Goal: Information Seeking & Learning: Learn about a topic

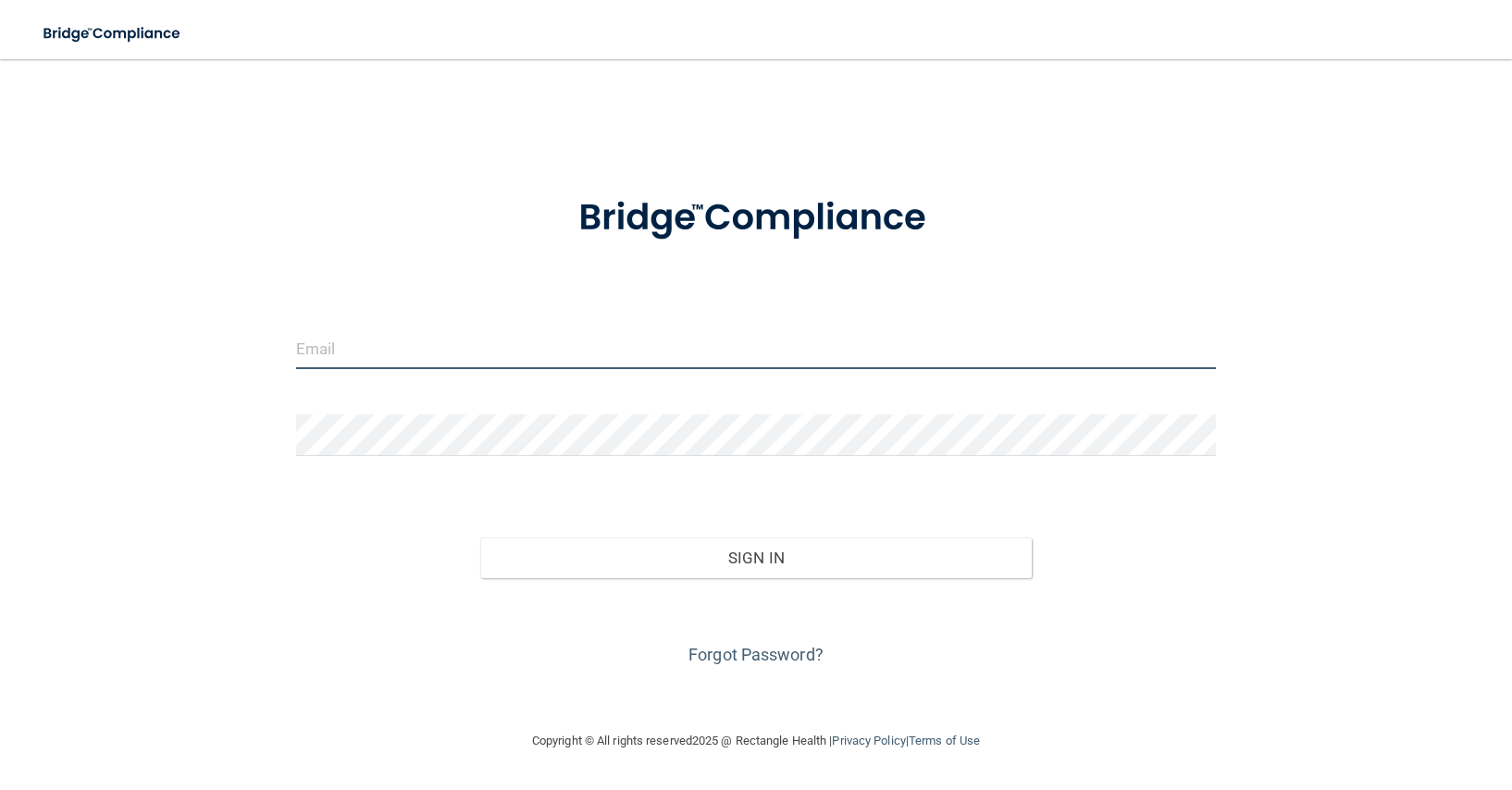
click at [392, 349] on input "email" at bounding box center [756, 348] width 920 height 42
type input "[EMAIL_ADDRESS][DOMAIN_NAME]"
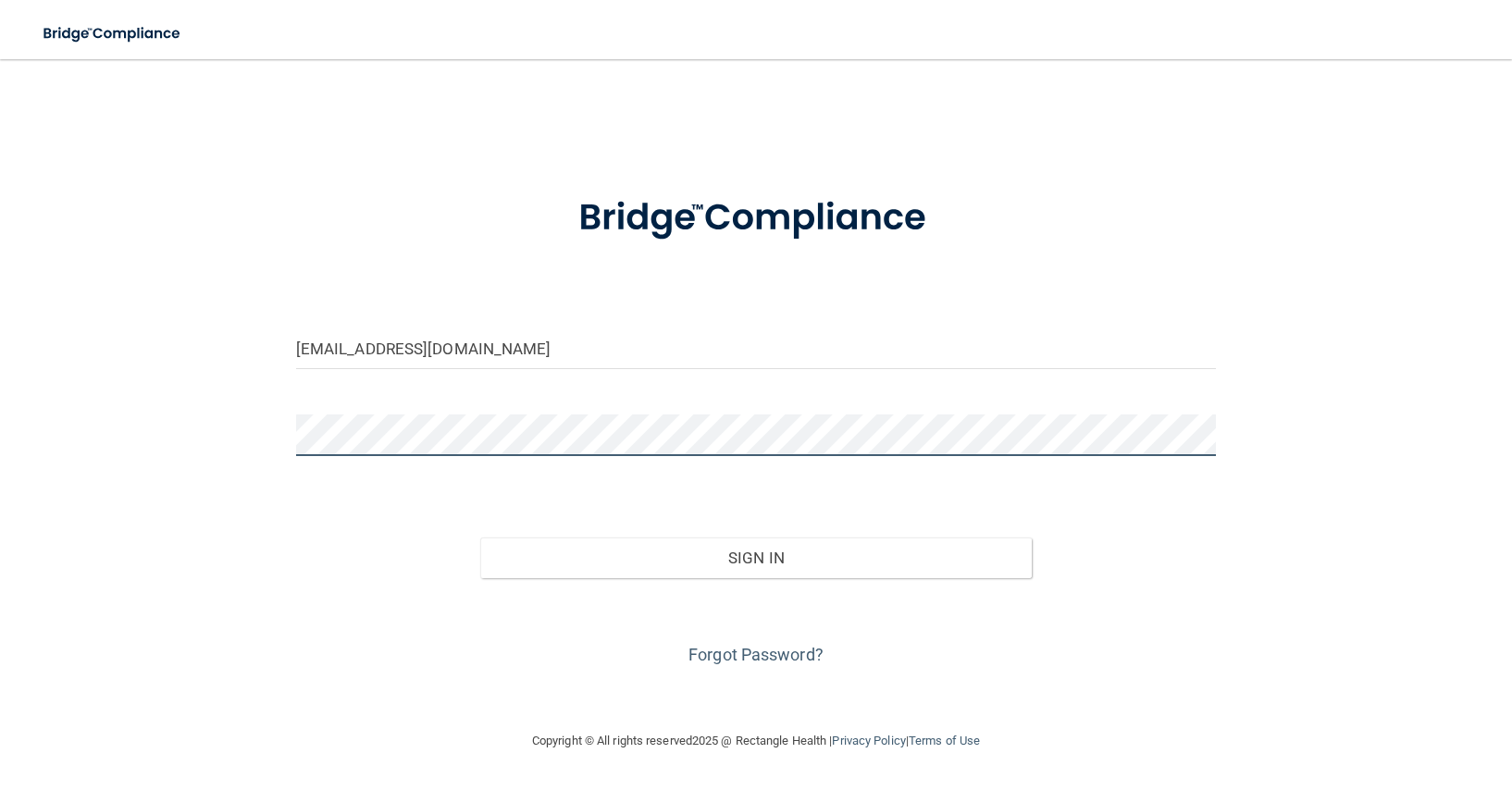
click at [480, 538] on button "Sign In" at bounding box center [756, 558] width 553 height 41
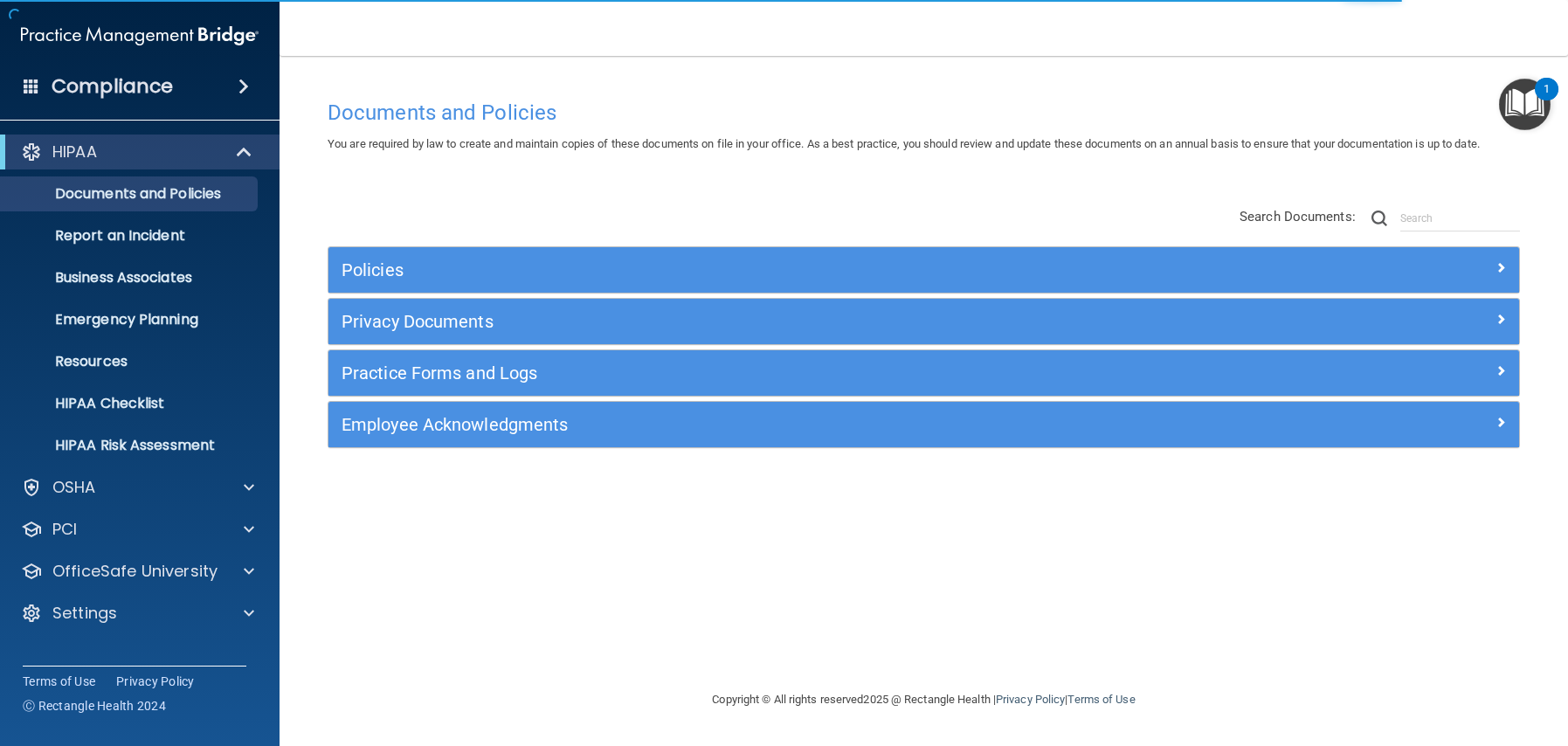
click at [245, 87] on span at bounding box center [243, 86] width 10 height 21
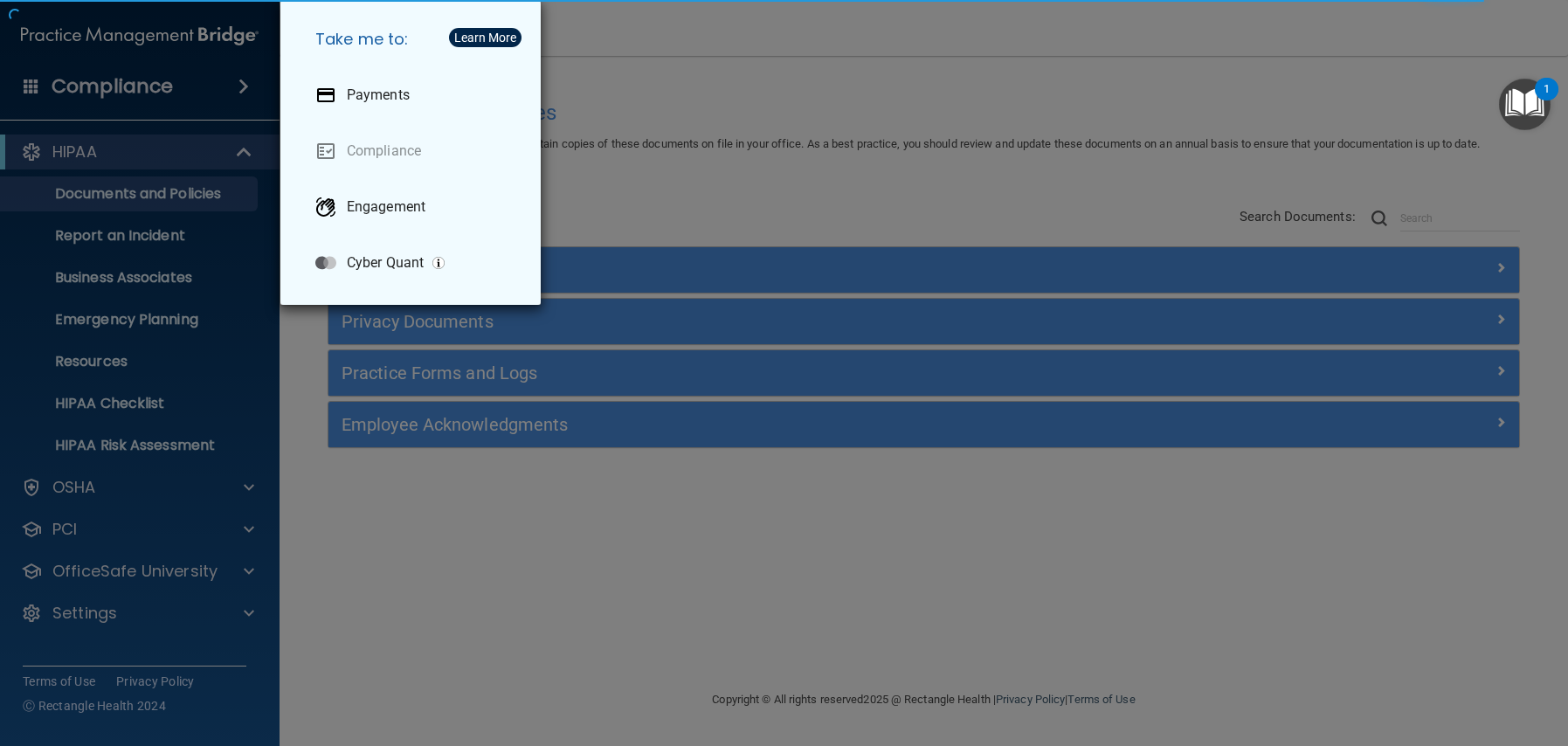
click at [669, 84] on div "Take me to: Payments Compliance Engagement Cyber Quant" at bounding box center [784, 373] width 1568 height 746
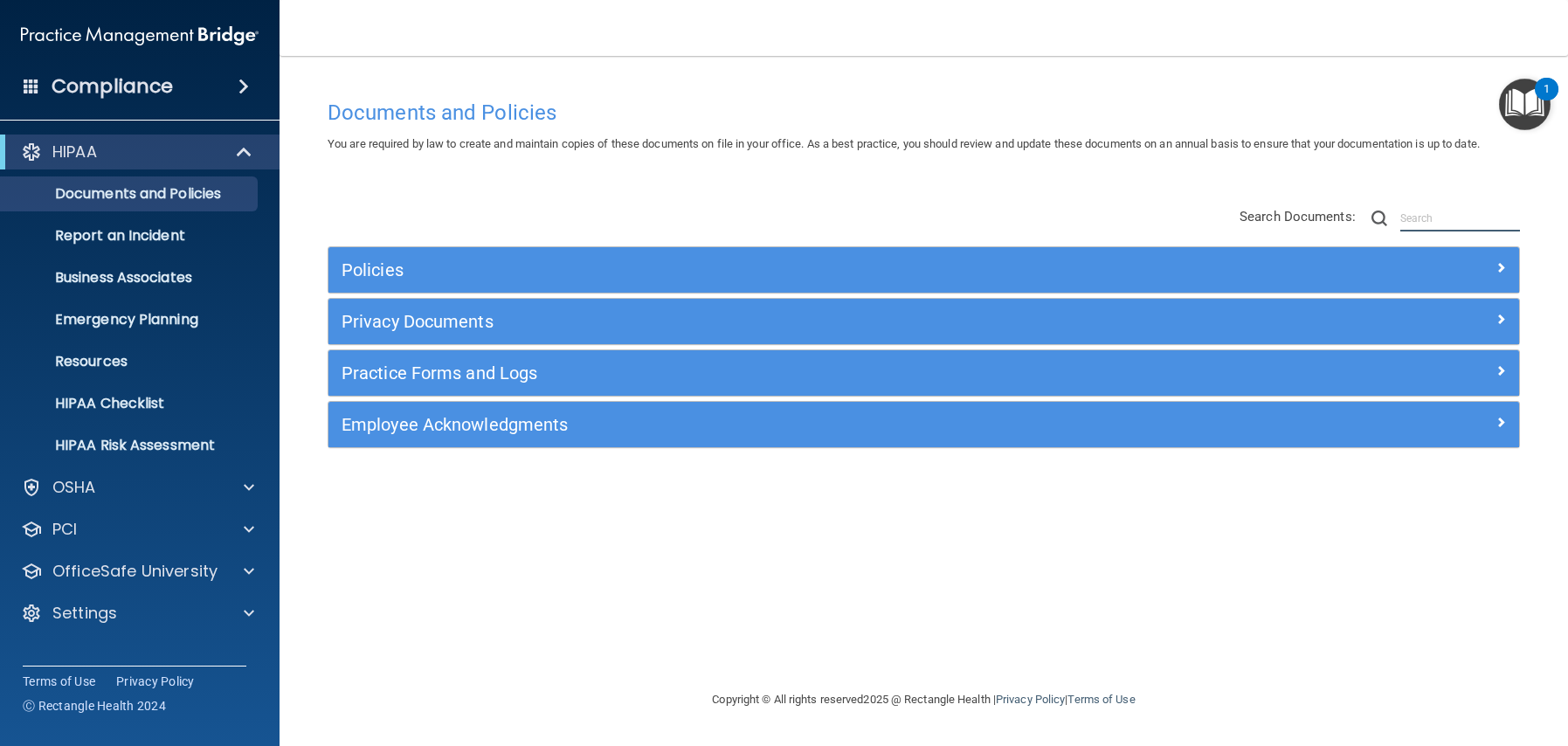
click at [1148, 220] on input "text" at bounding box center [1461, 218] width 120 height 26
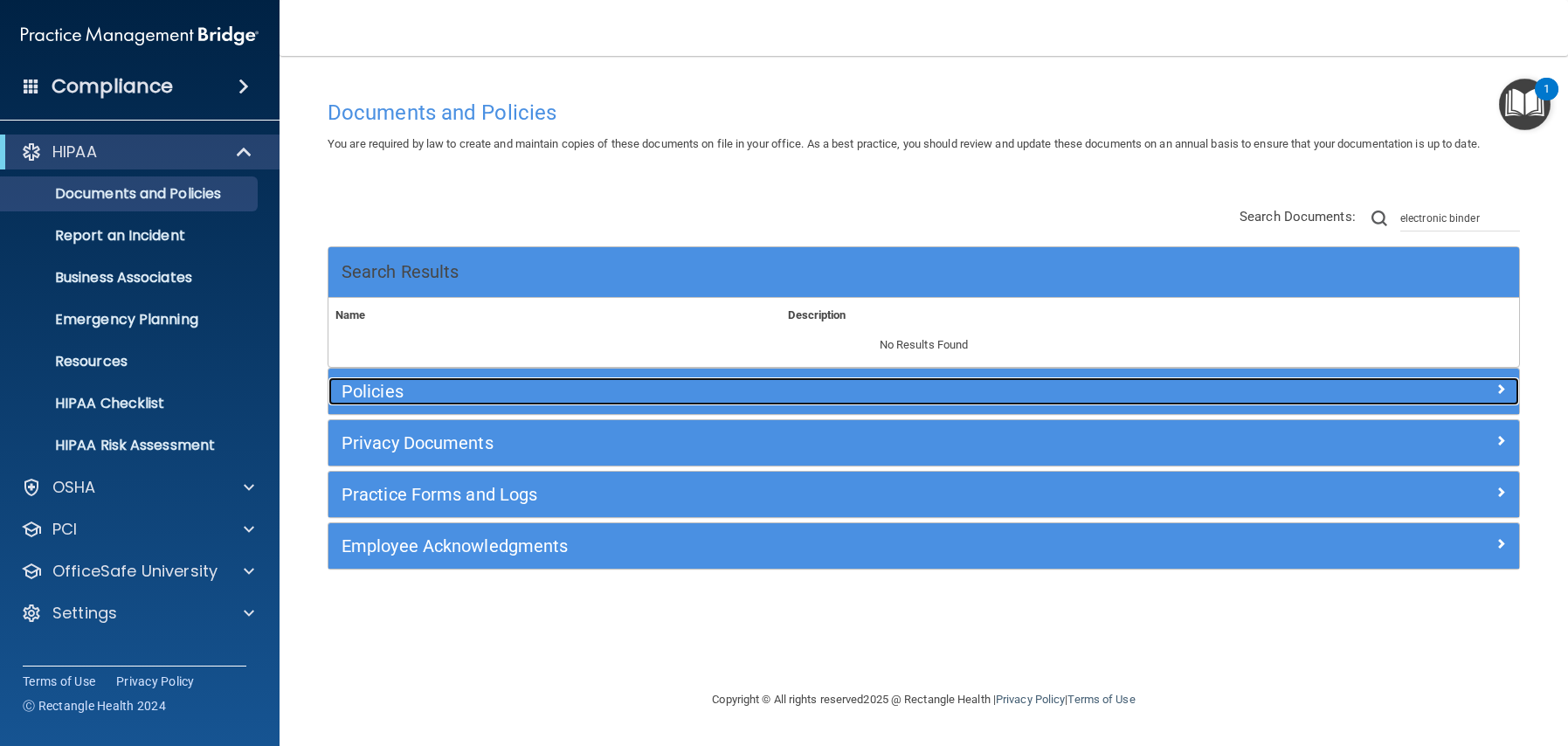
click at [413, 402] on div "Policies" at bounding box center [775, 391] width 893 height 28
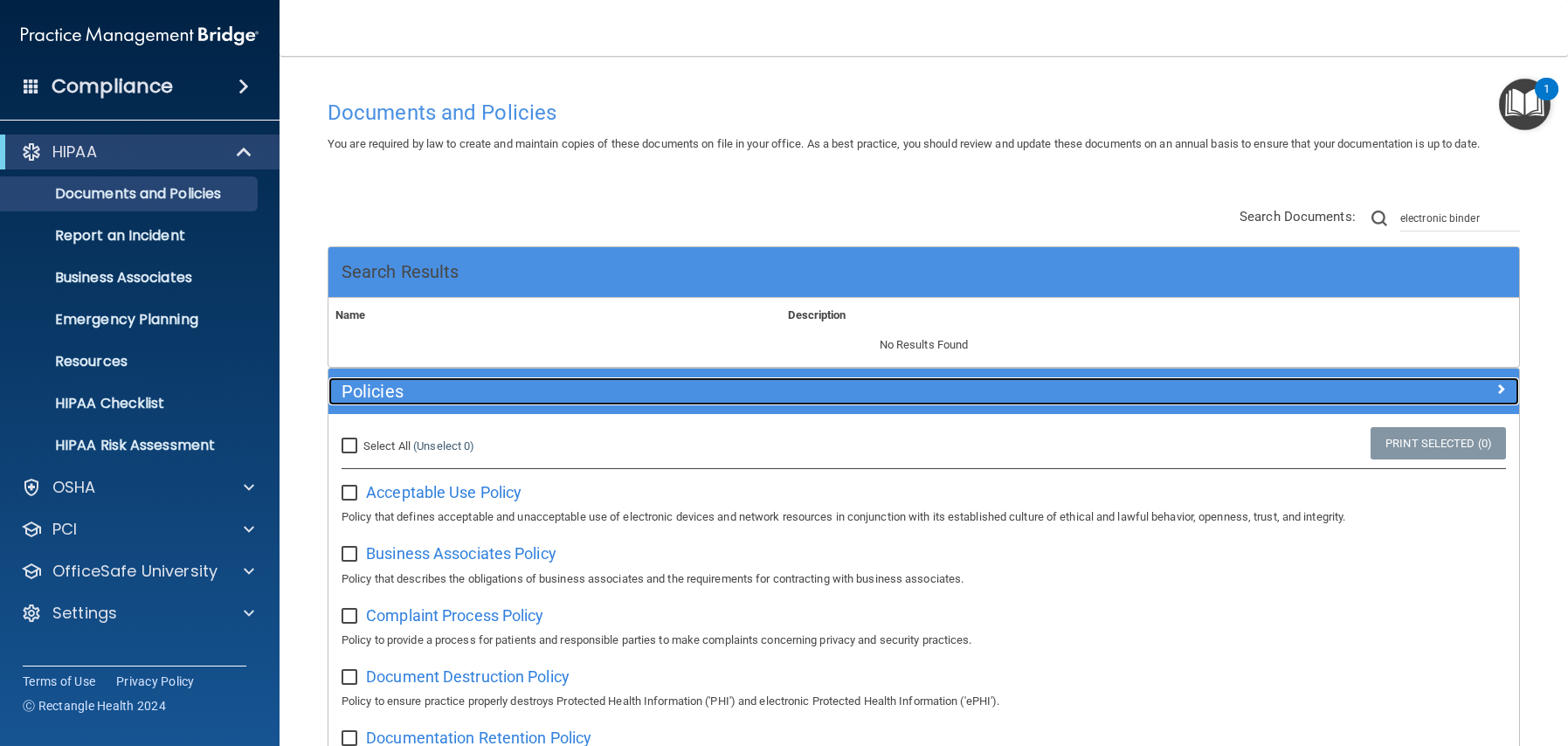
click at [412, 394] on h5 "Policies" at bounding box center [775, 391] width 867 height 19
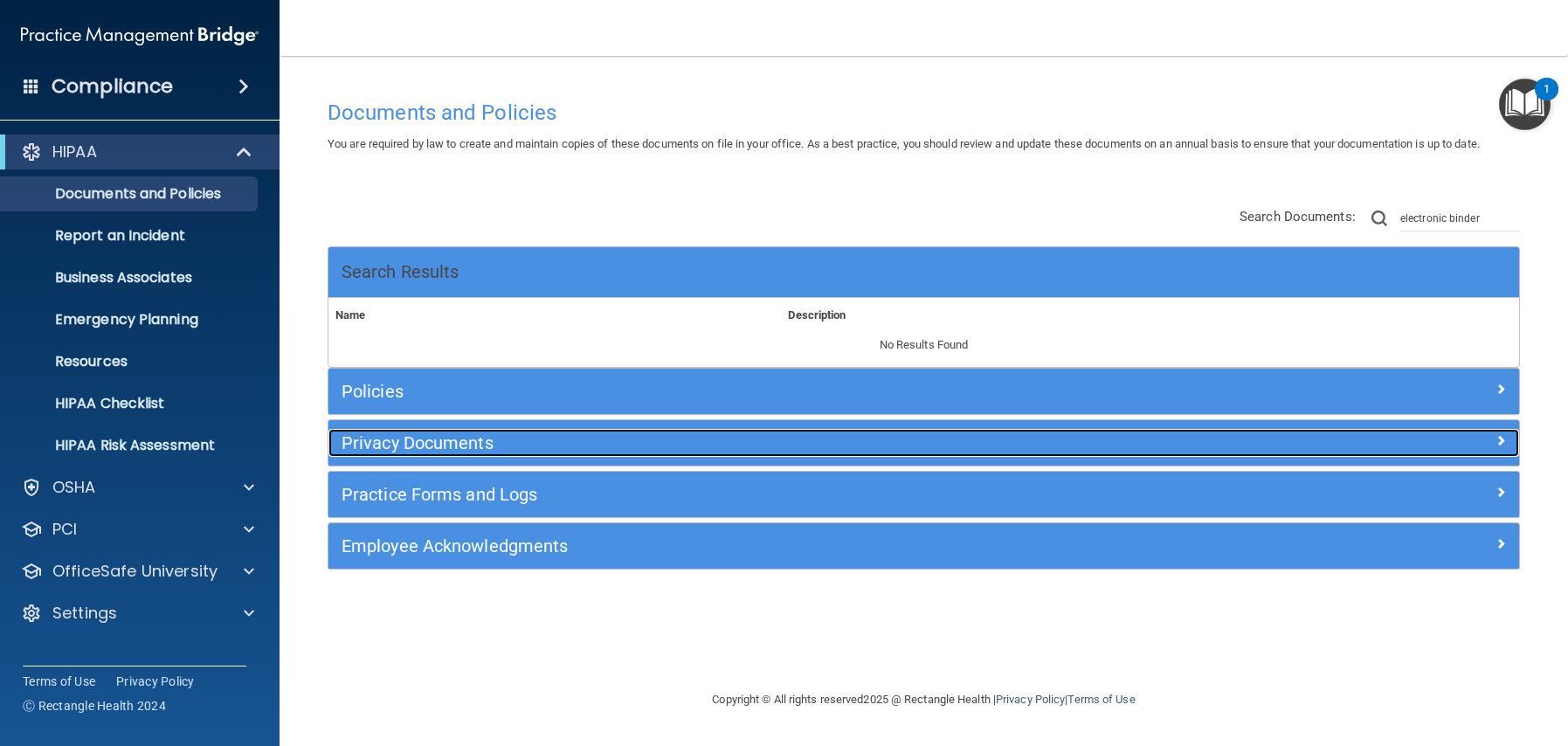
click at [404, 446] on h5 "Privacy Documents" at bounding box center [775, 442] width 867 height 19
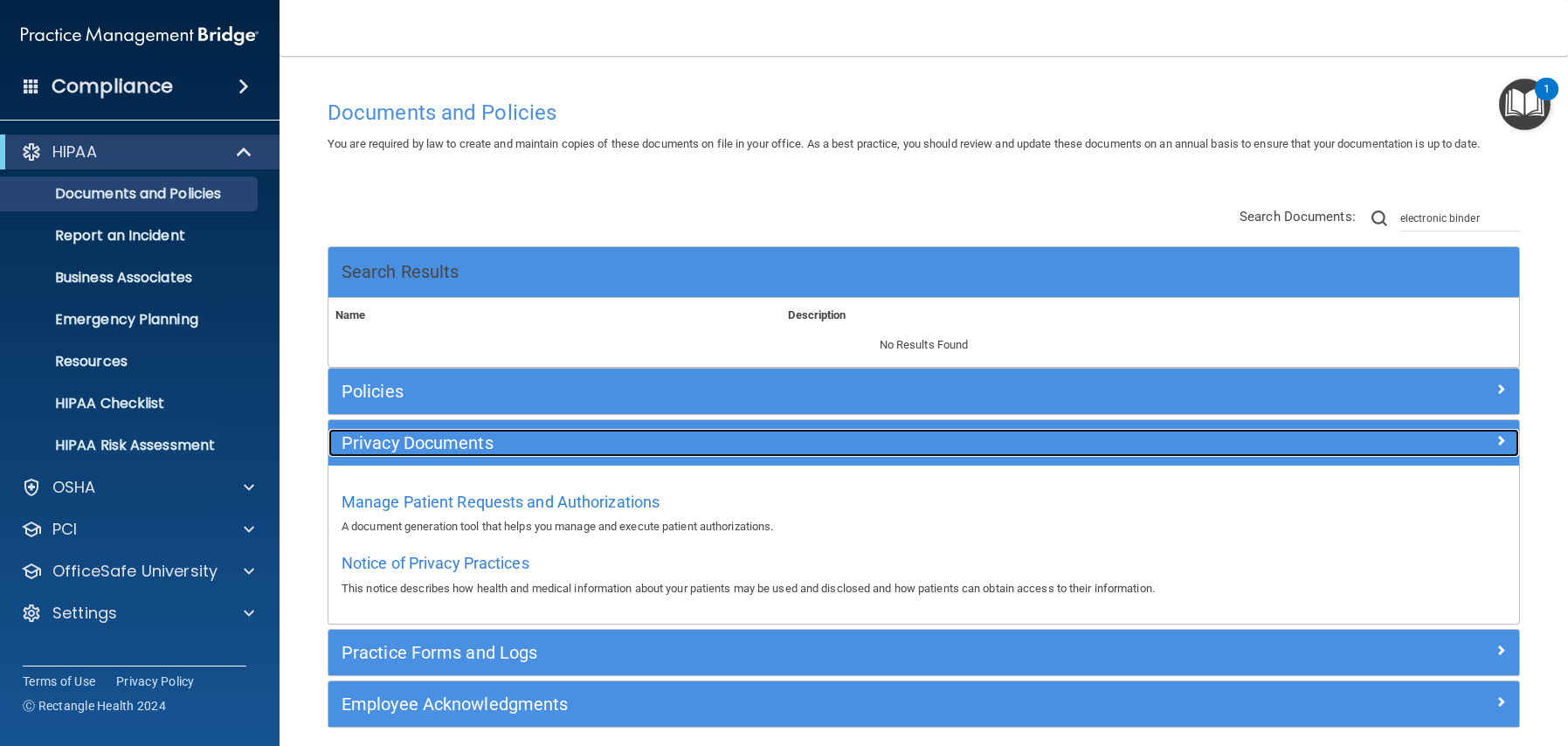
scroll to position [72, 0]
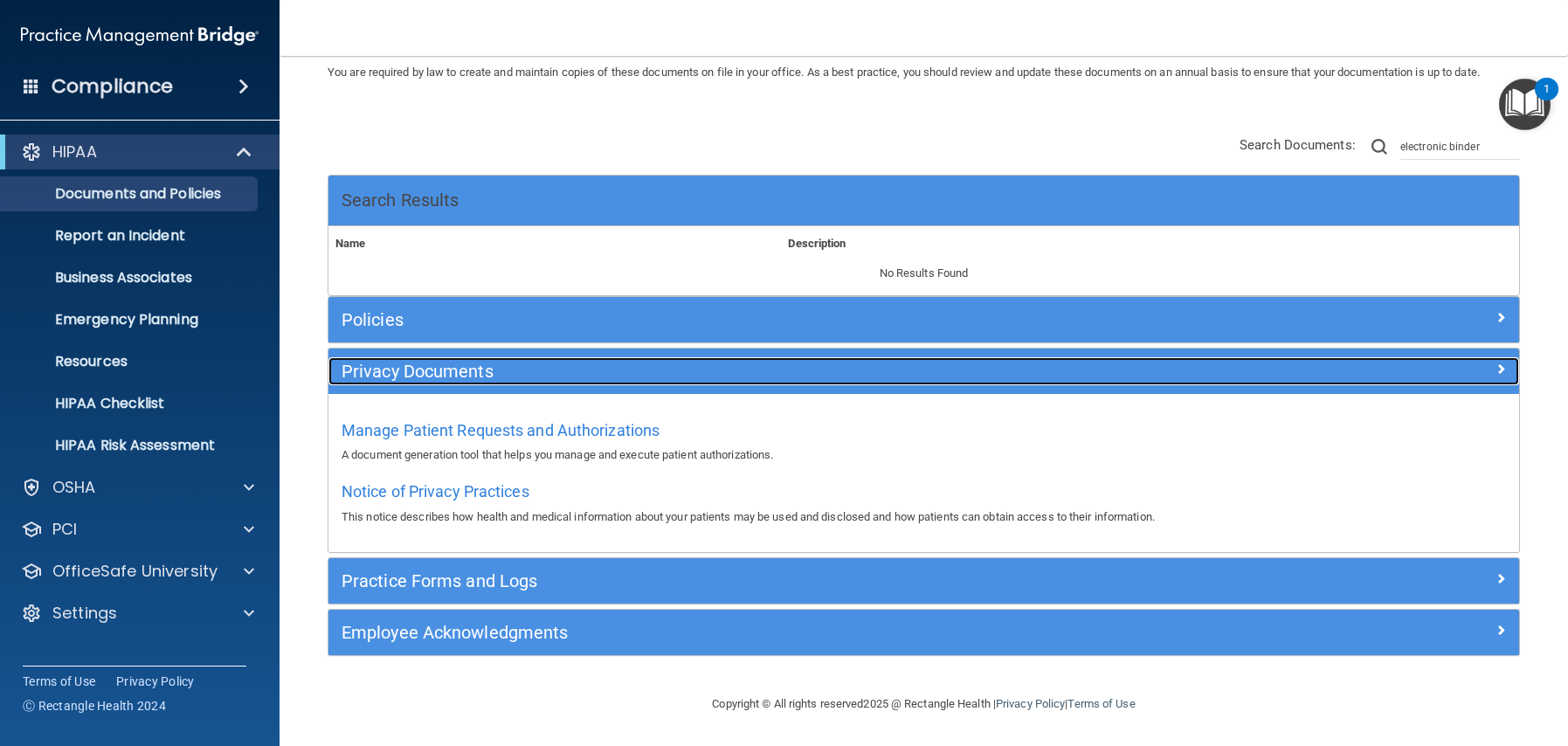
click at [429, 380] on h5 "Privacy Documents" at bounding box center [775, 371] width 867 height 19
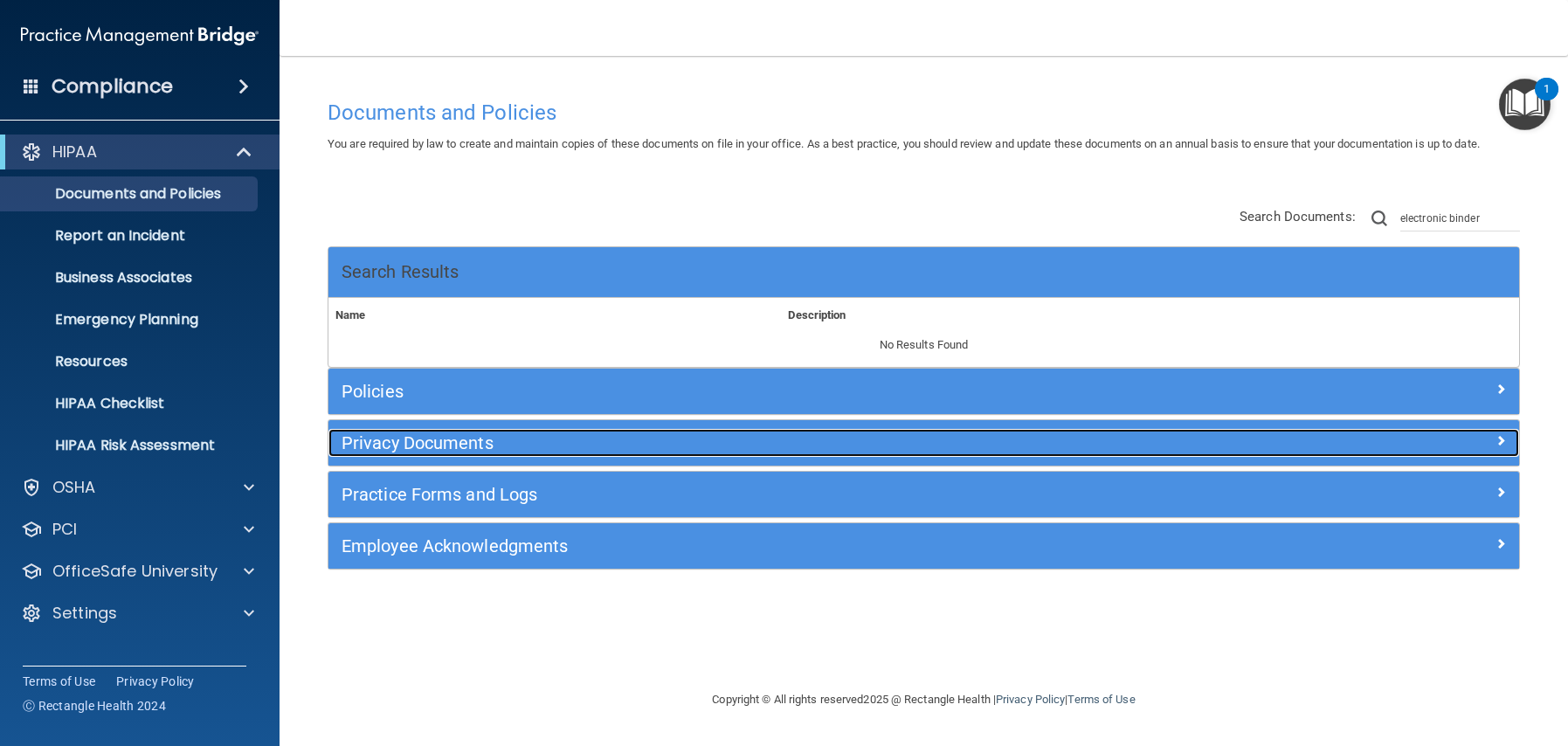
scroll to position [0, 0]
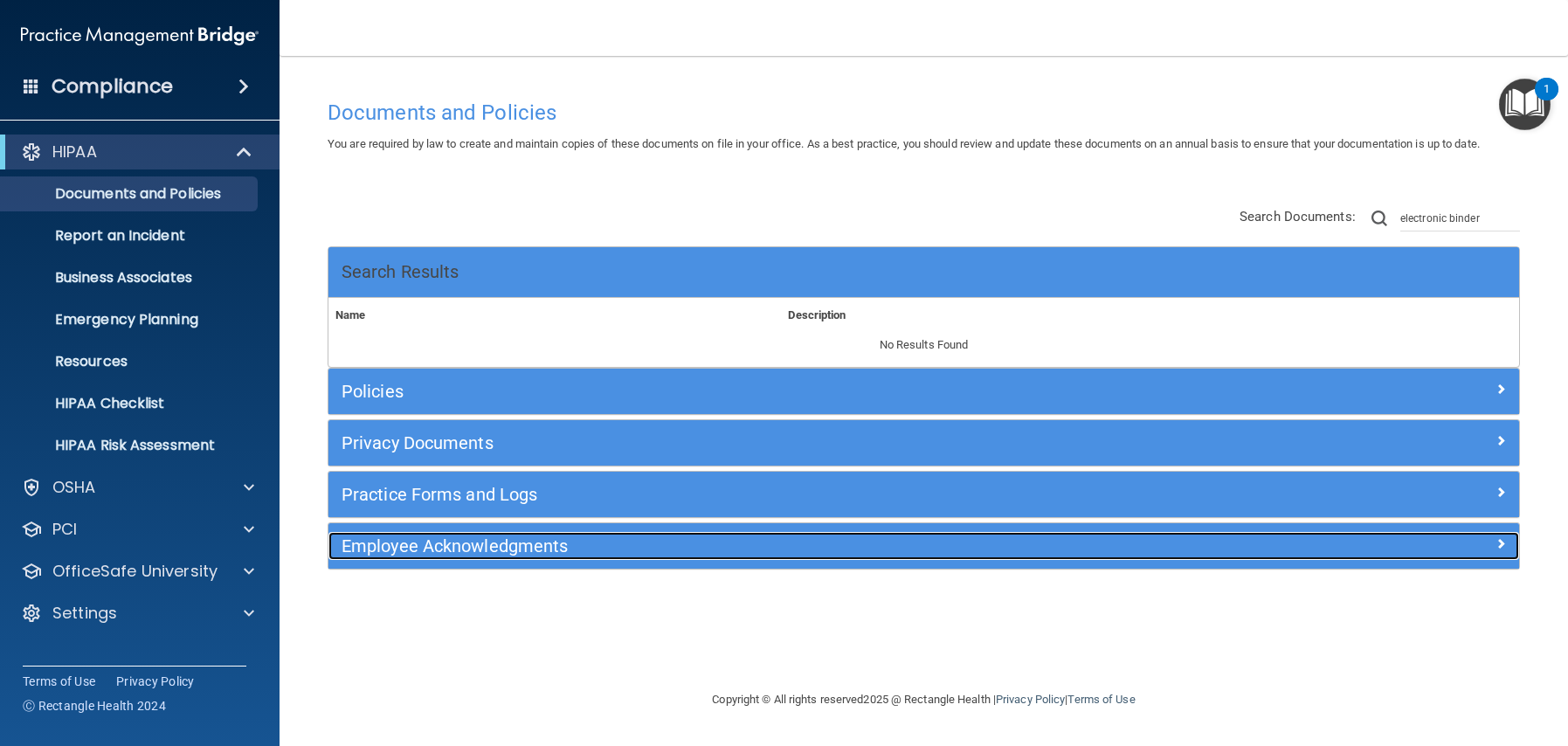
click at [427, 543] on h5 "Employee Acknowledgments" at bounding box center [775, 546] width 867 height 19
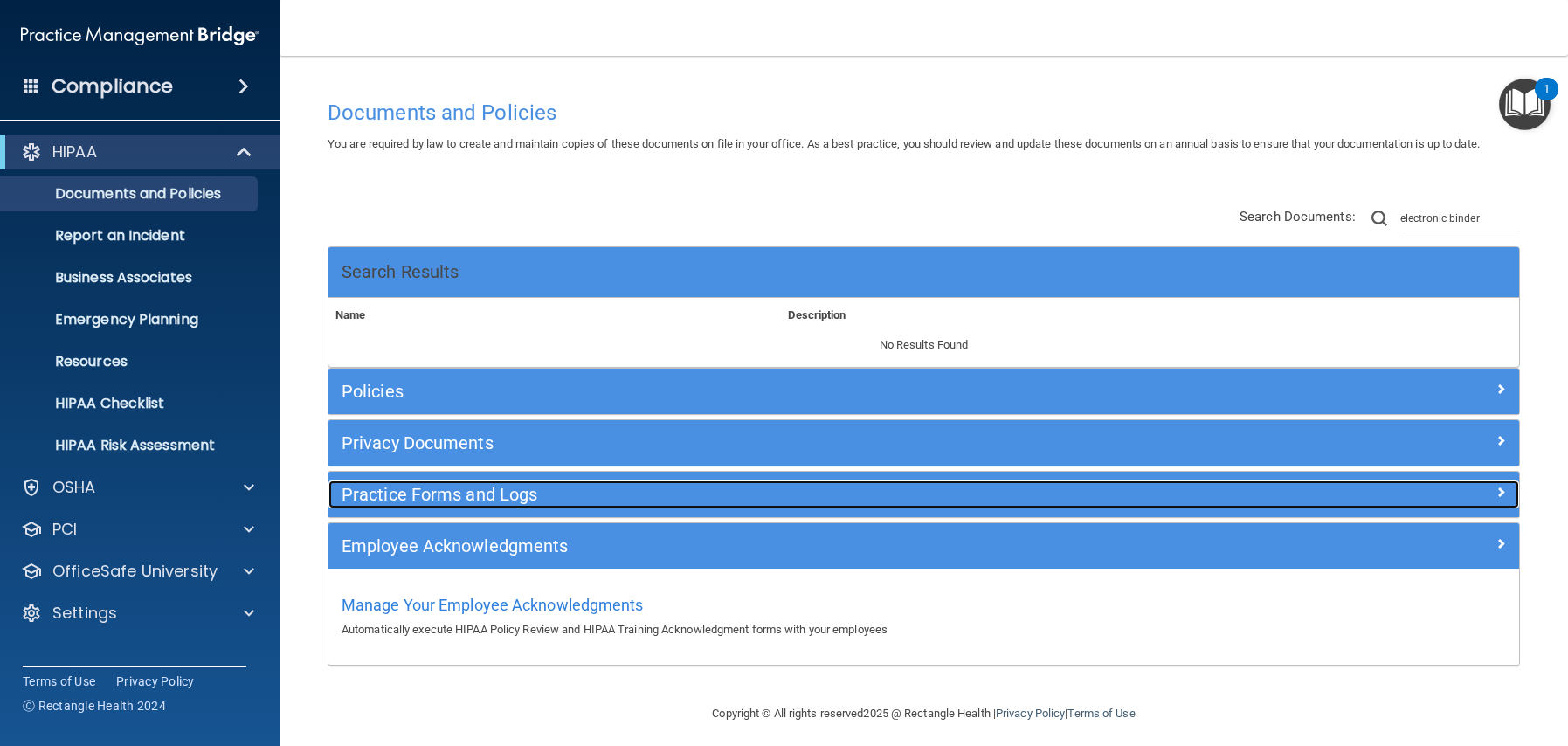
click at [407, 499] on h5 "Practice Forms and Logs" at bounding box center [775, 494] width 867 height 19
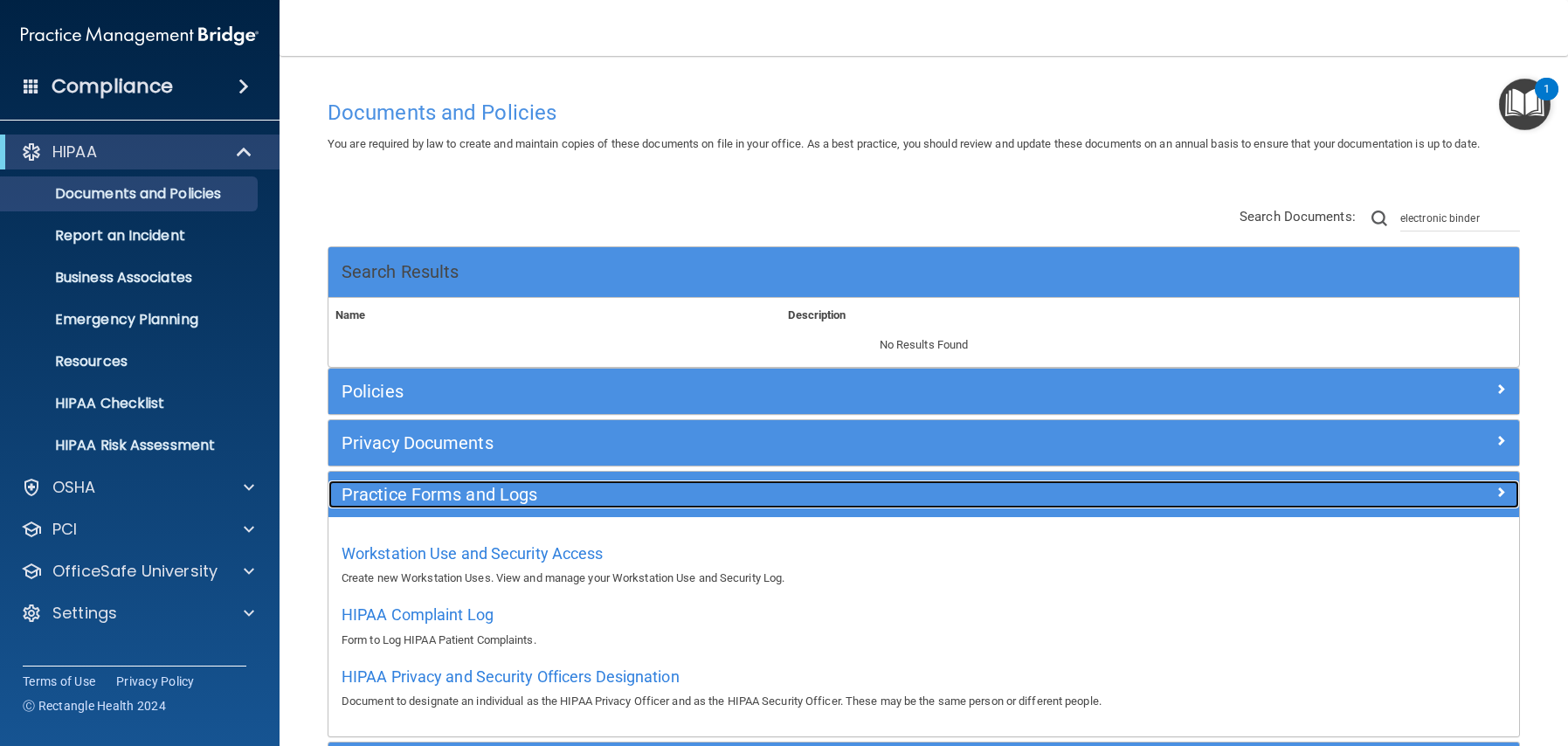
scroll to position [133, 0]
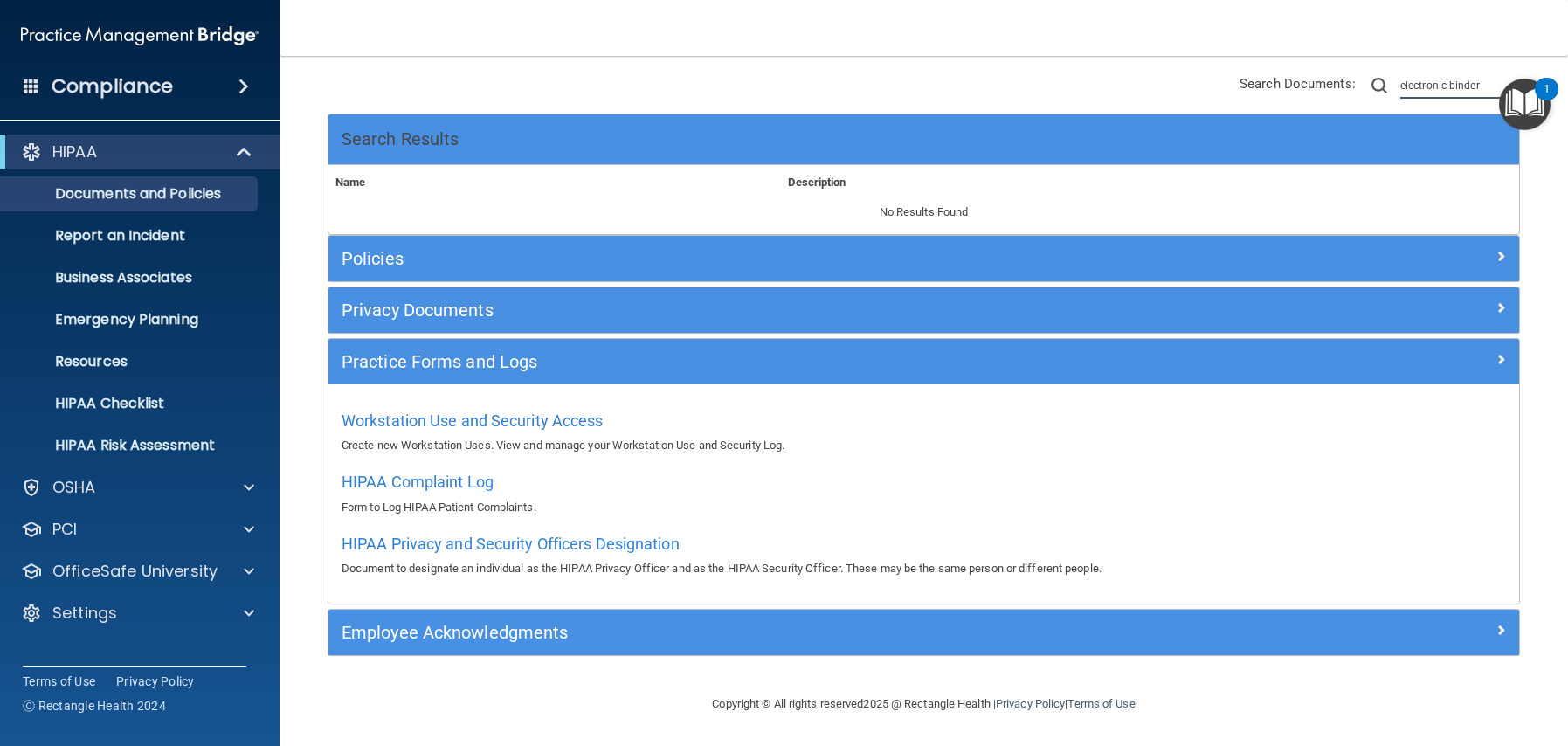
click at [1148, 93] on input "electronic binder" at bounding box center [1461, 86] width 120 height 26
click at [1148, 92] on input "electronic binder" at bounding box center [1461, 86] width 120 height 26
type input "e - binder"
click at [99, 630] on div "HIPAA Documents and Policies Report an Incident Business Associates Emergency P…" at bounding box center [140, 386] width 281 height 517
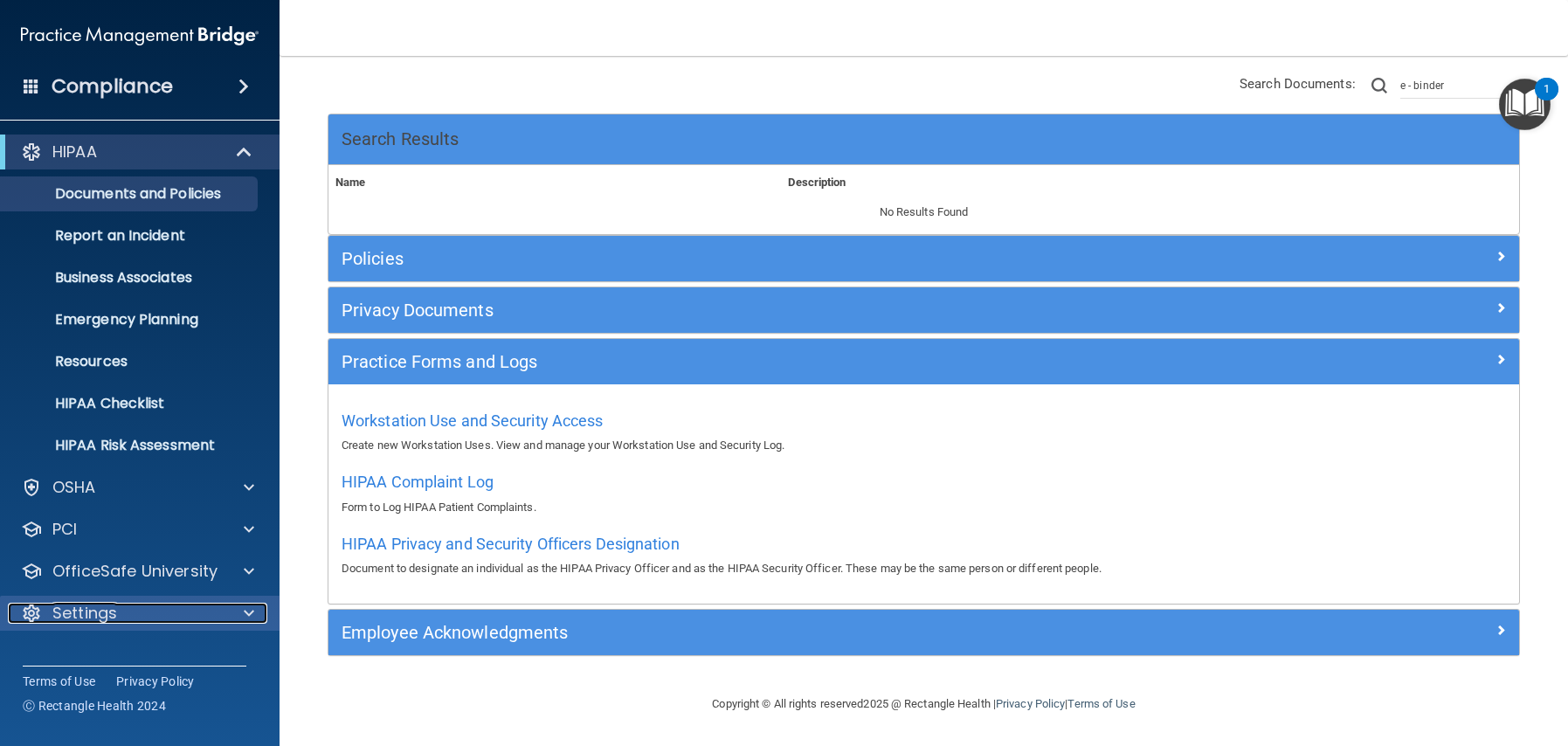
click at [91, 616] on p "Settings" at bounding box center [85, 613] width 65 height 21
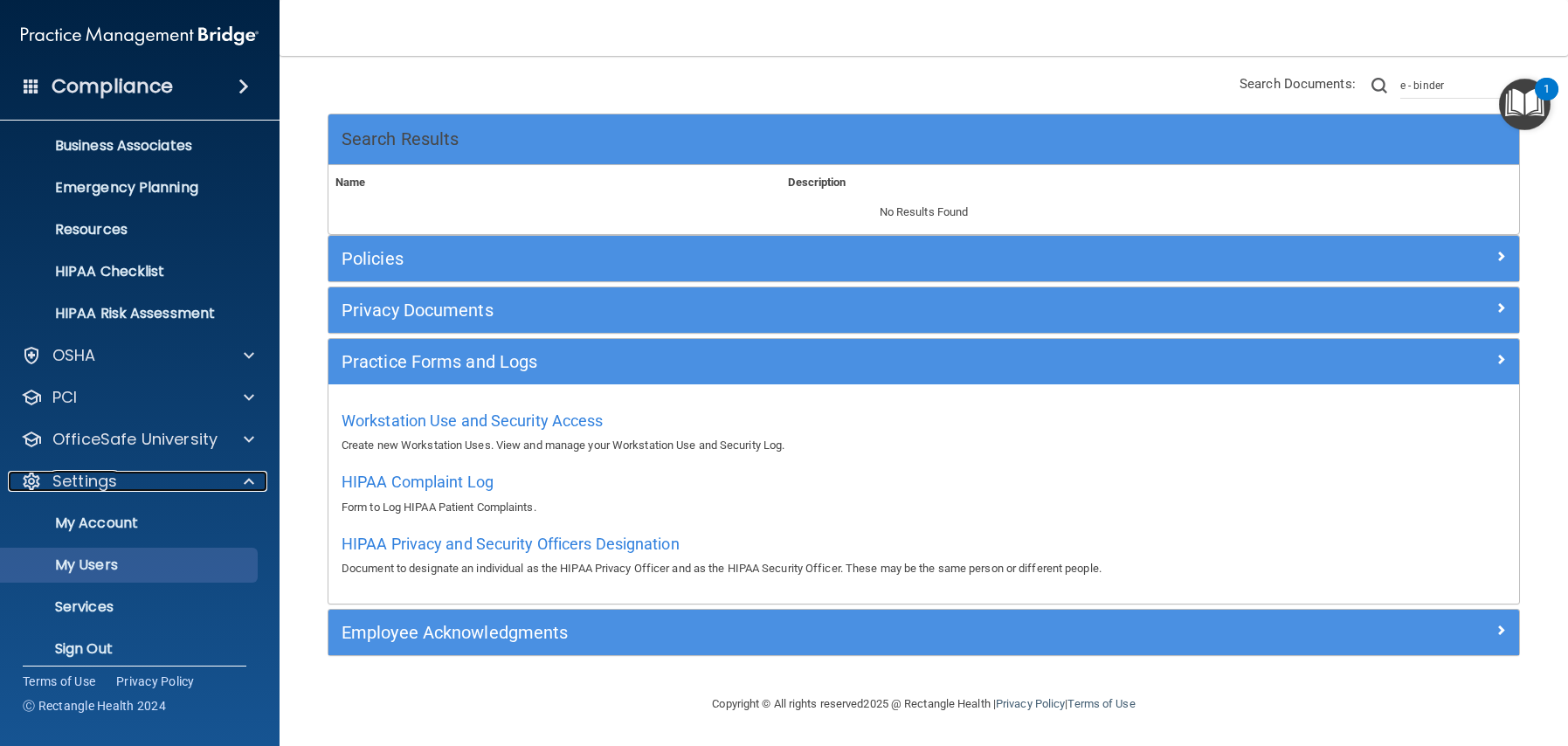
scroll to position [147, 0]
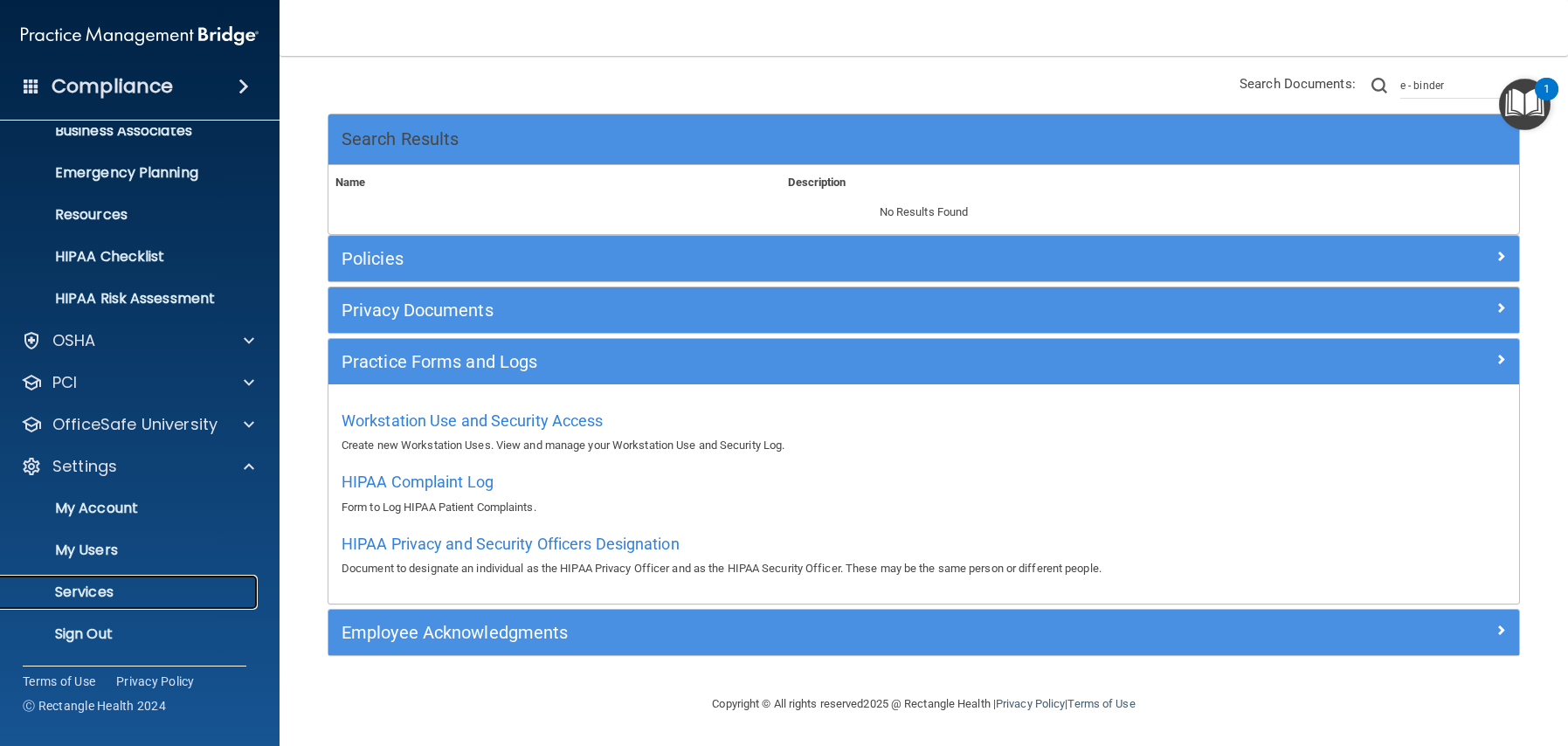
click at [98, 590] on p "Services" at bounding box center [130, 592] width 238 height 18
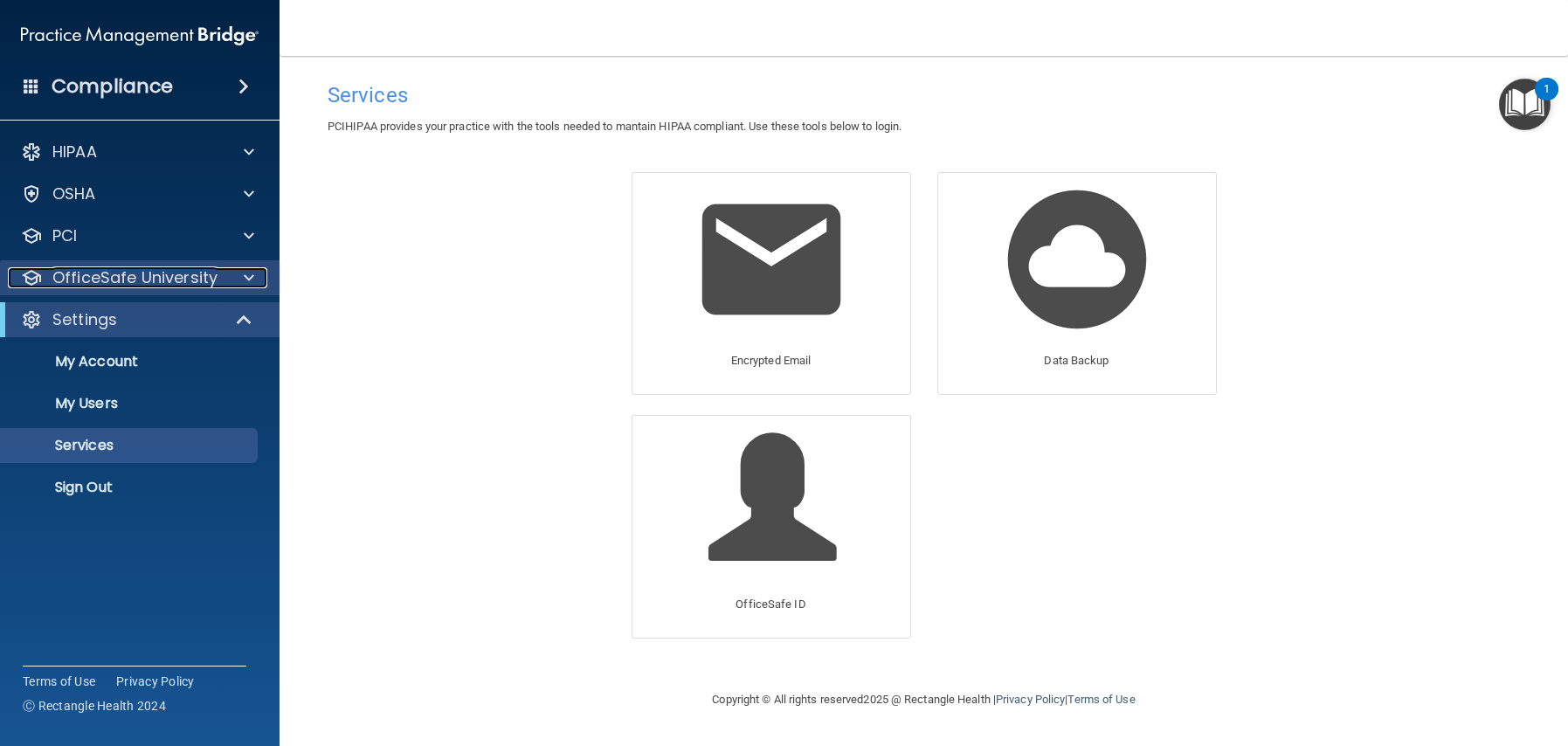
click at [133, 280] on p "OfficeSafe University" at bounding box center [135, 278] width 165 height 21
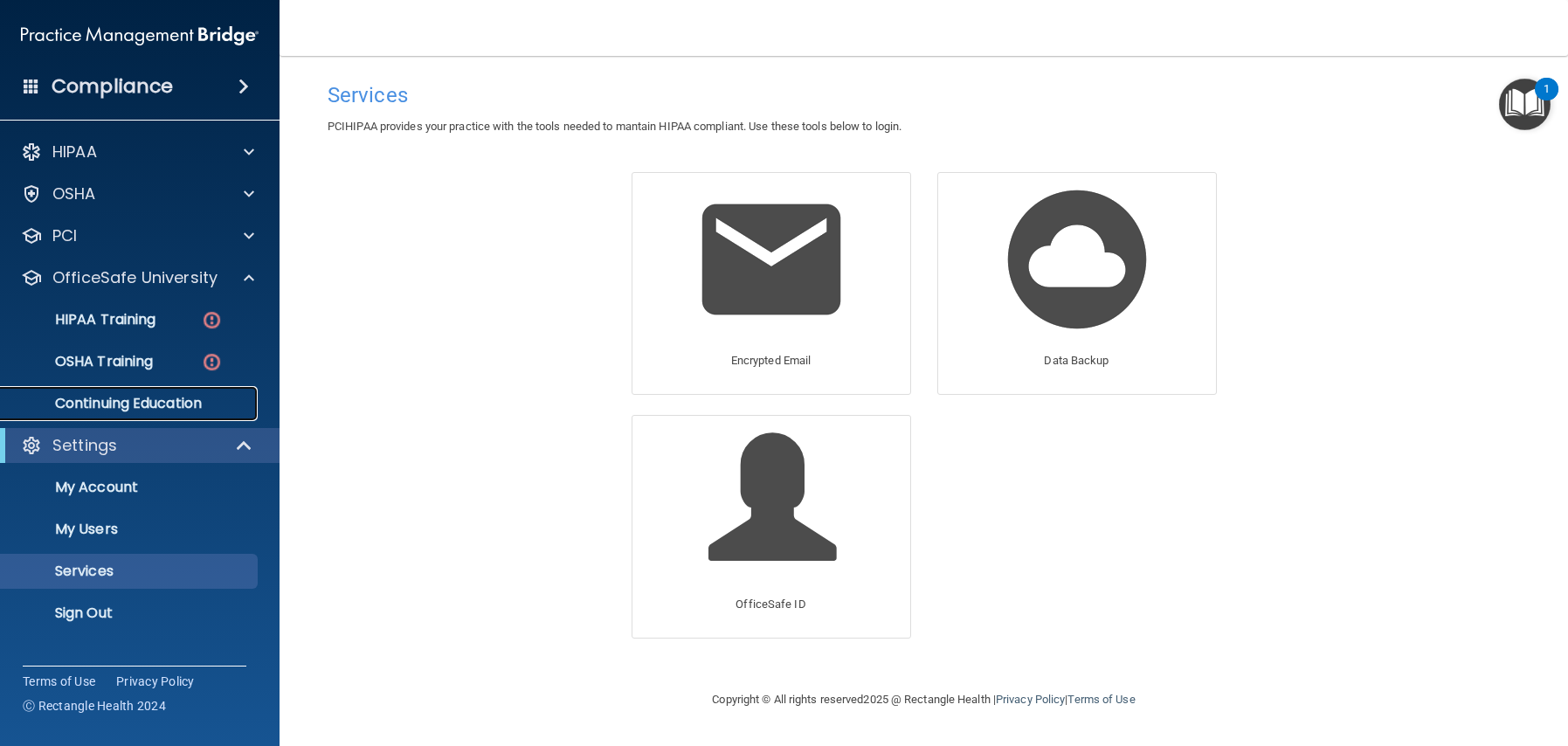
click at [120, 413] on p "Continuing Education" at bounding box center [130, 403] width 238 height 18
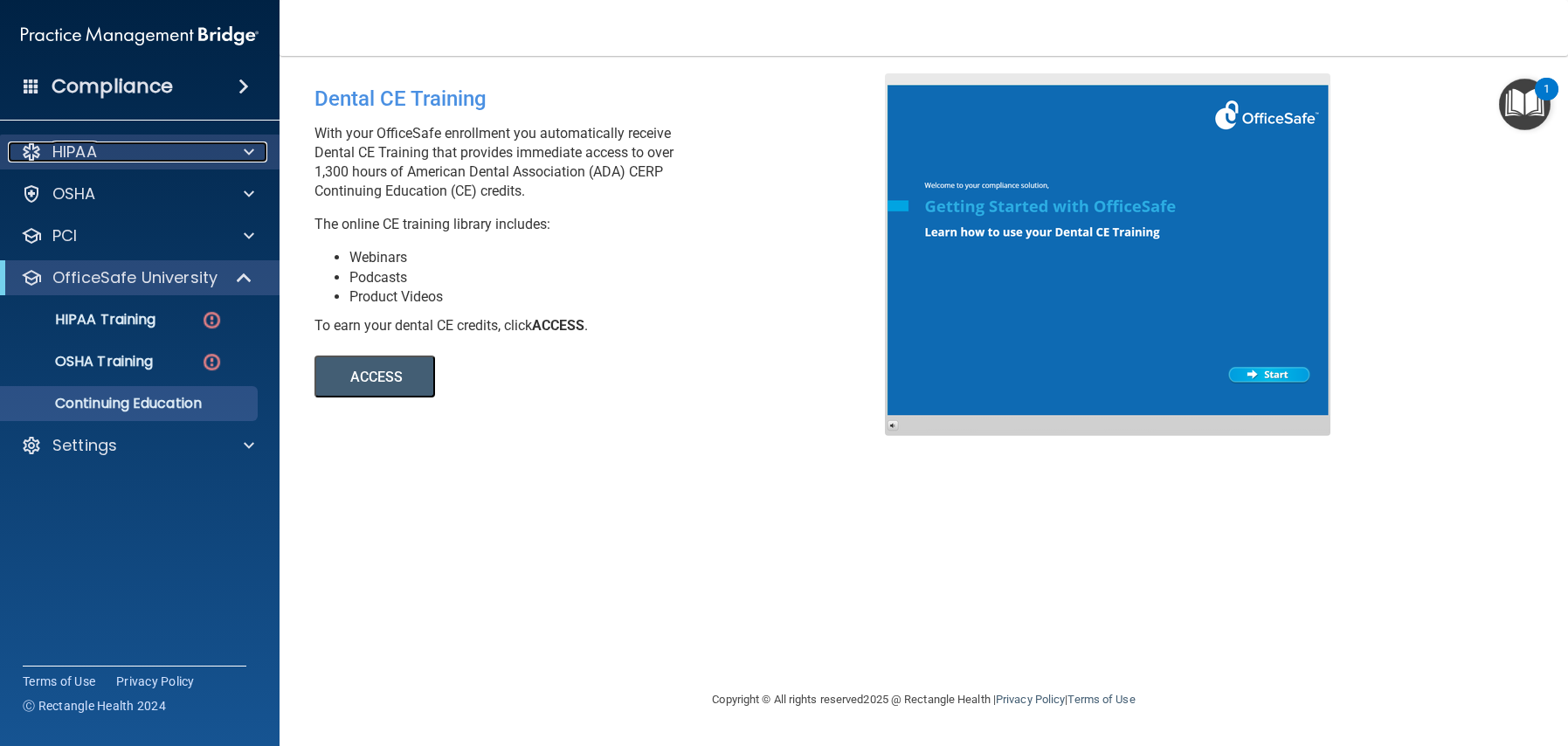
click at [83, 153] on p "HIPAA" at bounding box center [75, 151] width 44 height 21
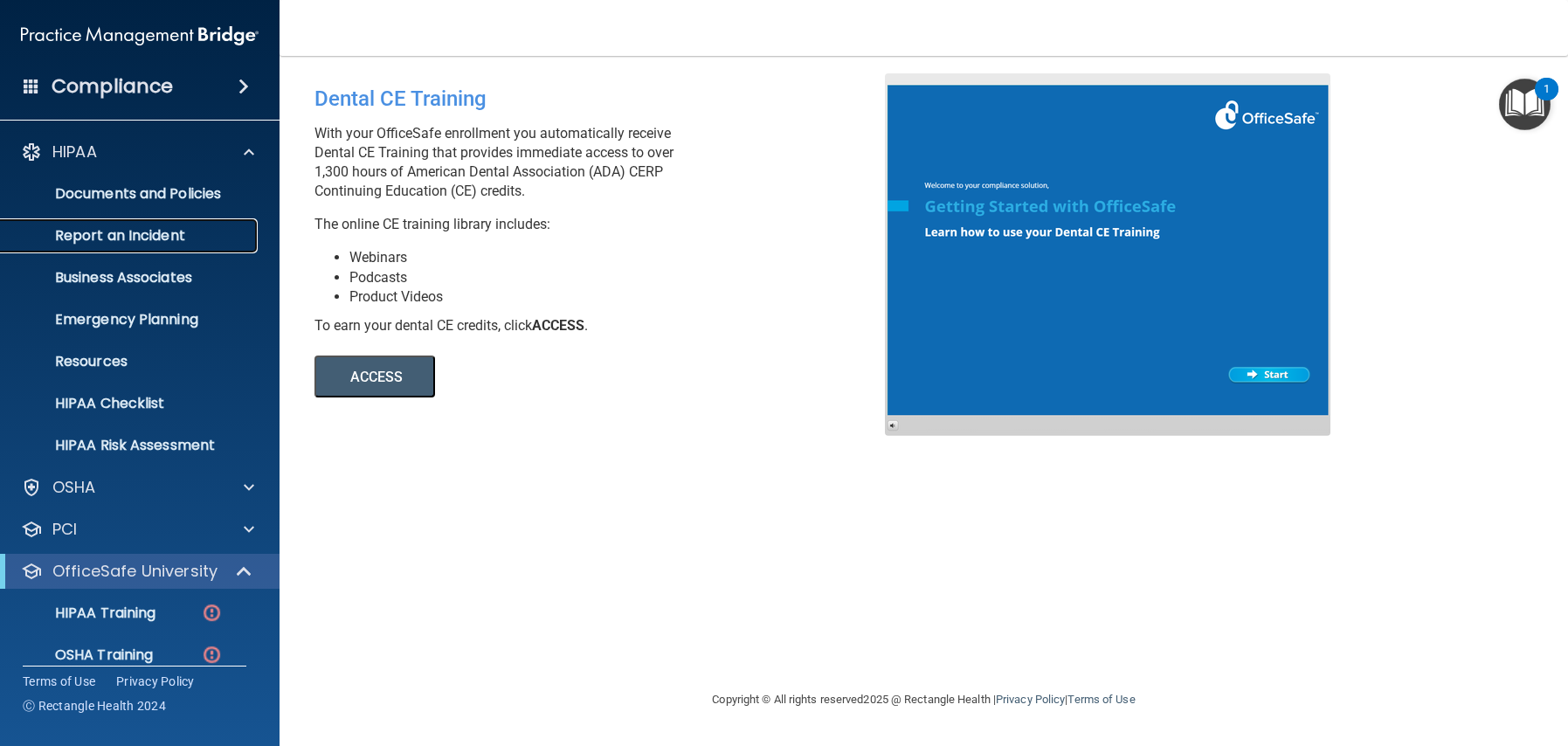
click at [103, 235] on p "Report an Incident" at bounding box center [130, 235] width 238 height 18
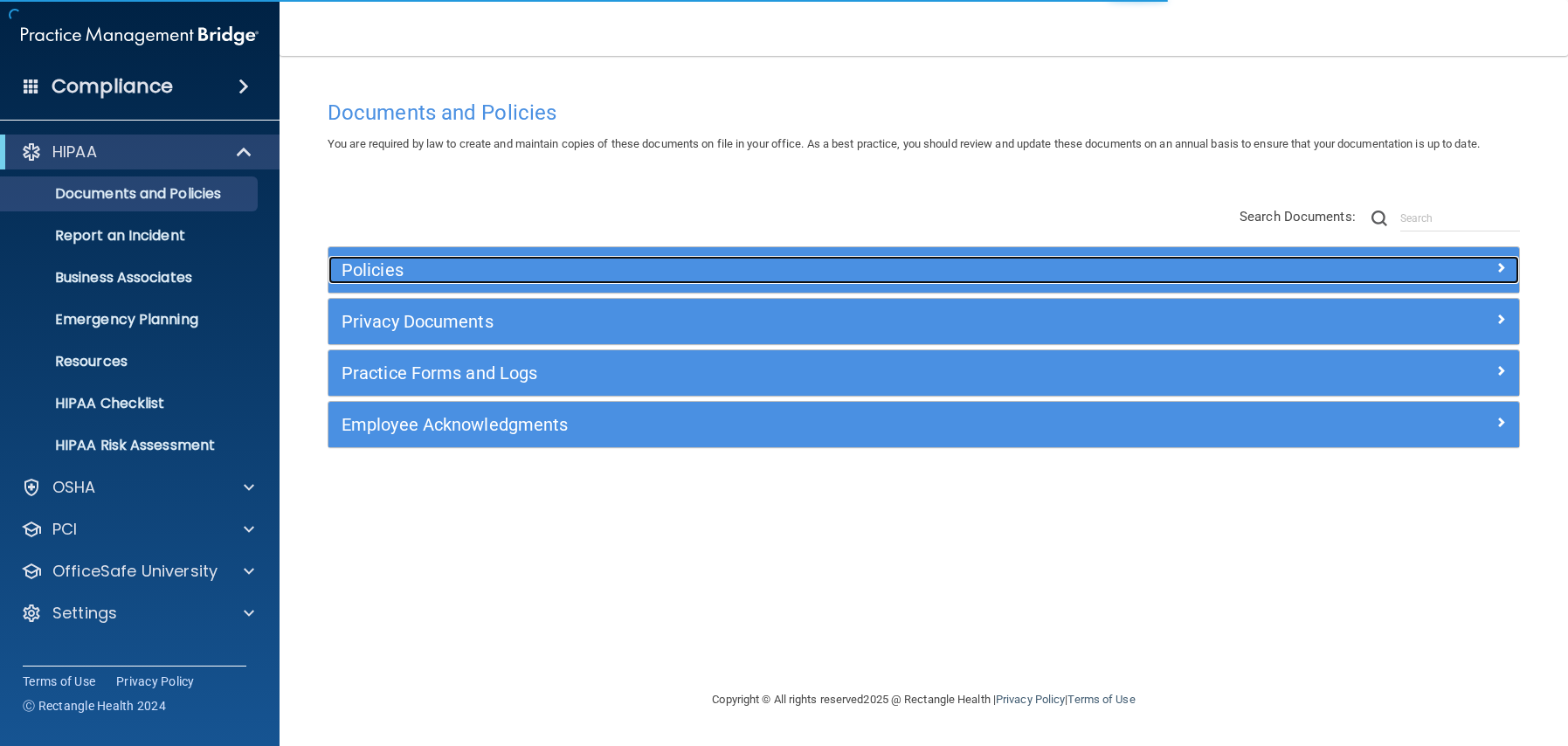
click at [392, 256] on div "Policies" at bounding box center [775, 270] width 893 height 28
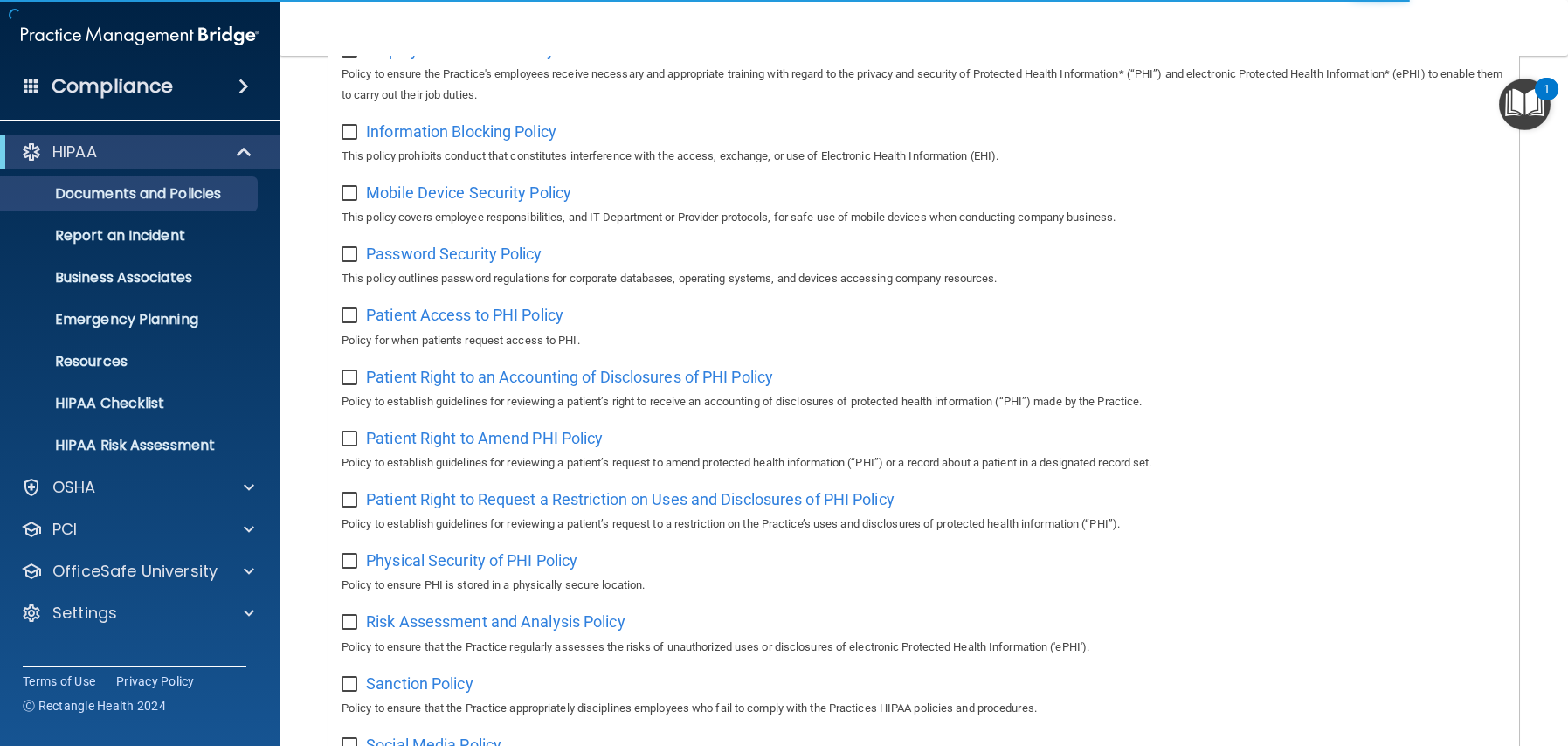
scroll to position [1221, 0]
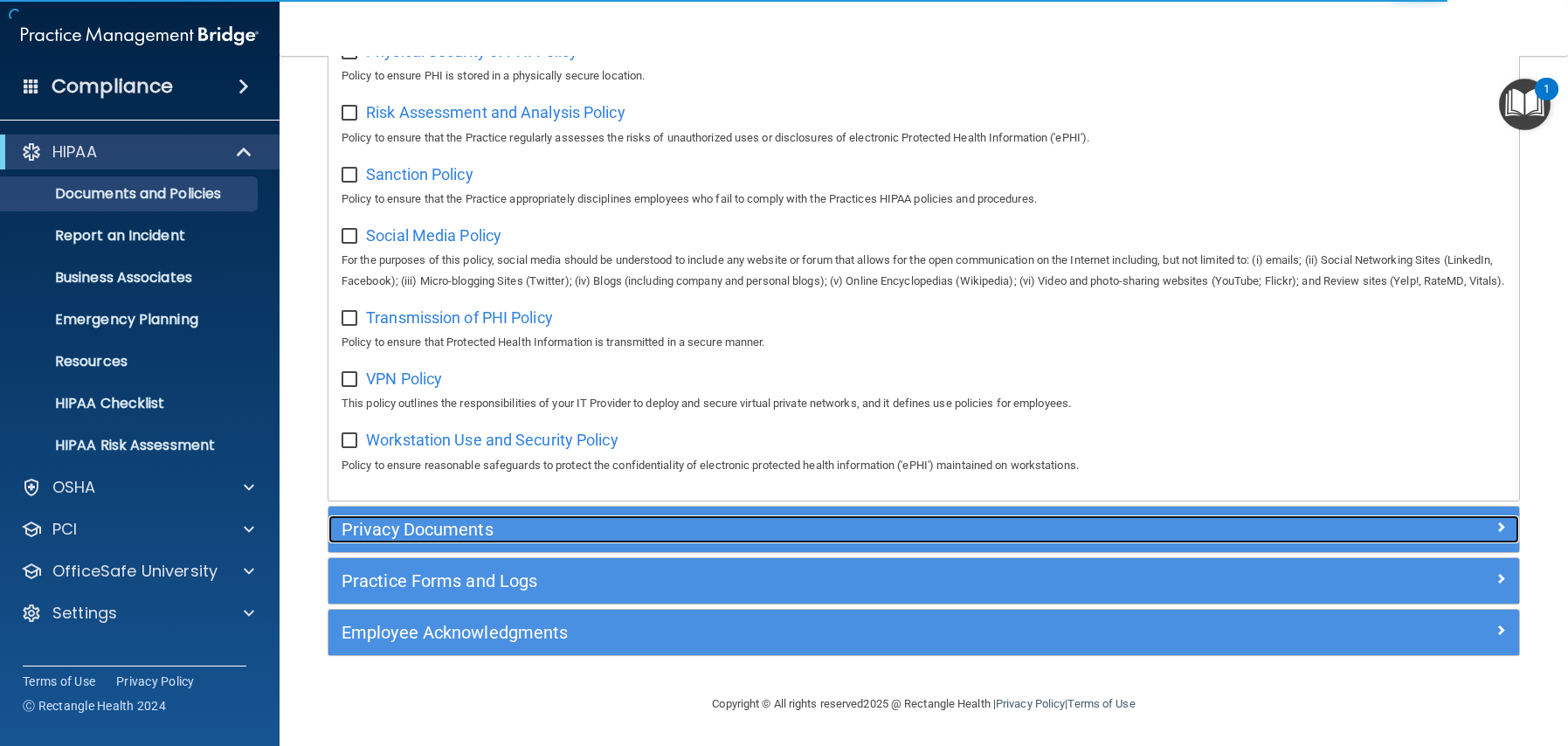
click at [433, 539] on div "Privacy Documents" at bounding box center [775, 529] width 893 height 28
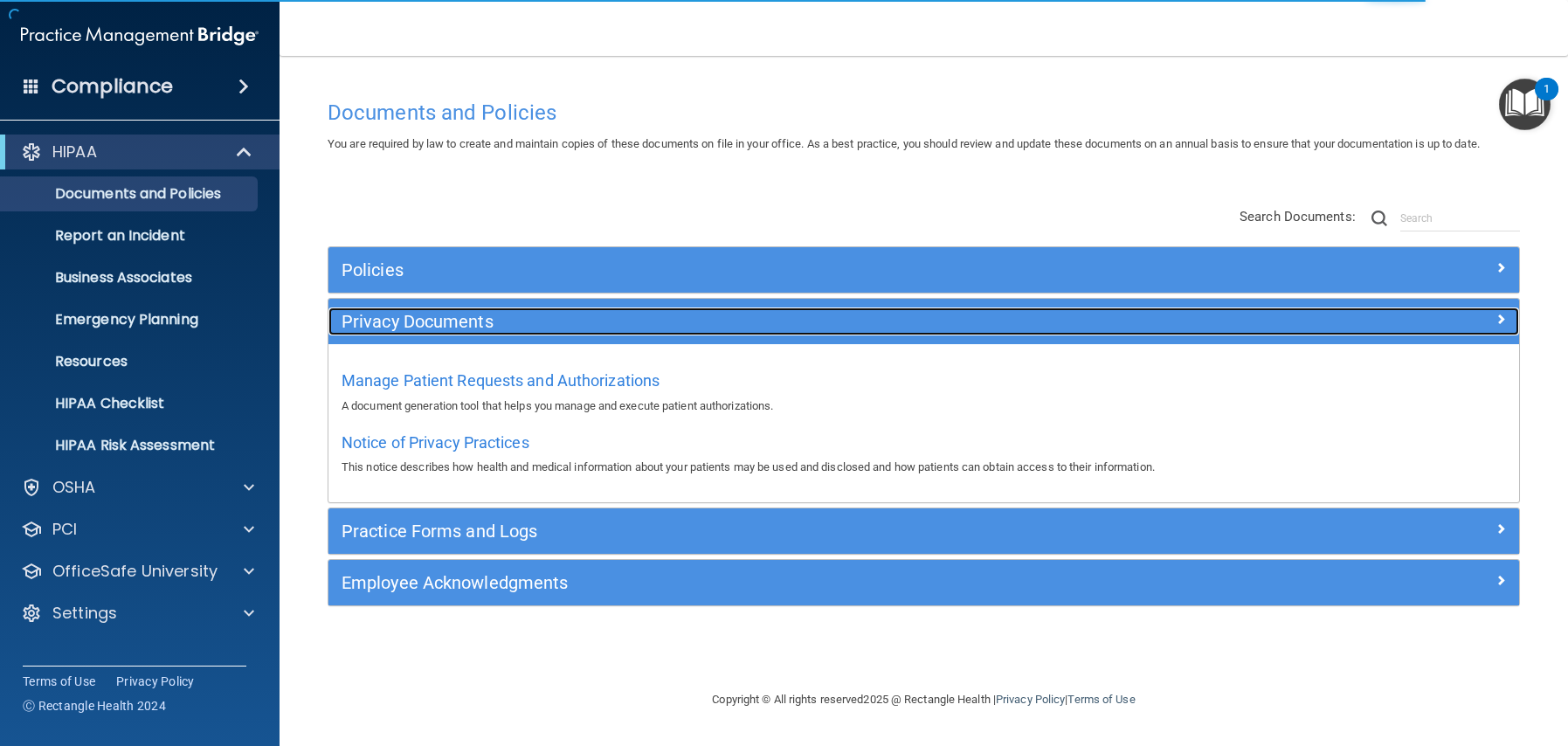
scroll to position [0, 0]
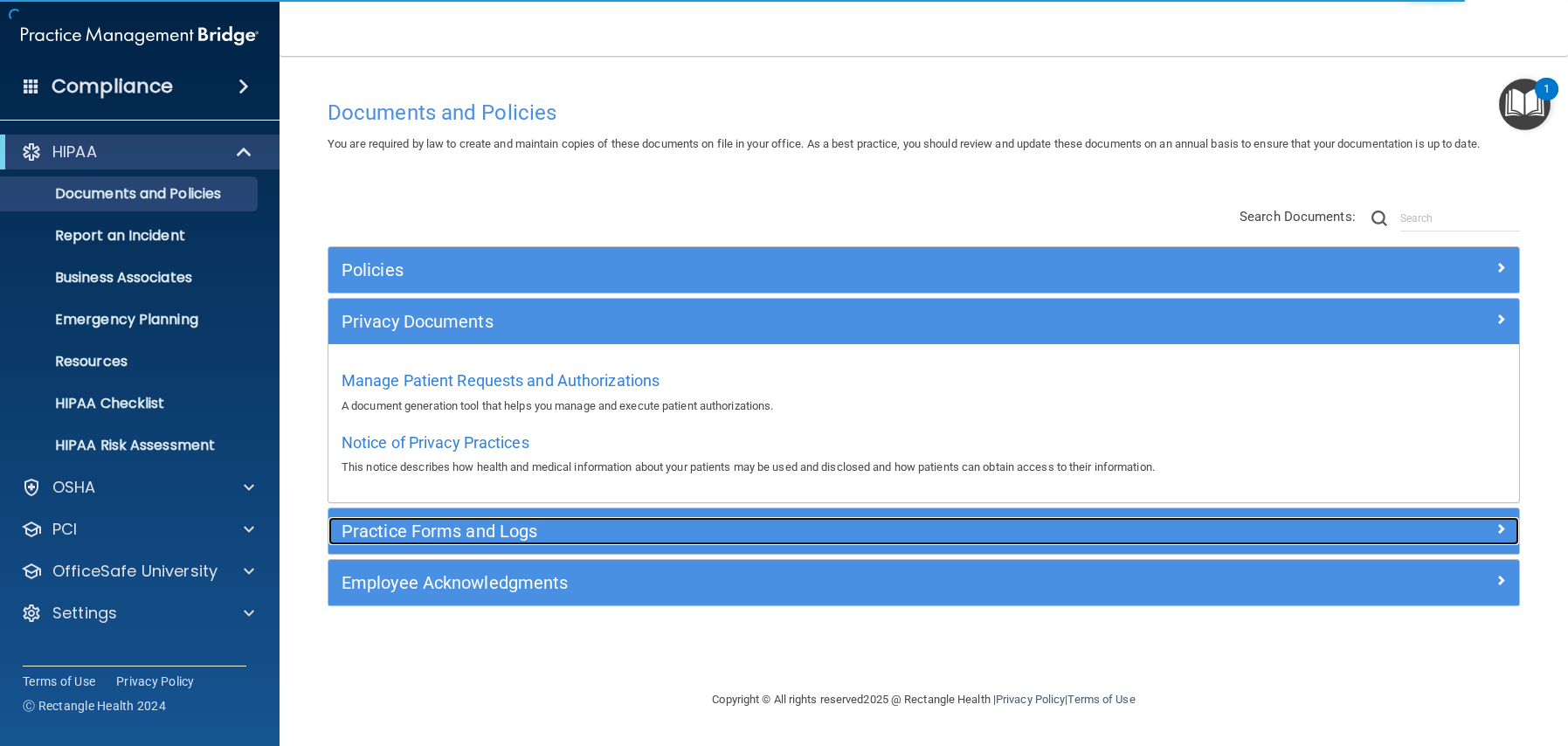
click at [452, 527] on h5 "Practice Forms and Logs" at bounding box center [775, 531] width 867 height 19
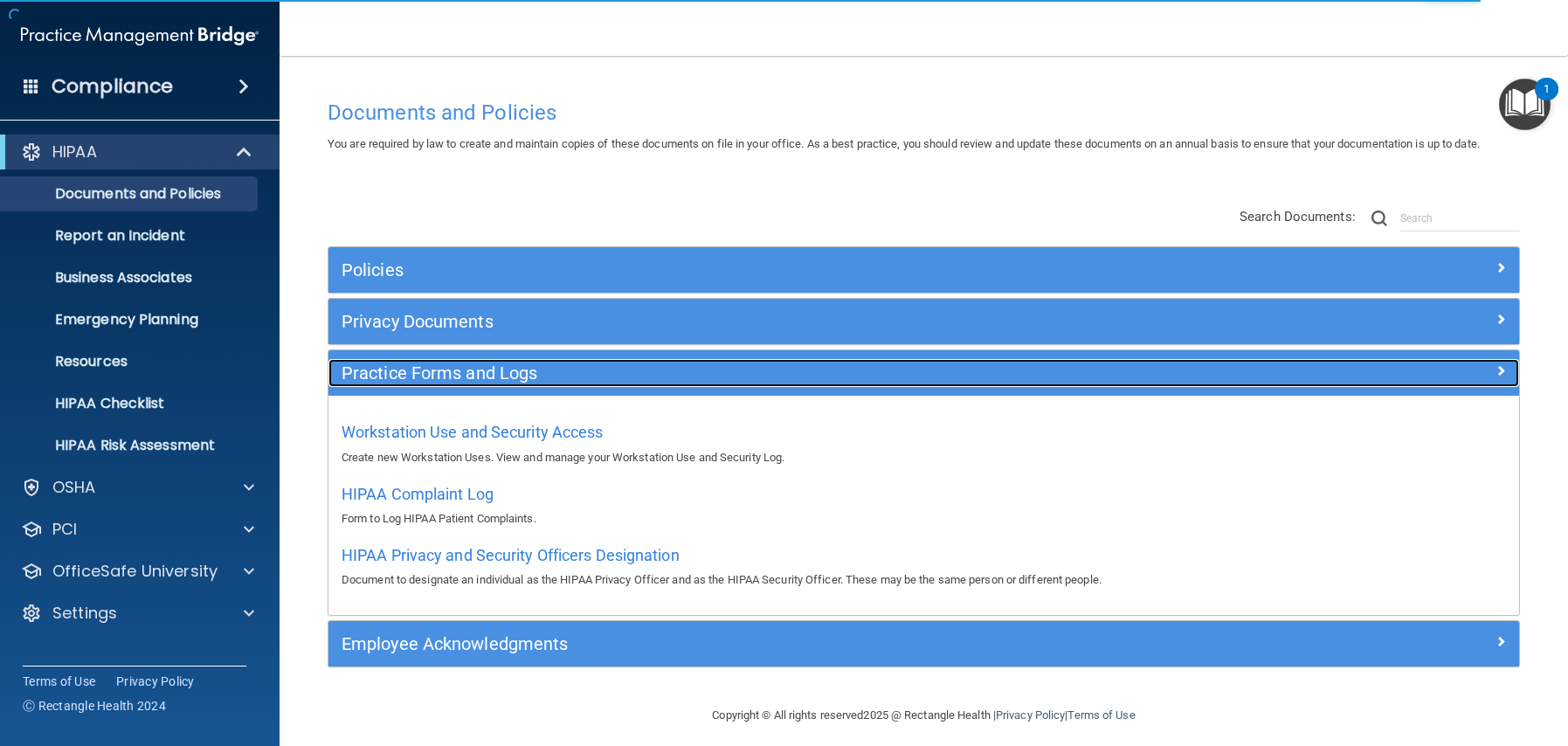
scroll to position [11, 0]
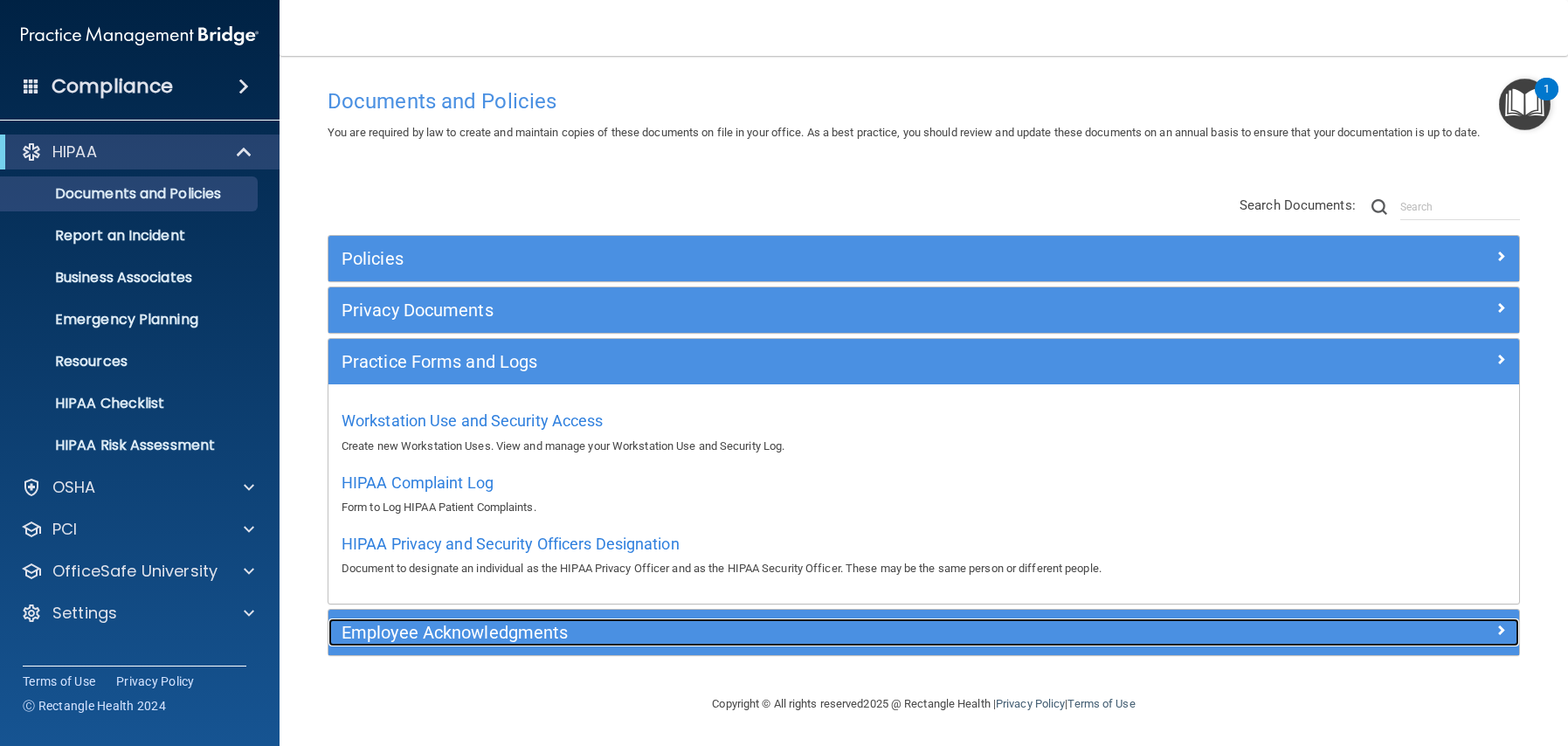
click at [474, 631] on h5 "Employee Acknowledgments" at bounding box center [775, 632] width 867 height 19
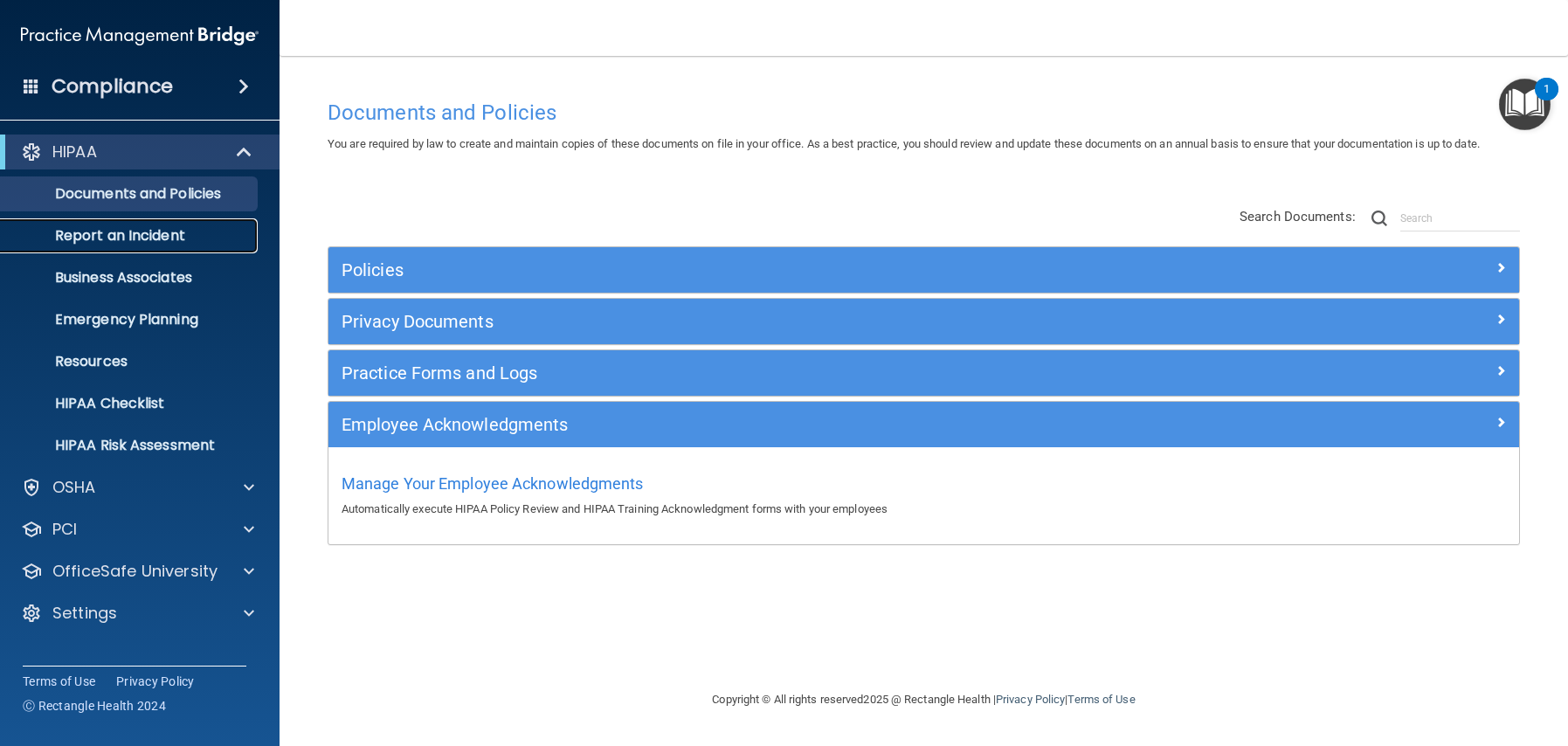
click at [163, 223] on link "Report an Incident" at bounding box center [120, 236] width 275 height 35
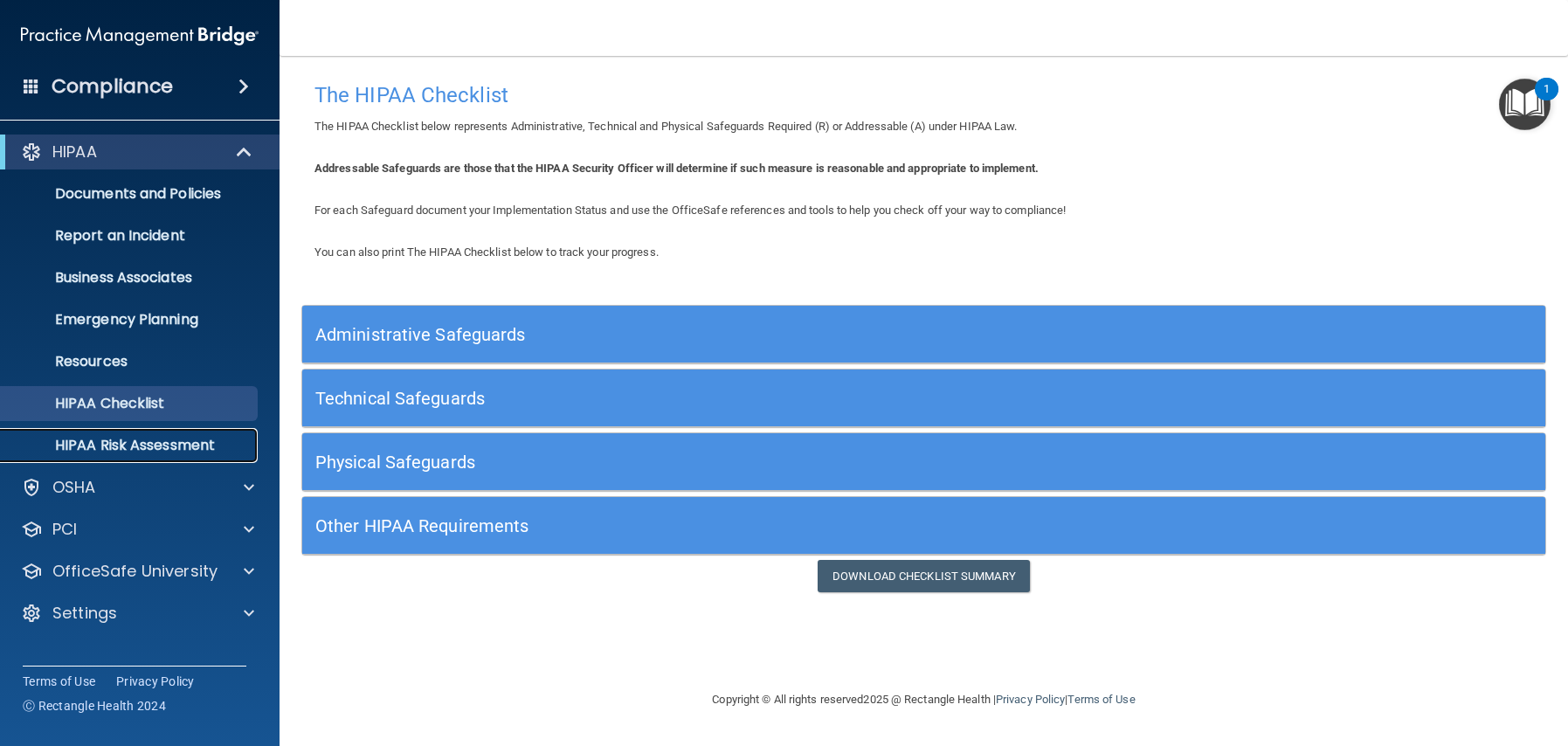
click at [170, 442] on p "HIPAA Risk Assessment" at bounding box center [130, 445] width 238 height 18
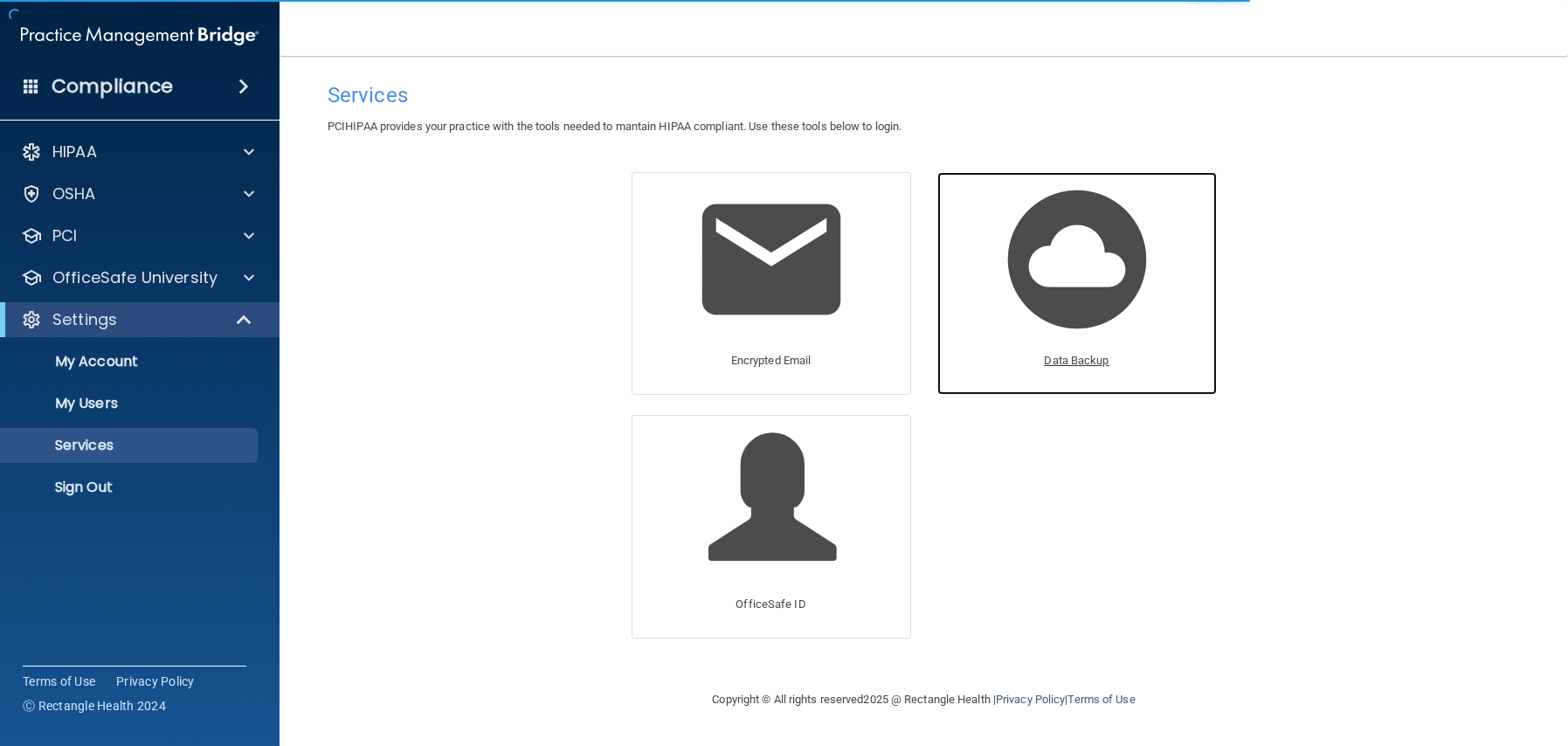
click at [1048, 356] on p "Data Backup" at bounding box center [1077, 360] width 65 height 21
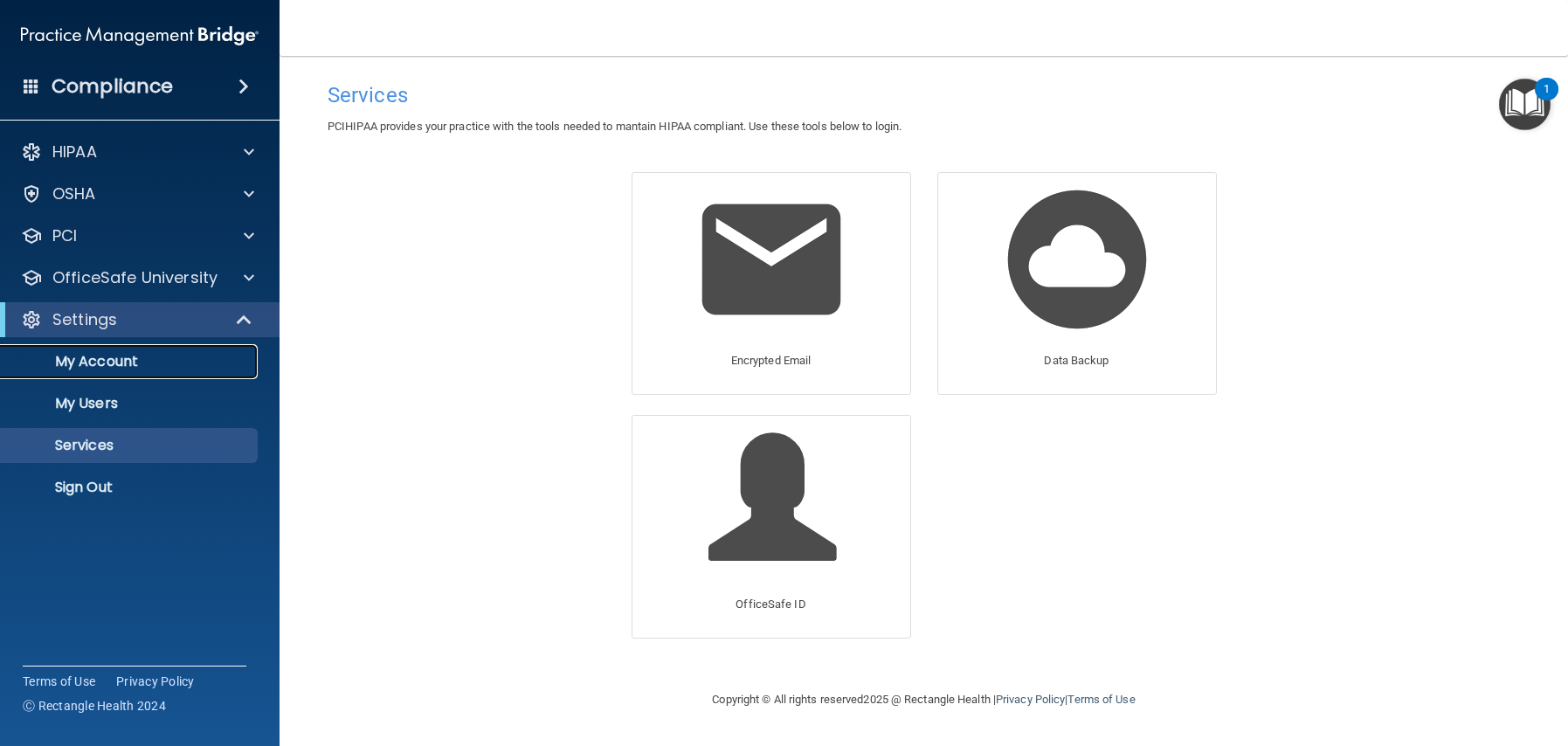
click at [116, 364] on p "My Account" at bounding box center [130, 361] width 238 height 18
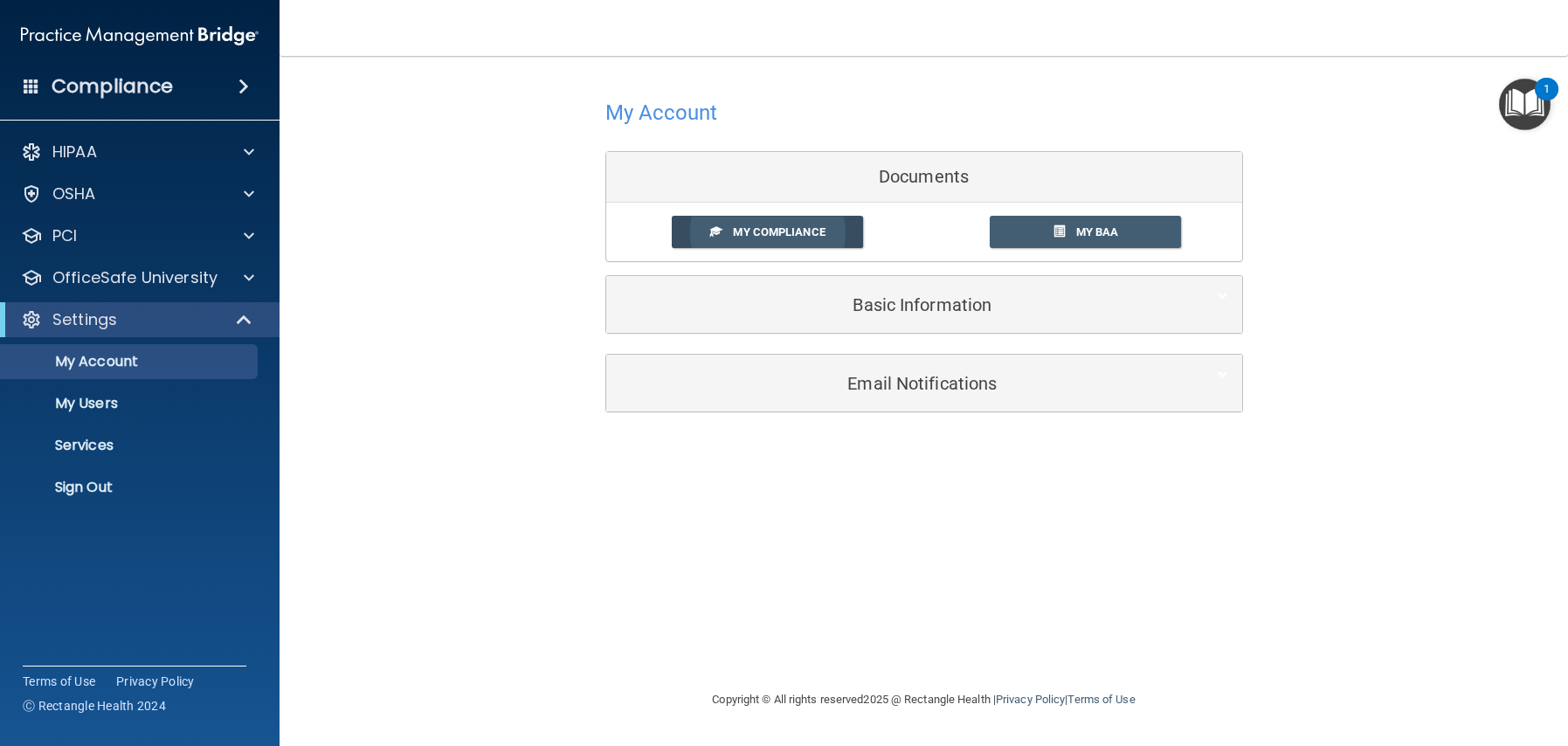
click at [778, 232] on span "My Compliance" at bounding box center [778, 232] width 91 height 13
click at [713, 232] on span at bounding box center [716, 231] width 11 height 11
click at [849, 226] on link "My Compliance" at bounding box center [767, 232] width 191 height 32
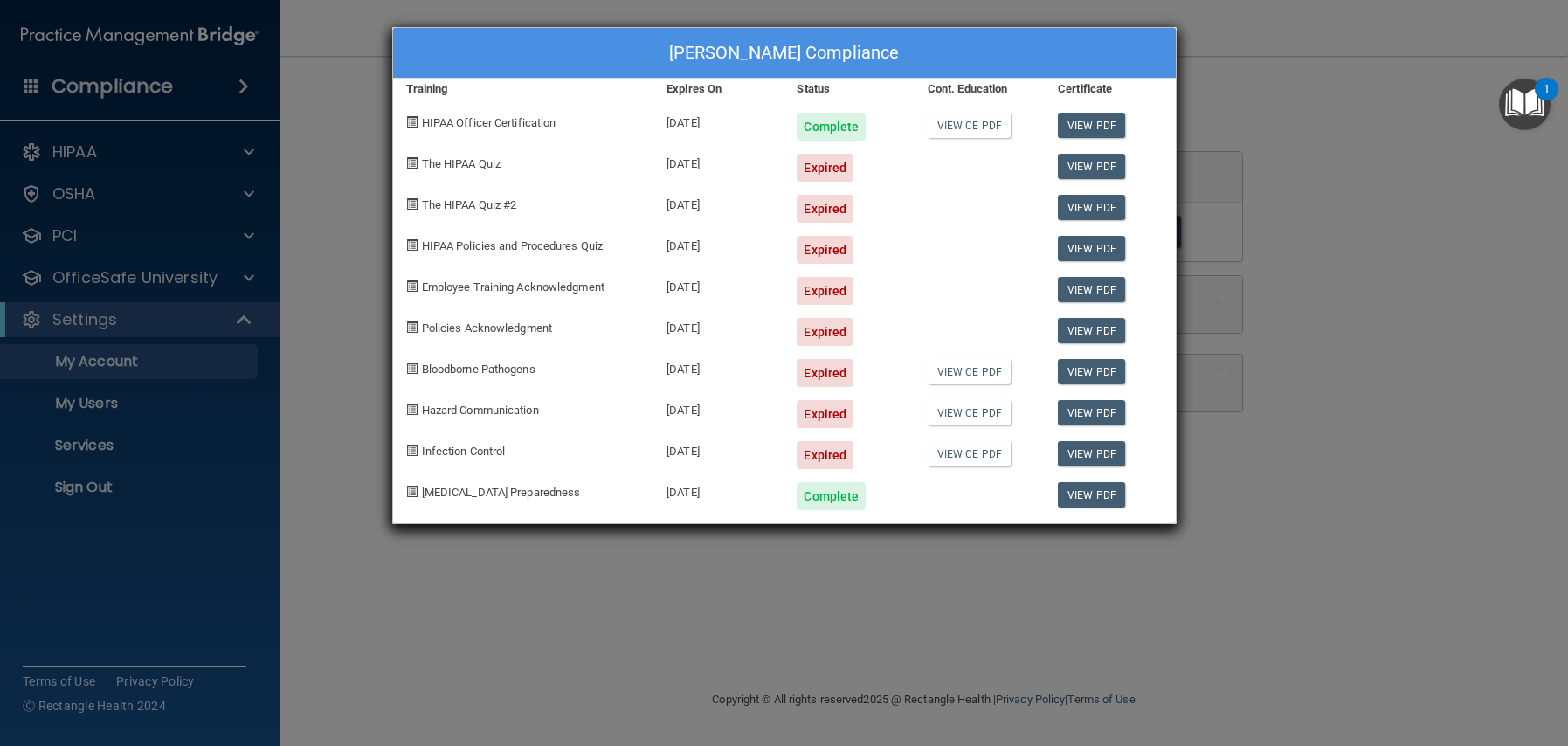
click at [1567, 247] on div "Elizabeth Melgarejo's Compliance Training Expires On Status Cont. Education Cer…" at bounding box center [784, 373] width 1568 height 746
click at [1214, 97] on div "Elizabeth Melgarejo's Compliance Training Expires On Status Cont. Education Cer…" at bounding box center [784, 373] width 1568 height 746
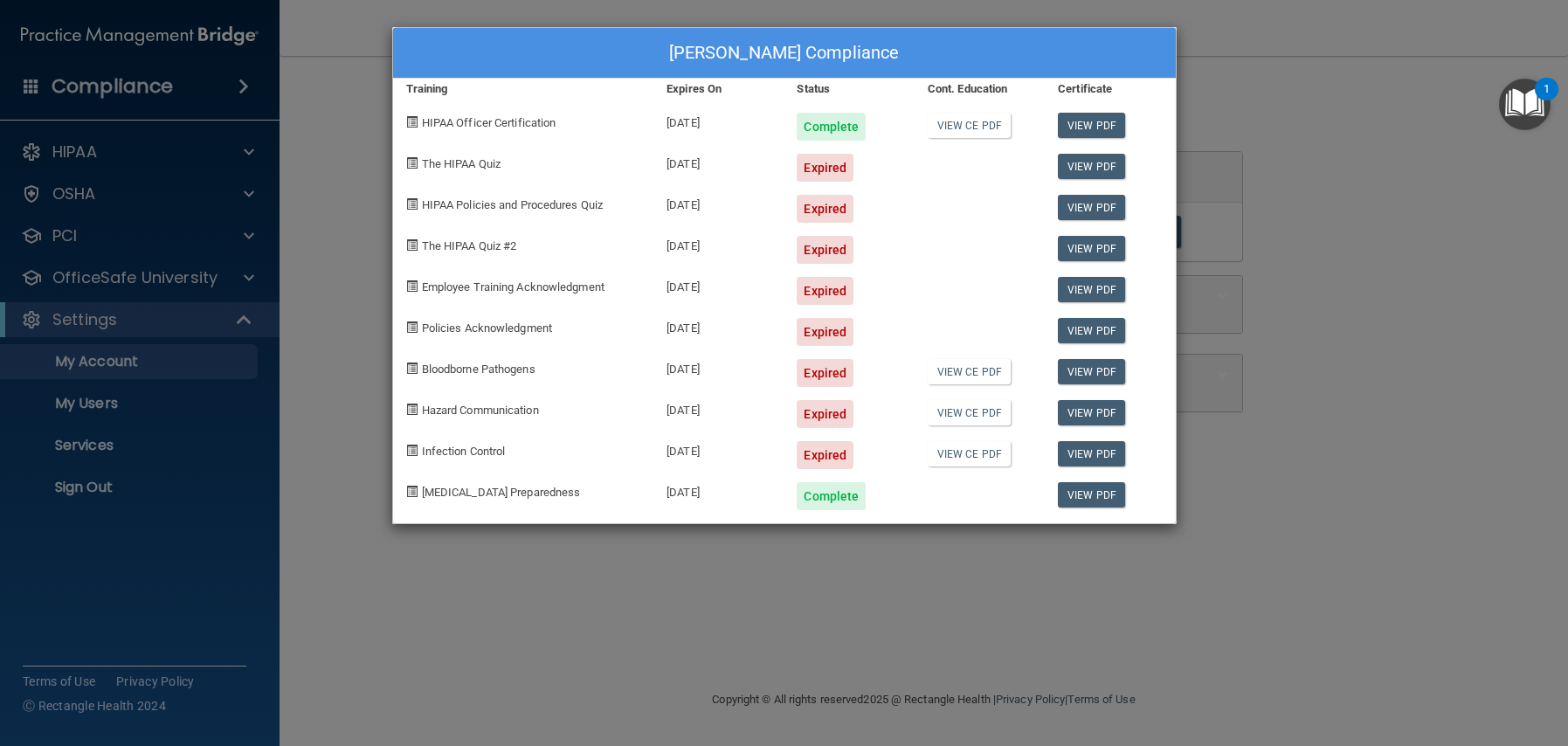
drag, startPoint x: 1138, startPoint y: 18, endPoint x: 1169, endPoint y: 29, distance: 32.9
click at [1138, 18] on div "Elizabeth Melgarejo's Compliance Training Expires On Status Cont. Education Cer…" at bounding box center [784, 373] width 1568 height 746
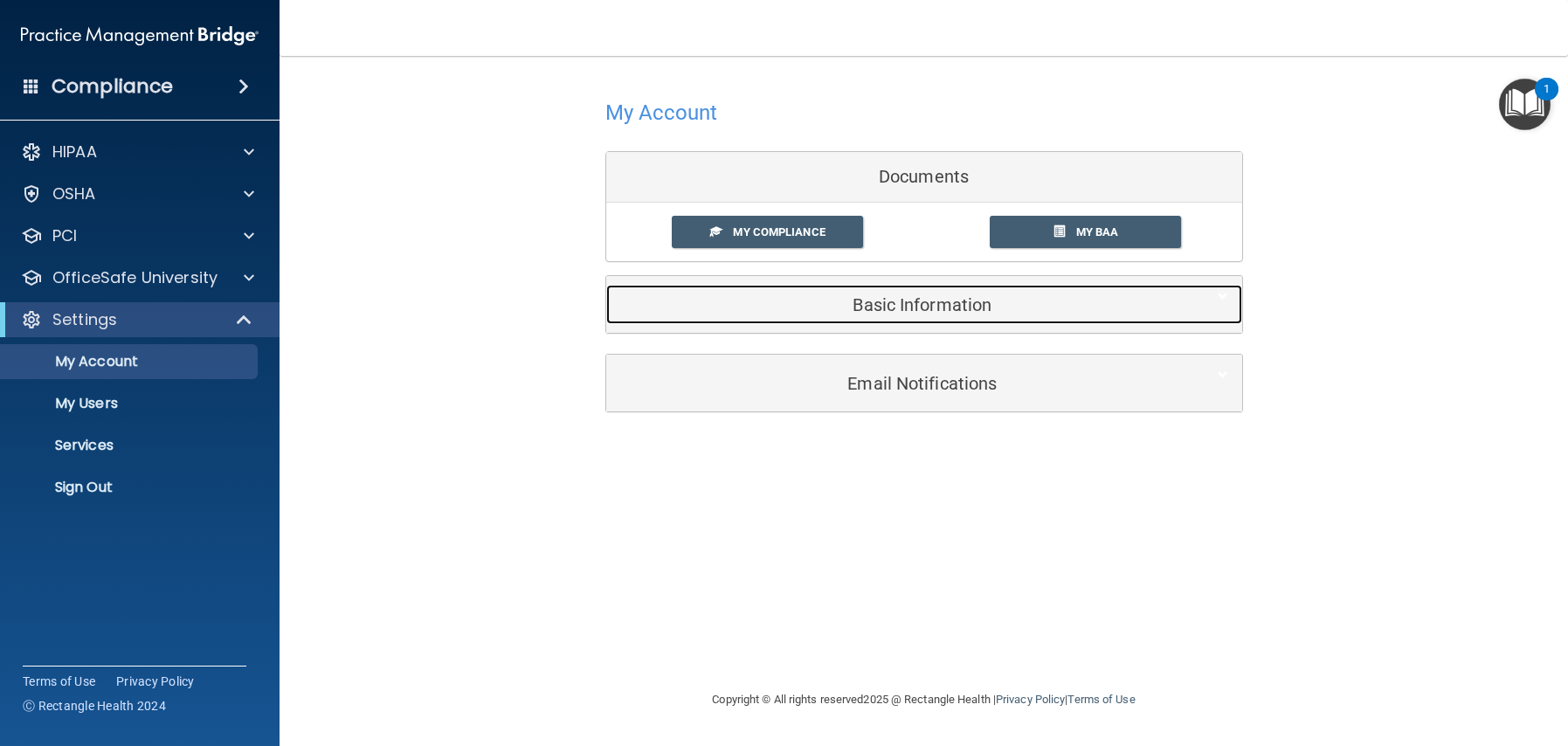
click at [954, 315] on h5 "Basic Information" at bounding box center [898, 305] width 557 height 19
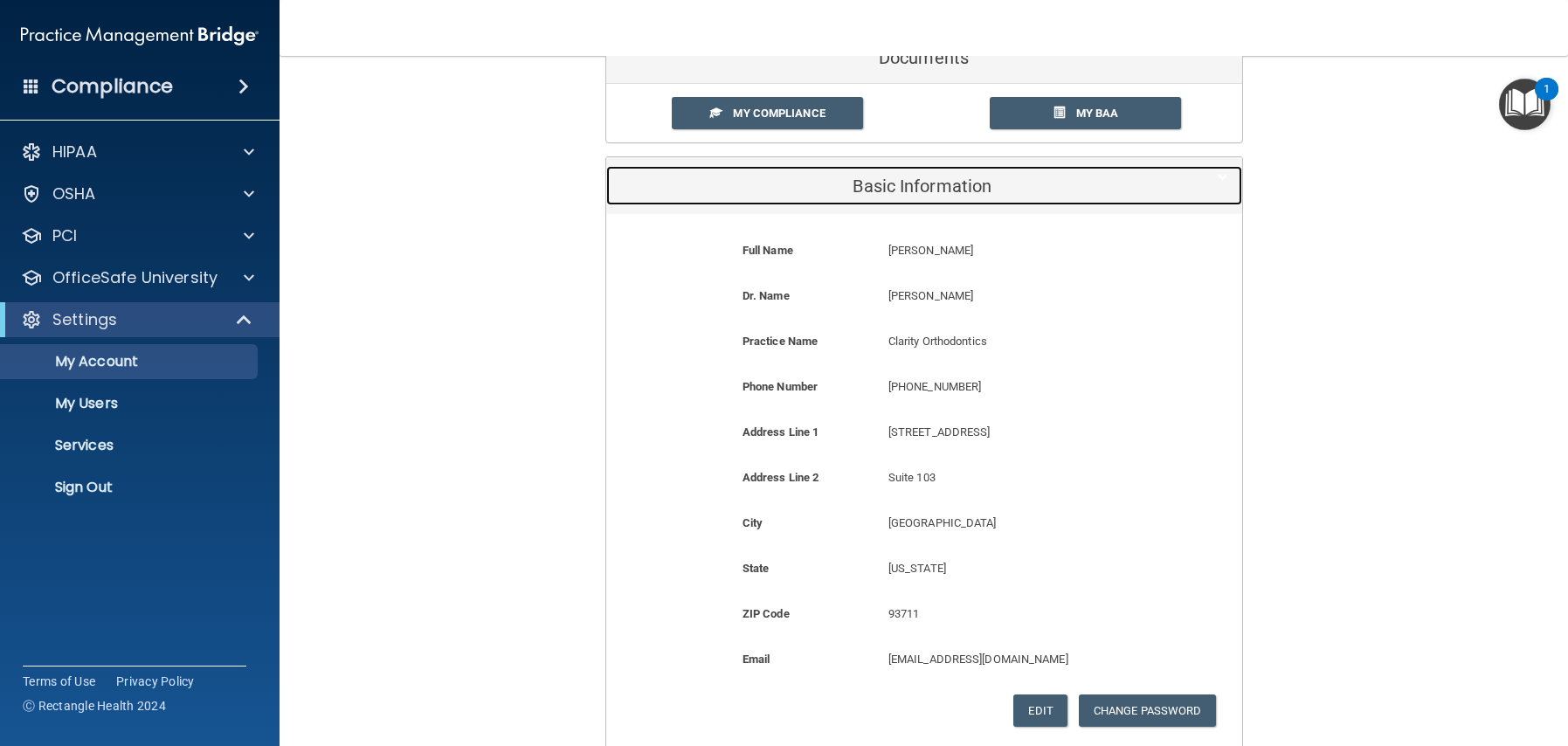
scroll to position [295, 0]
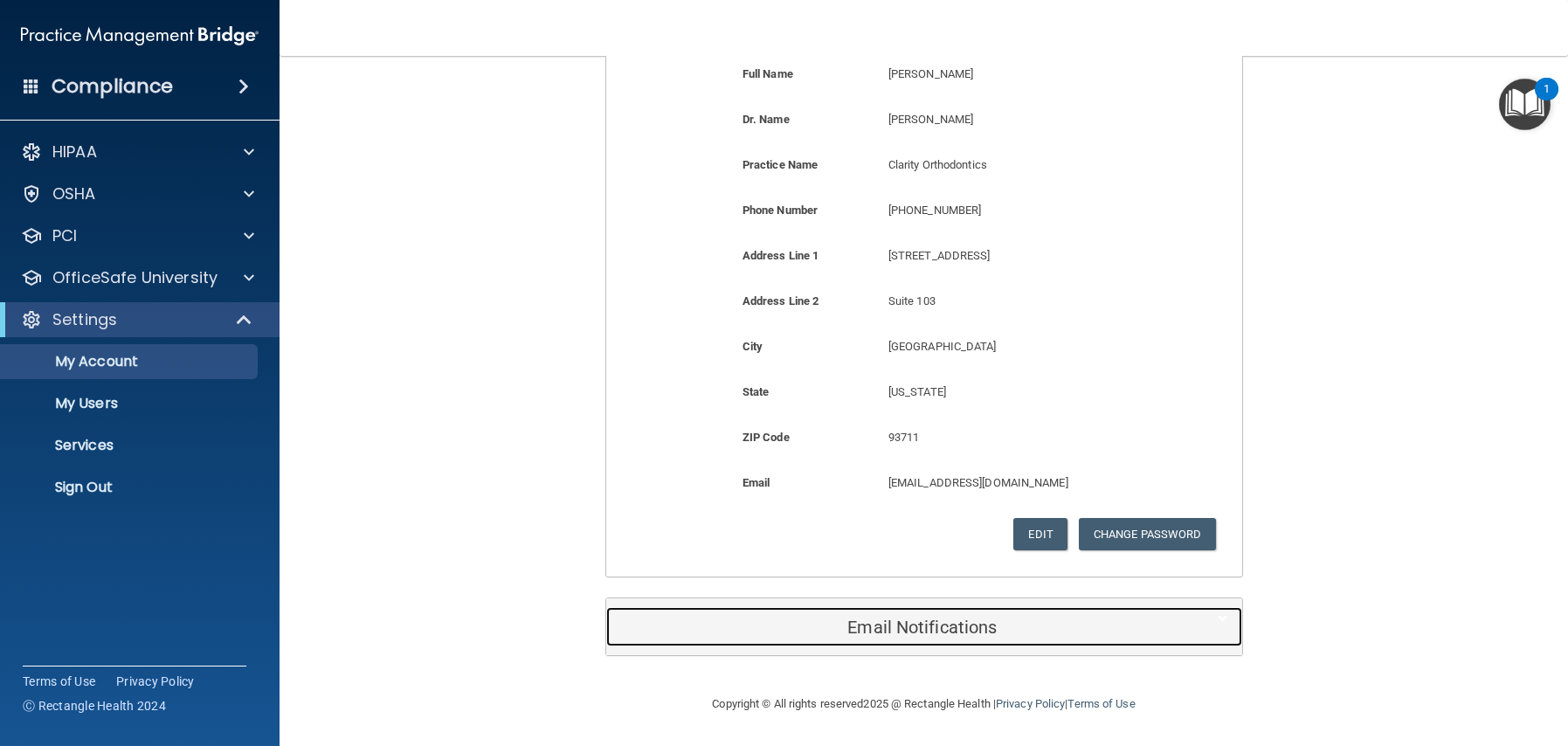
drag, startPoint x: 939, startPoint y: 641, endPoint x: 892, endPoint y: 596, distance: 65.1
click at [939, 641] on div "Email Notifications" at bounding box center [898, 627] width 583 height 40
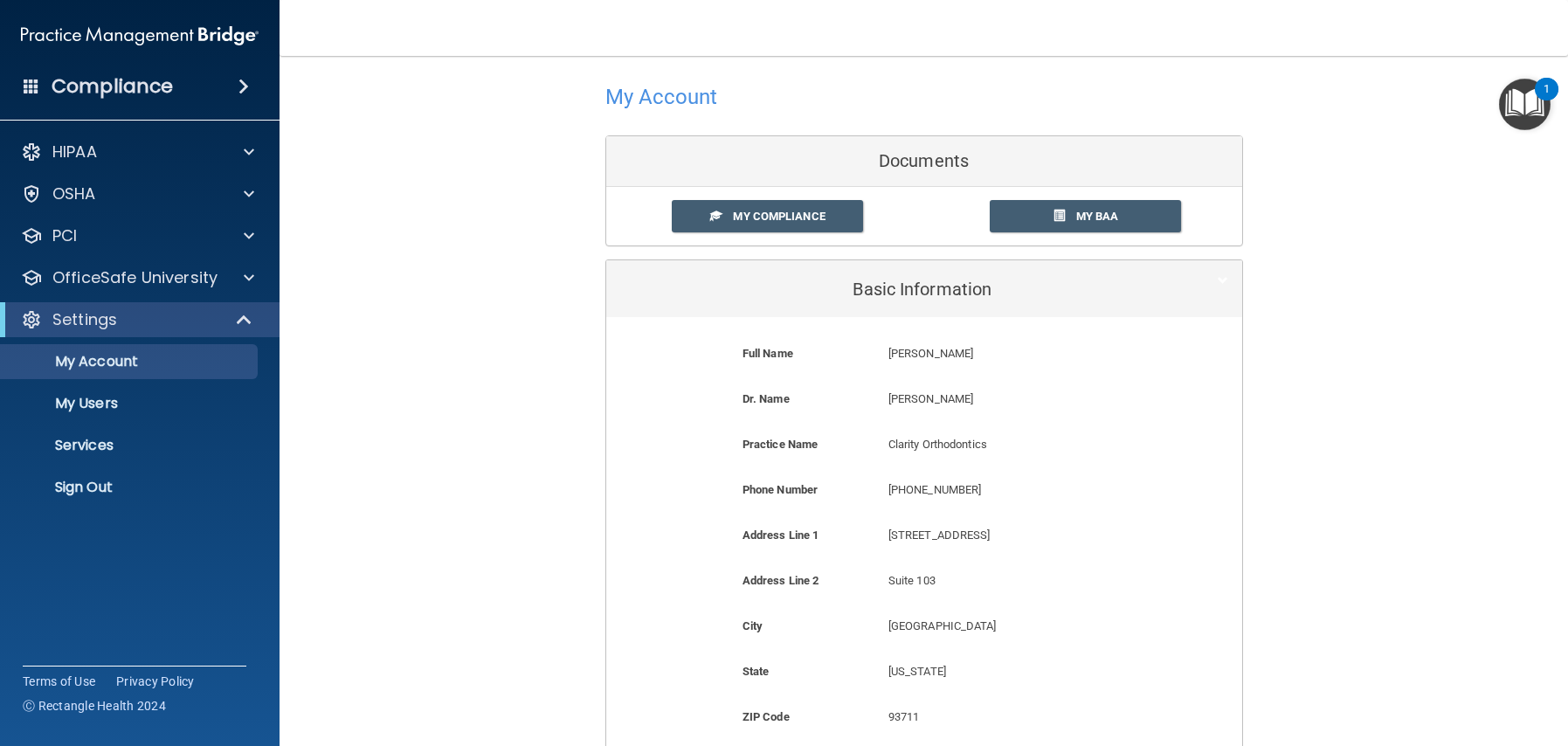
scroll to position [0, 0]
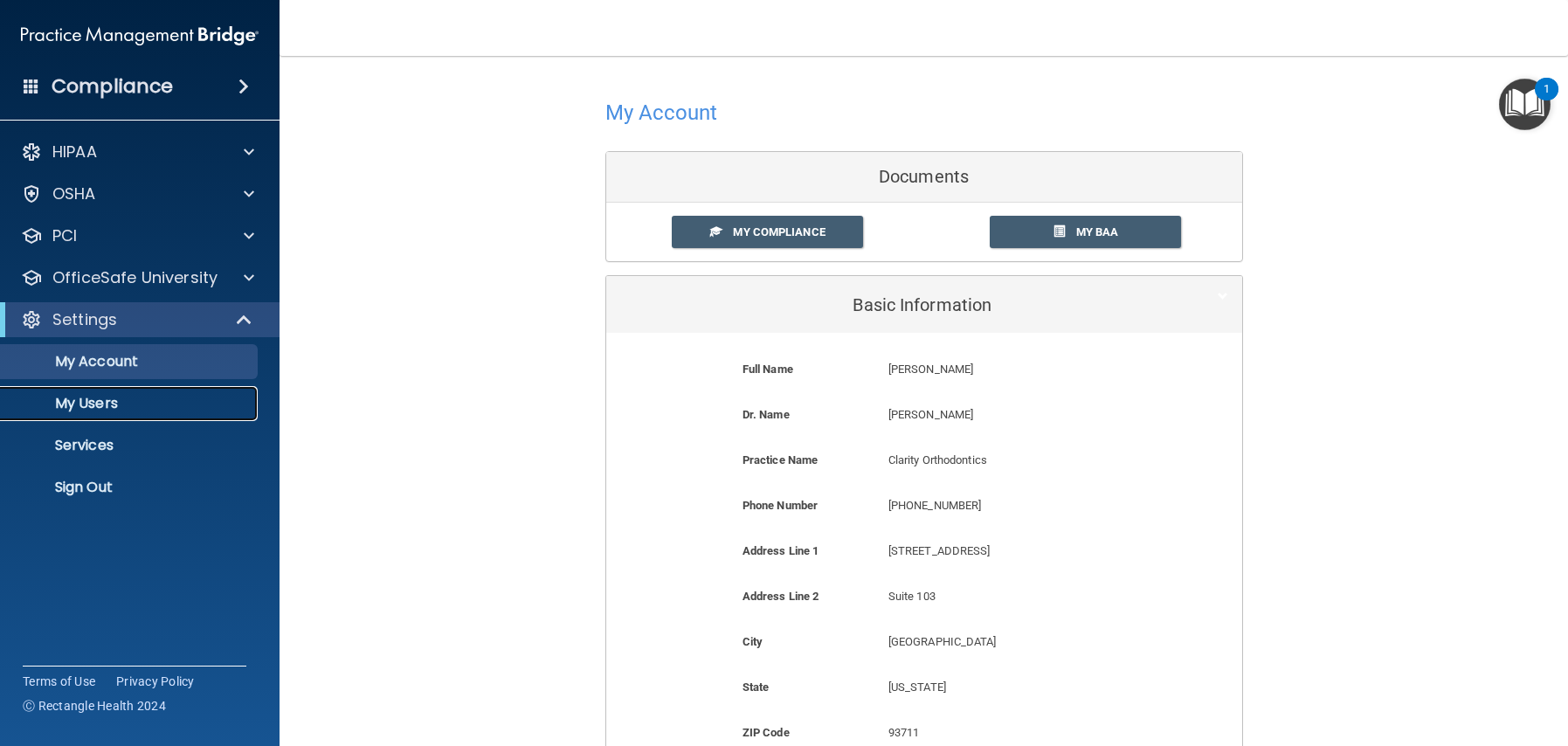
click at [90, 415] on link "My Users" at bounding box center [120, 403] width 275 height 35
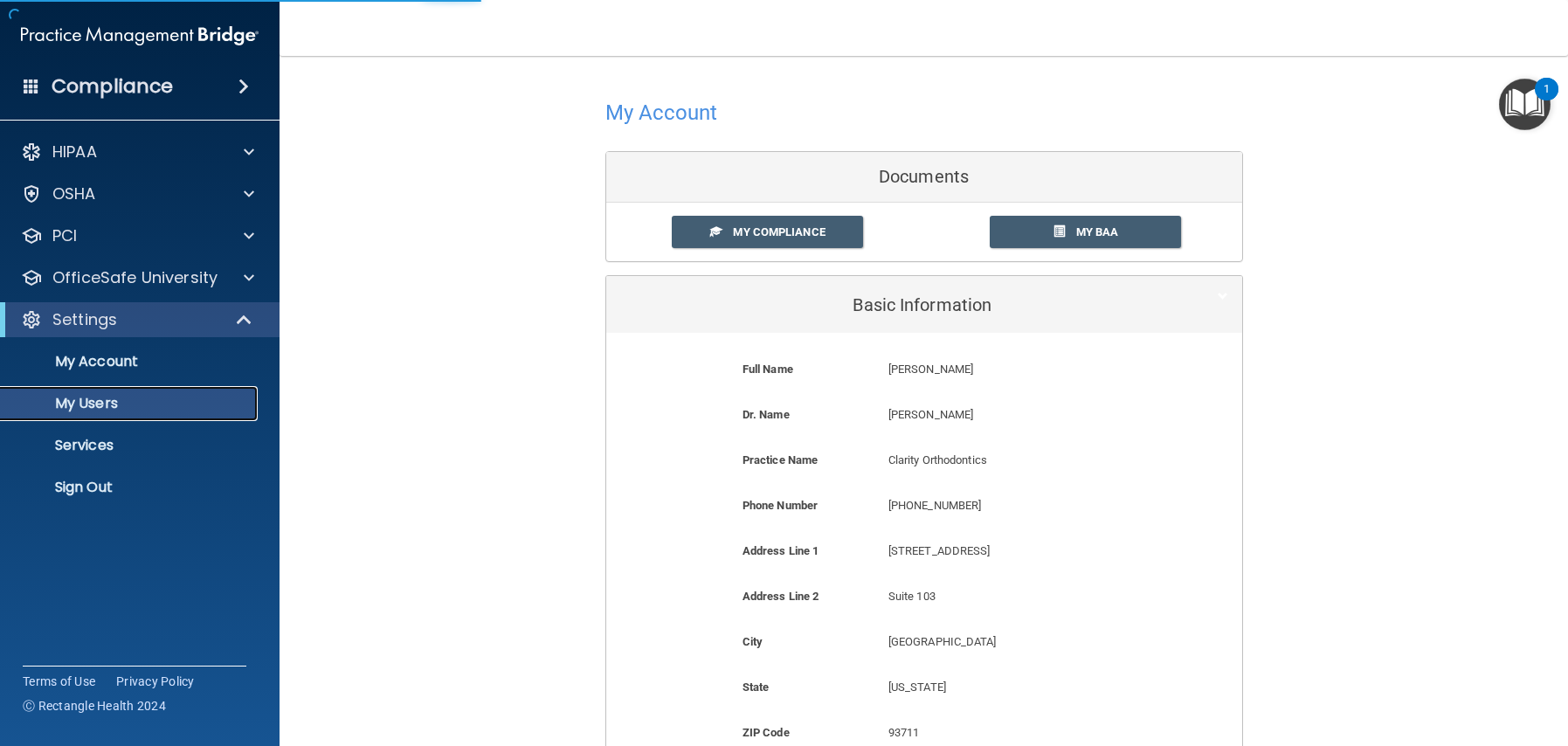
select select "20"
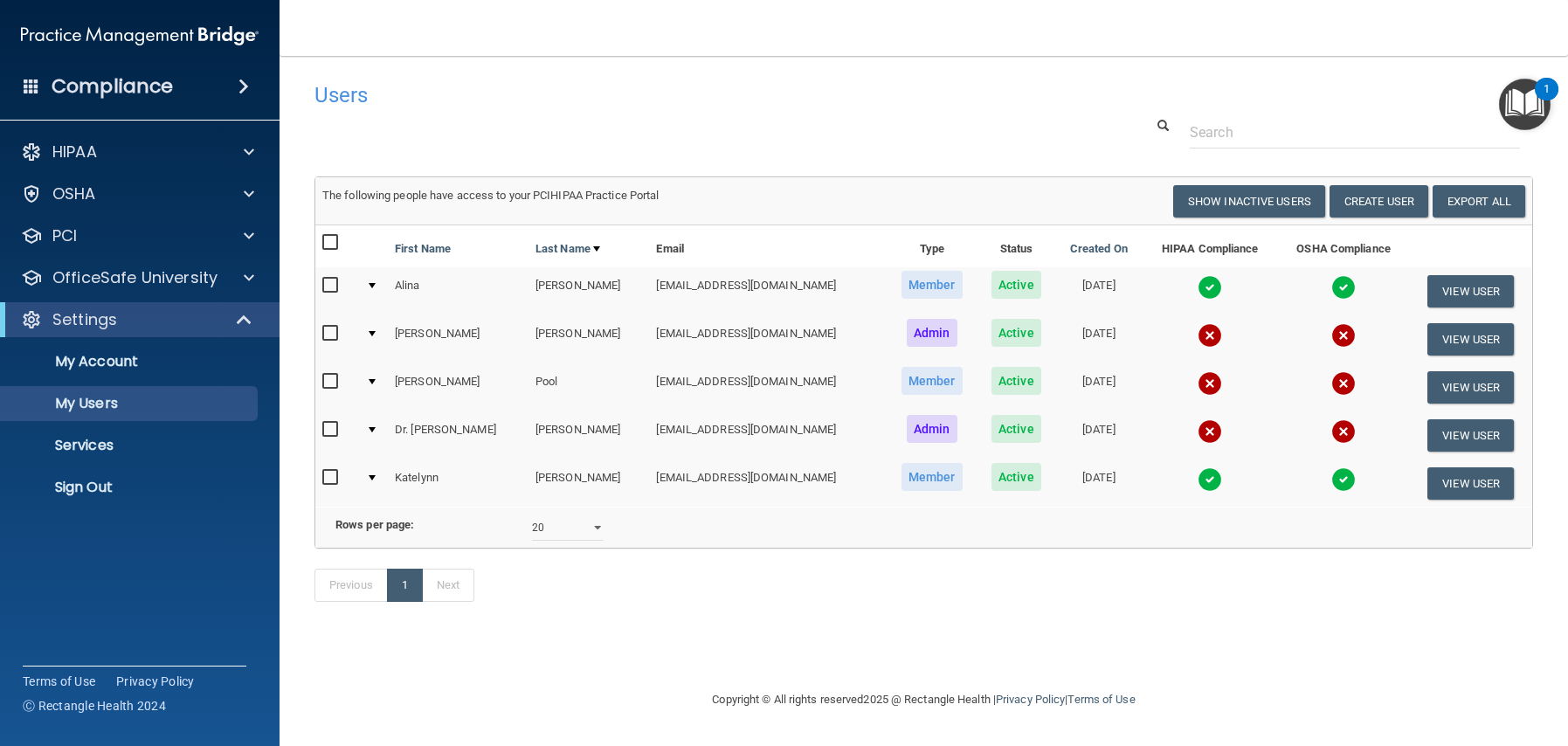
click at [332, 384] on input "checkbox" at bounding box center [332, 381] width 20 height 14
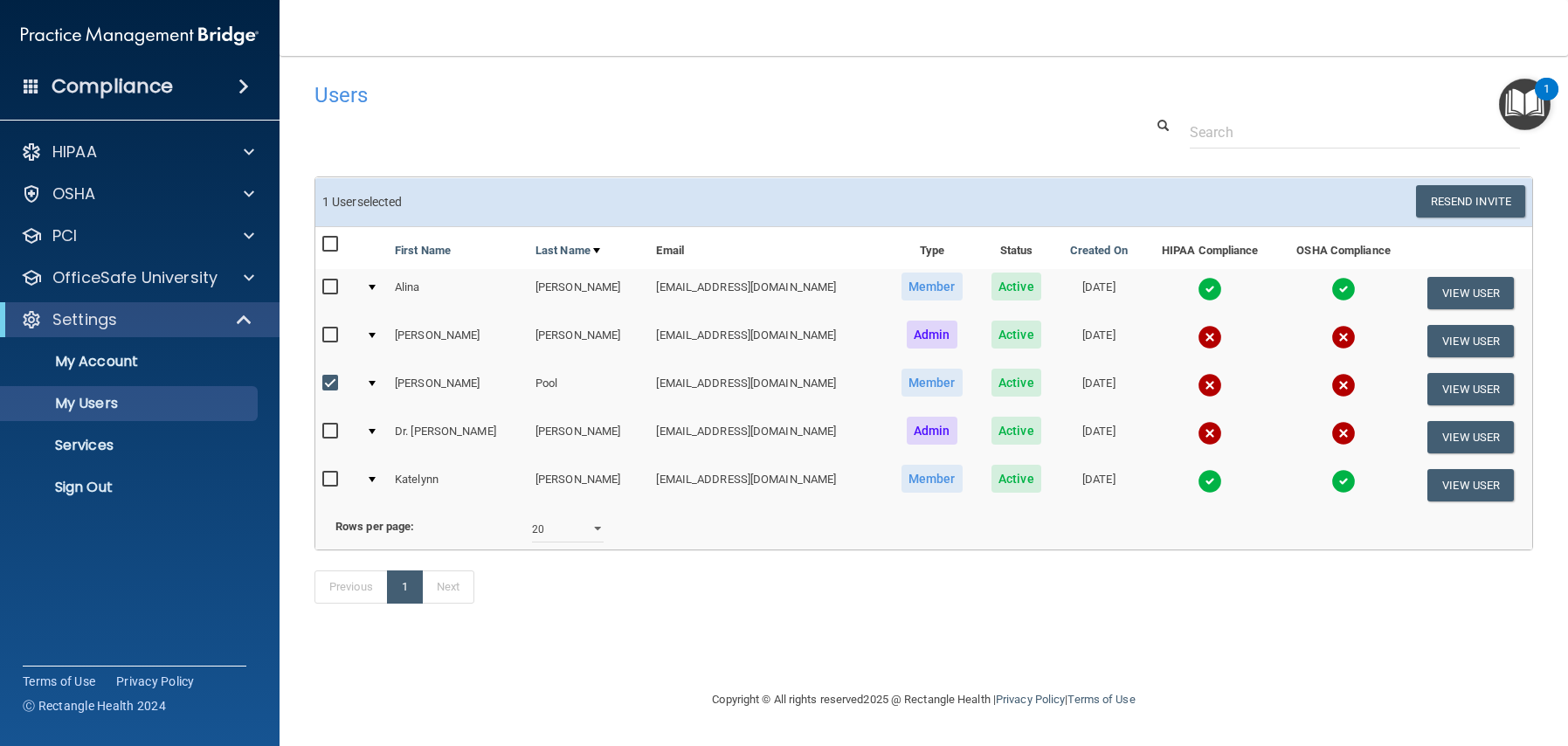
click at [373, 385] on div at bounding box center [372, 384] width 7 height 6
click at [375, 381] on div at bounding box center [372, 384] width 7 height 6
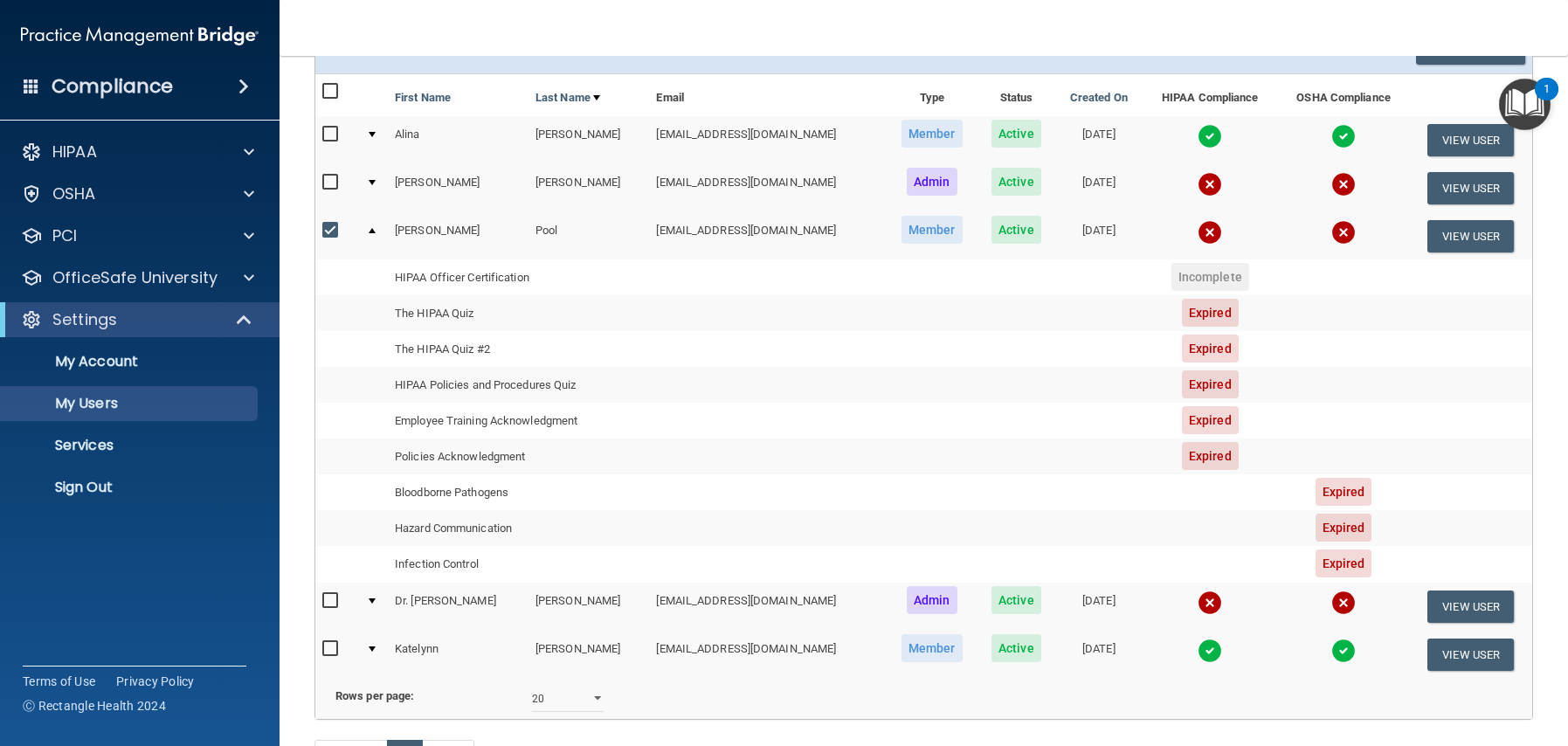
scroll to position [156, 0]
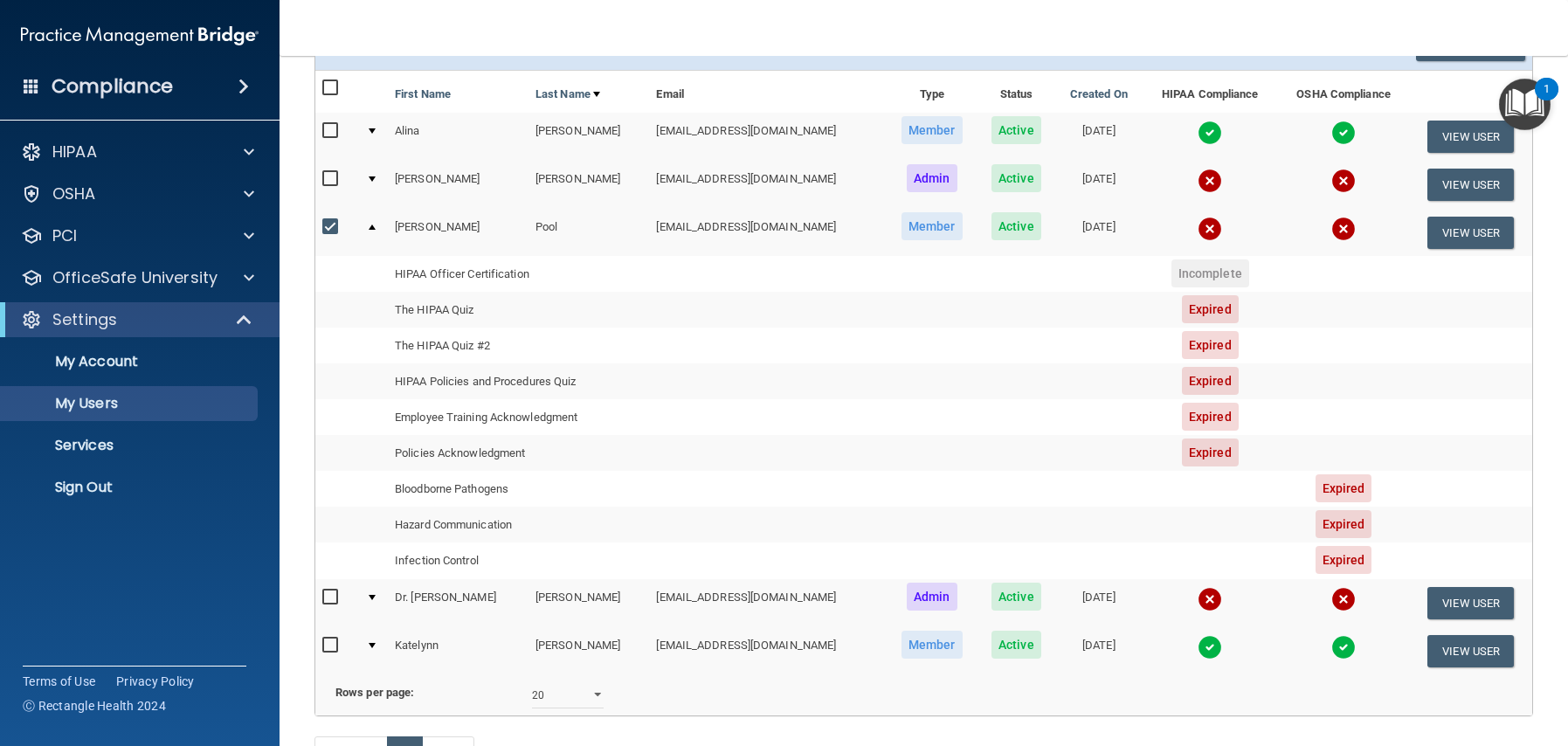
click at [375, 225] on div at bounding box center [372, 227] width 7 height 6
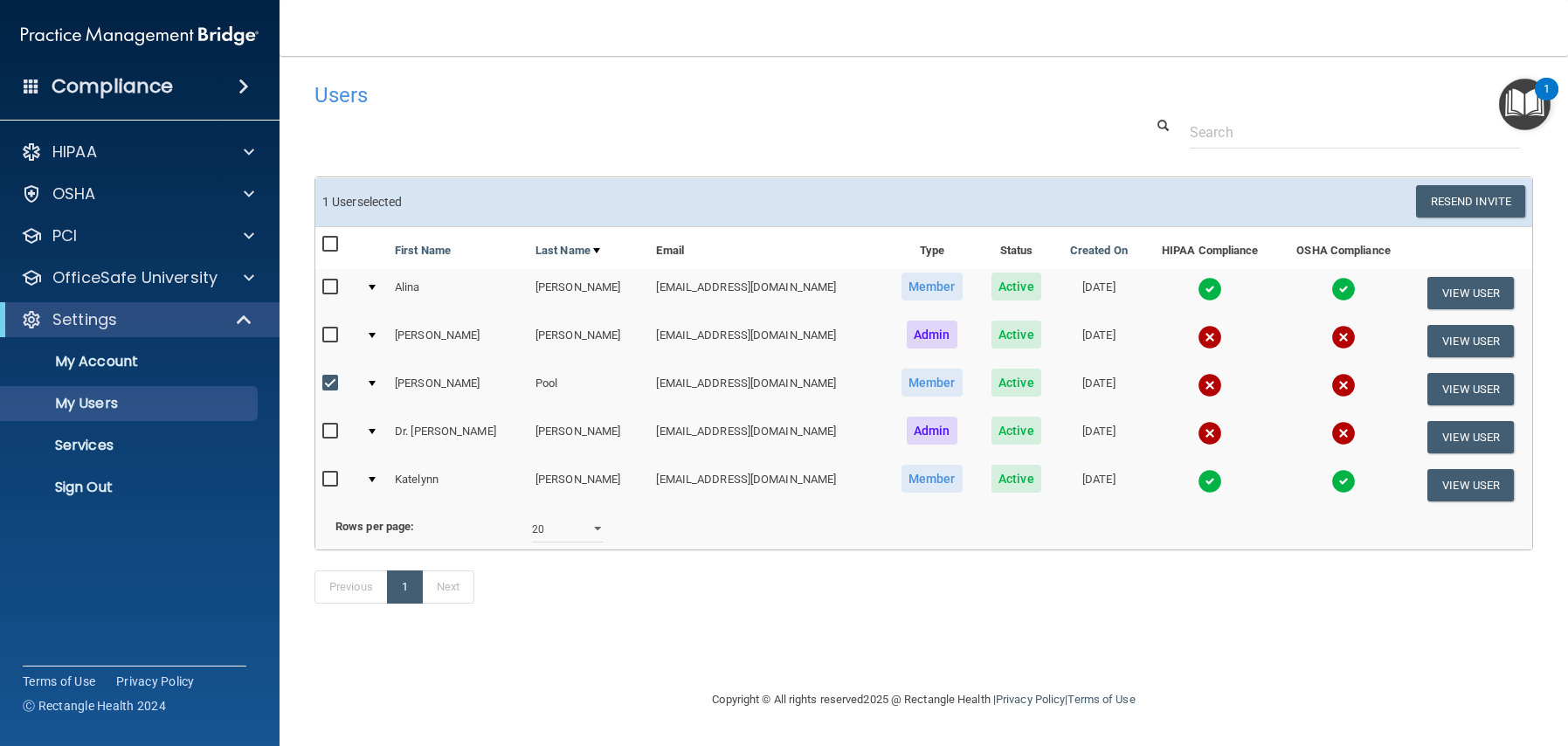
scroll to position [0, 0]
click at [334, 384] on input "checkbox" at bounding box center [332, 383] width 20 height 14
checkbox input "false"
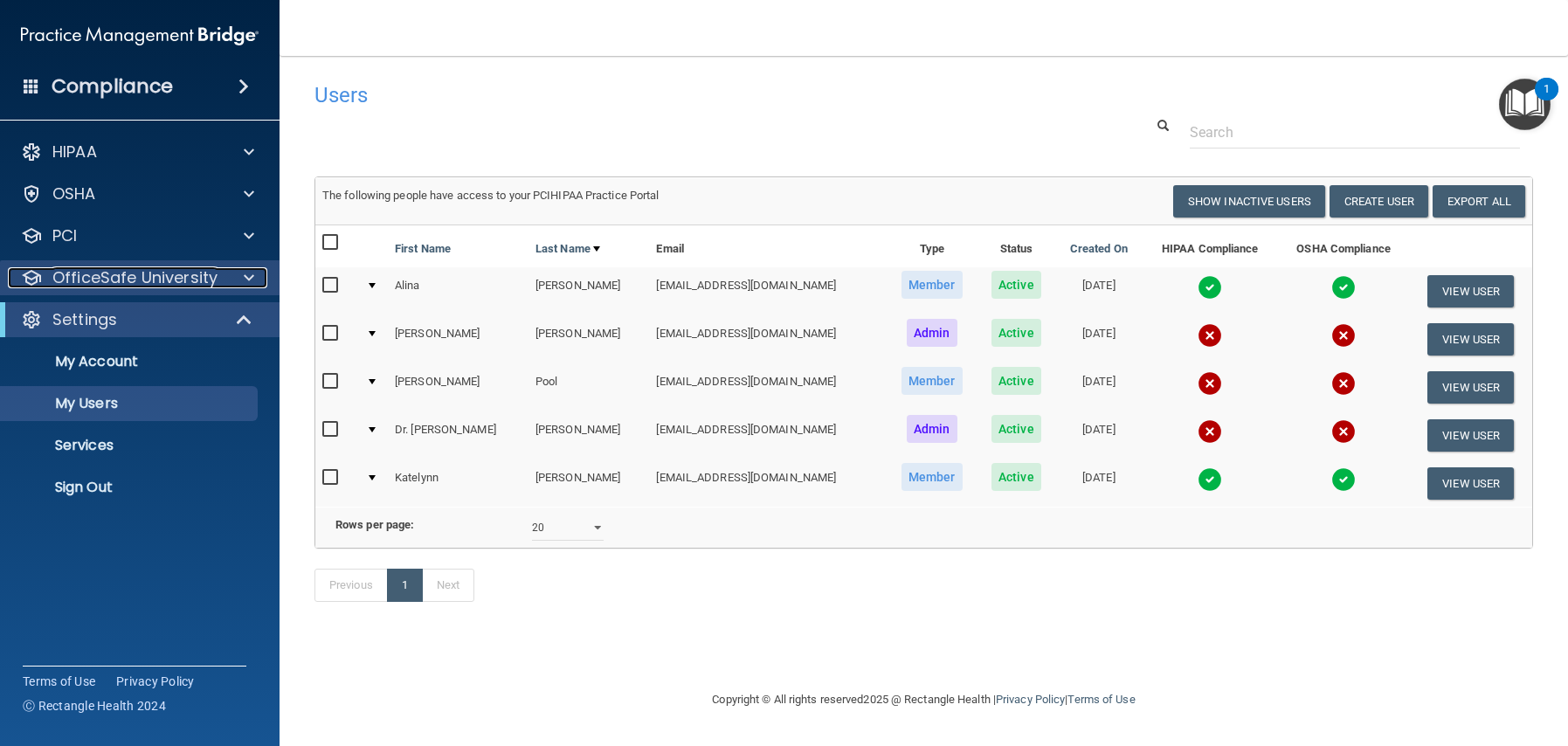
click at [82, 278] on p "OfficeSafe University" at bounding box center [135, 278] width 165 height 21
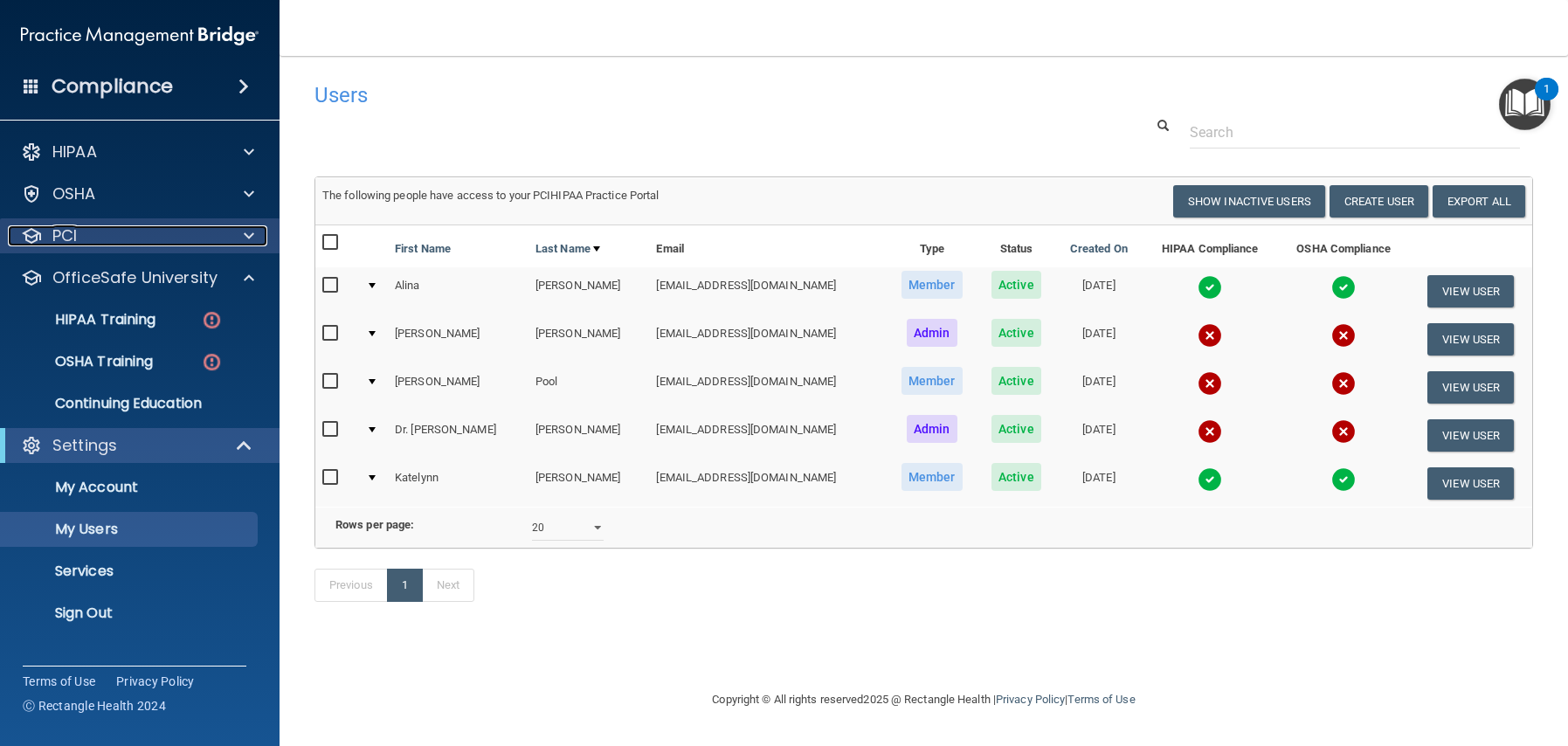
click at [57, 235] on p "PCI" at bounding box center [65, 235] width 24 height 21
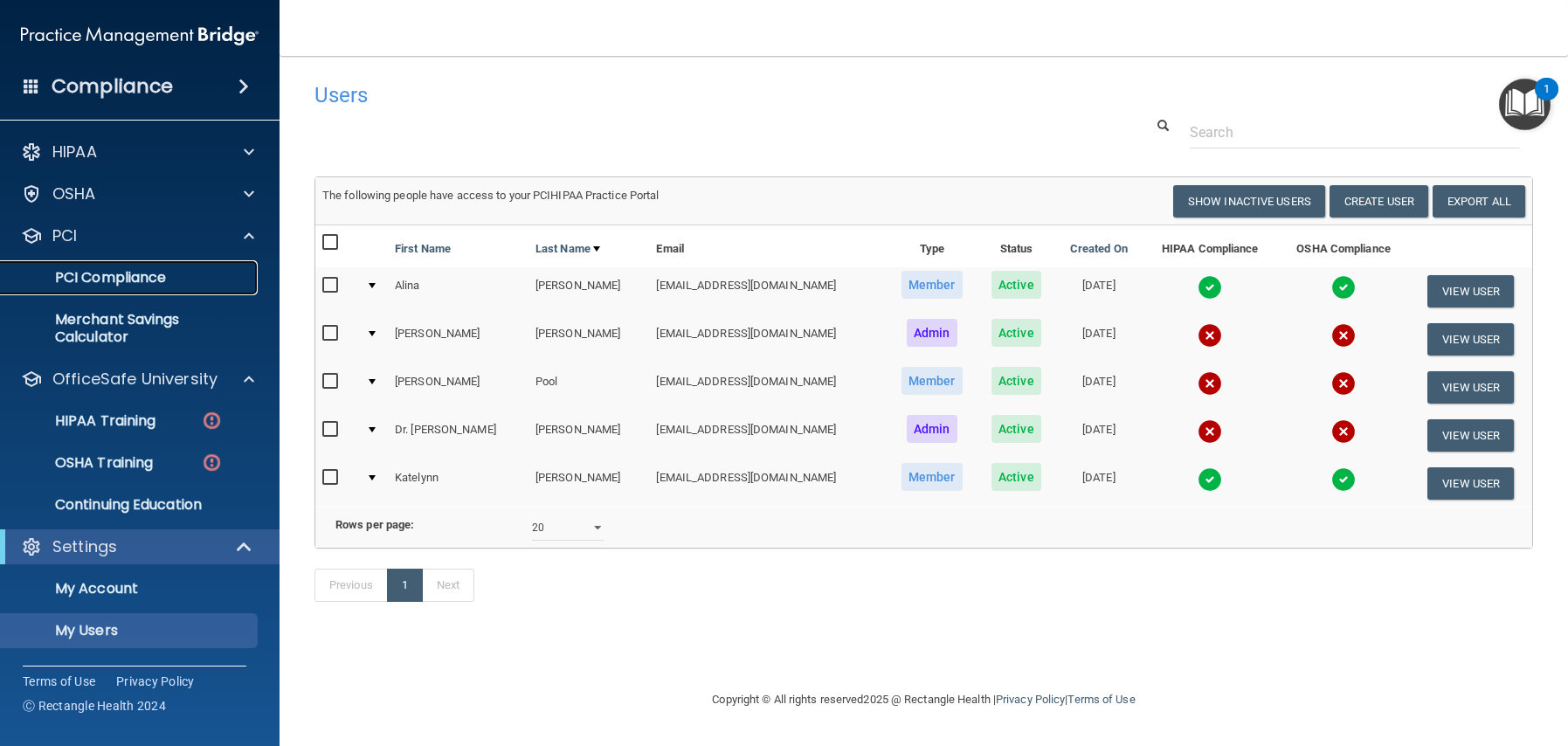
click at [81, 272] on p "PCI Compliance" at bounding box center [130, 277] width 238 height 18
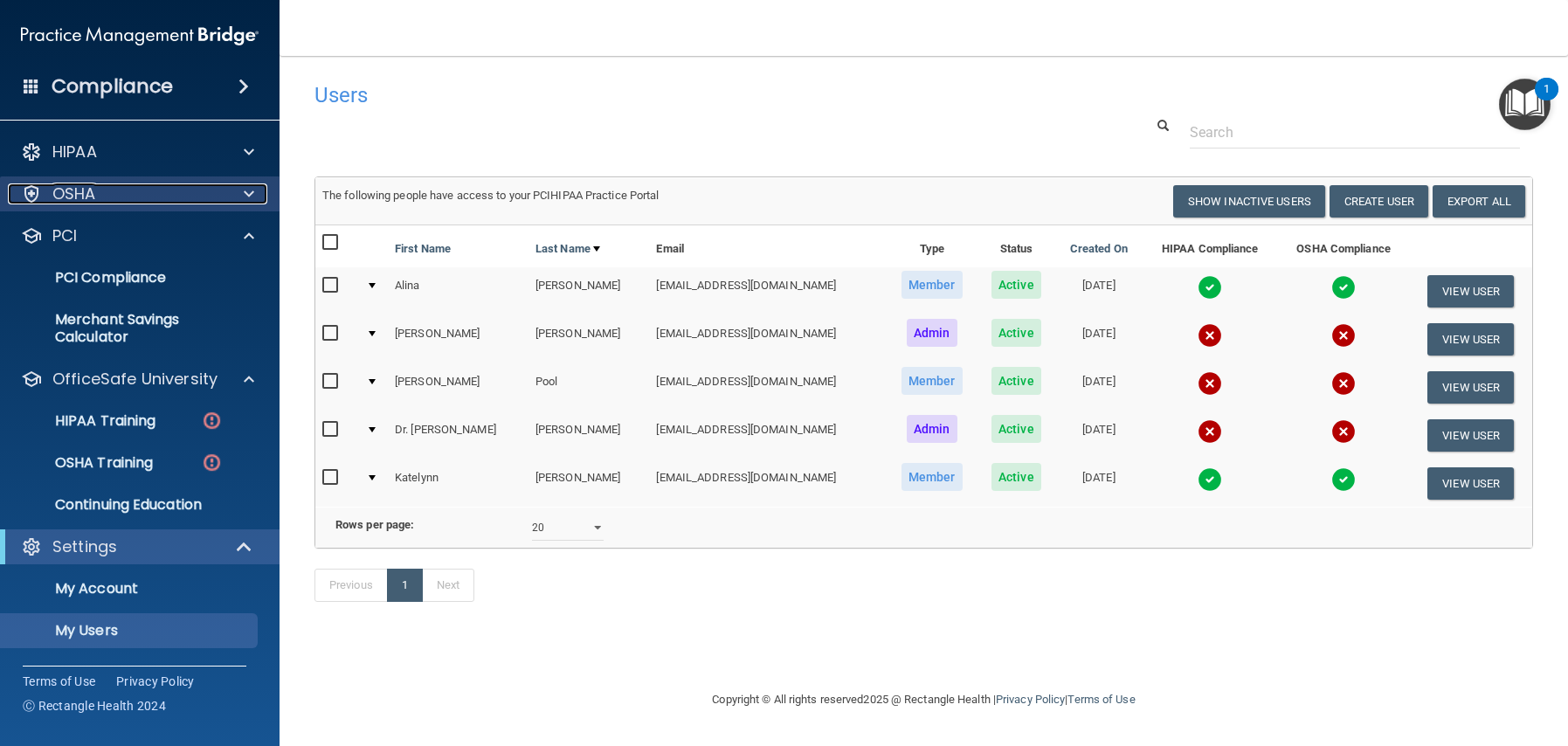
click at [98, 196] on div "OSHA" at bounding box center [116, 194] width 217 height 21
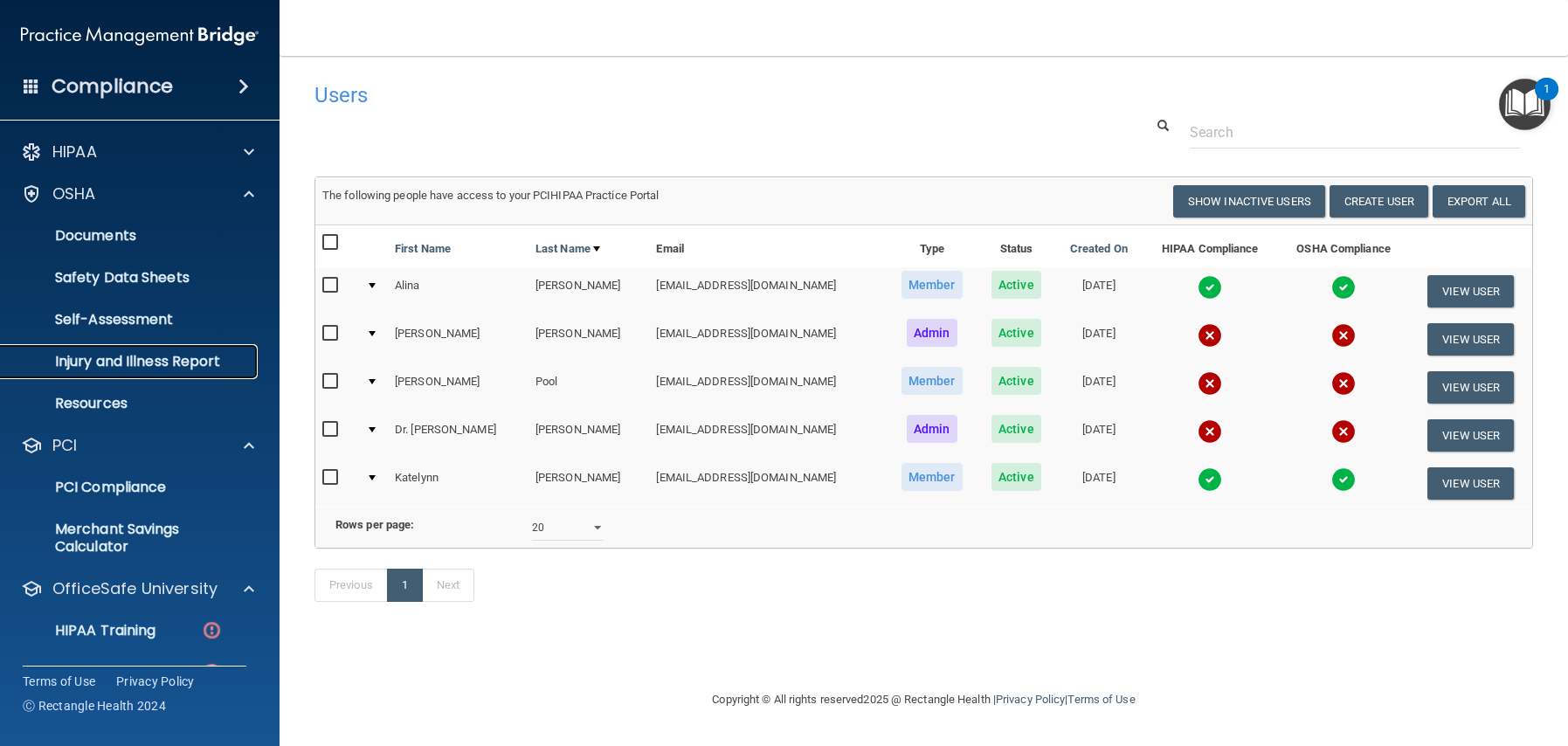
click at [90, 368] on p "Injury and Illness Report" at bounding box center [130, 361] width 238 height 18
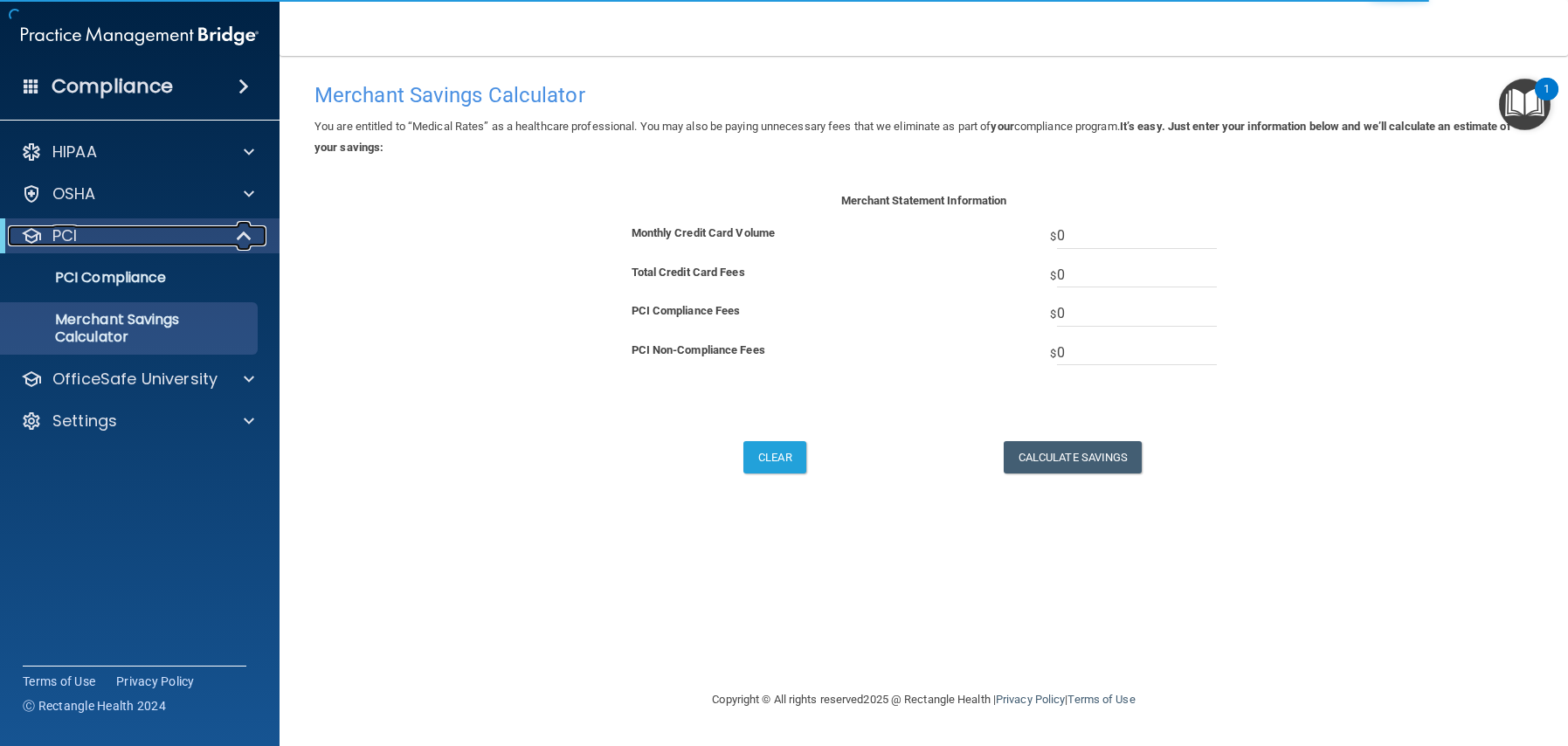
click at [141, 236] on div "PCI" at bounding box center [116, 235] width 216 height 21
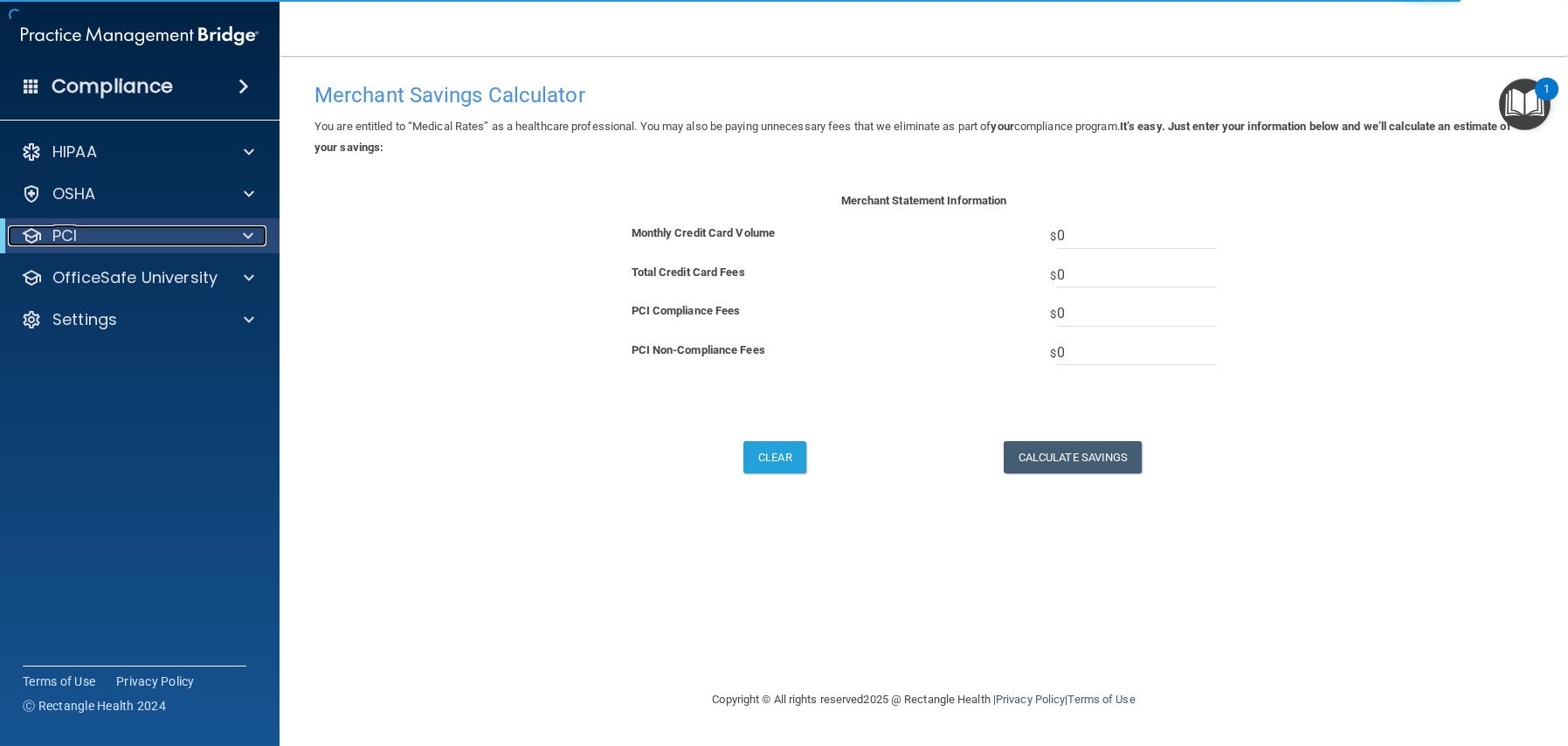
click at [190, 239] on div "PCI" at bounding box center [116, 235] width 216 height 21
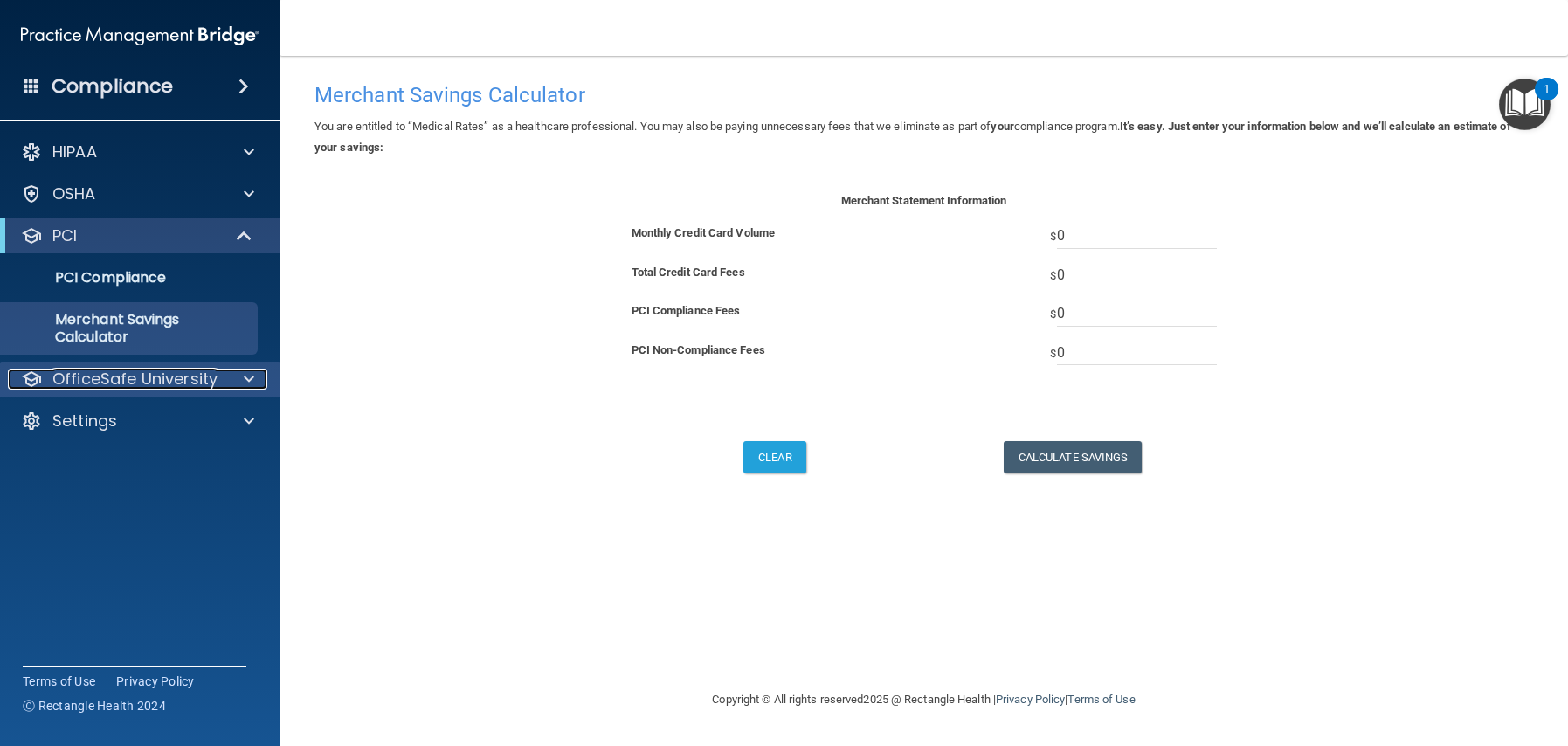
click at [128, 380] on p "OfficeSafe University" at bounding box center [135, 379] width 165 height 21
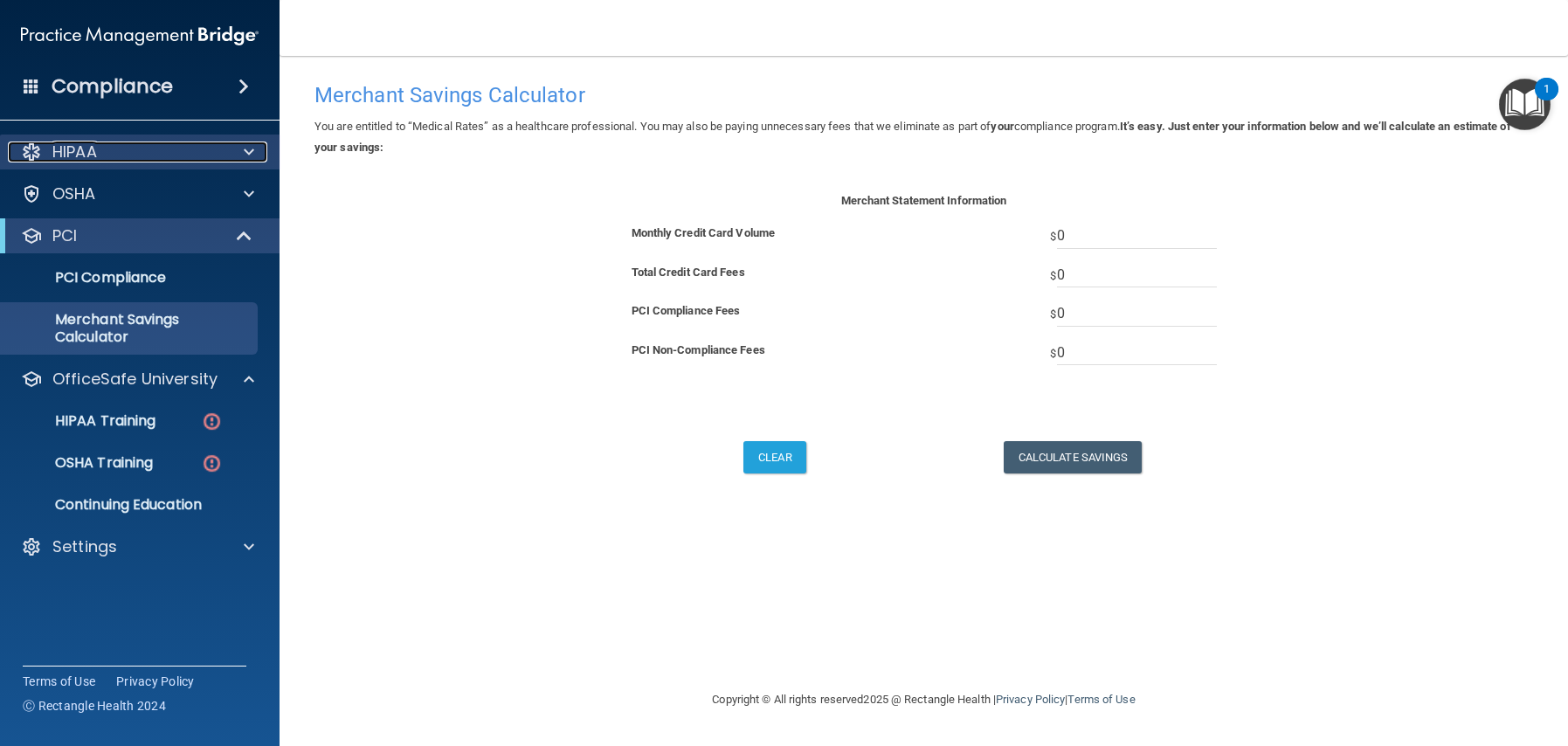
click at [121, 159] on div "HIPAA" at bounding box center [116, 151] width 217 height 21
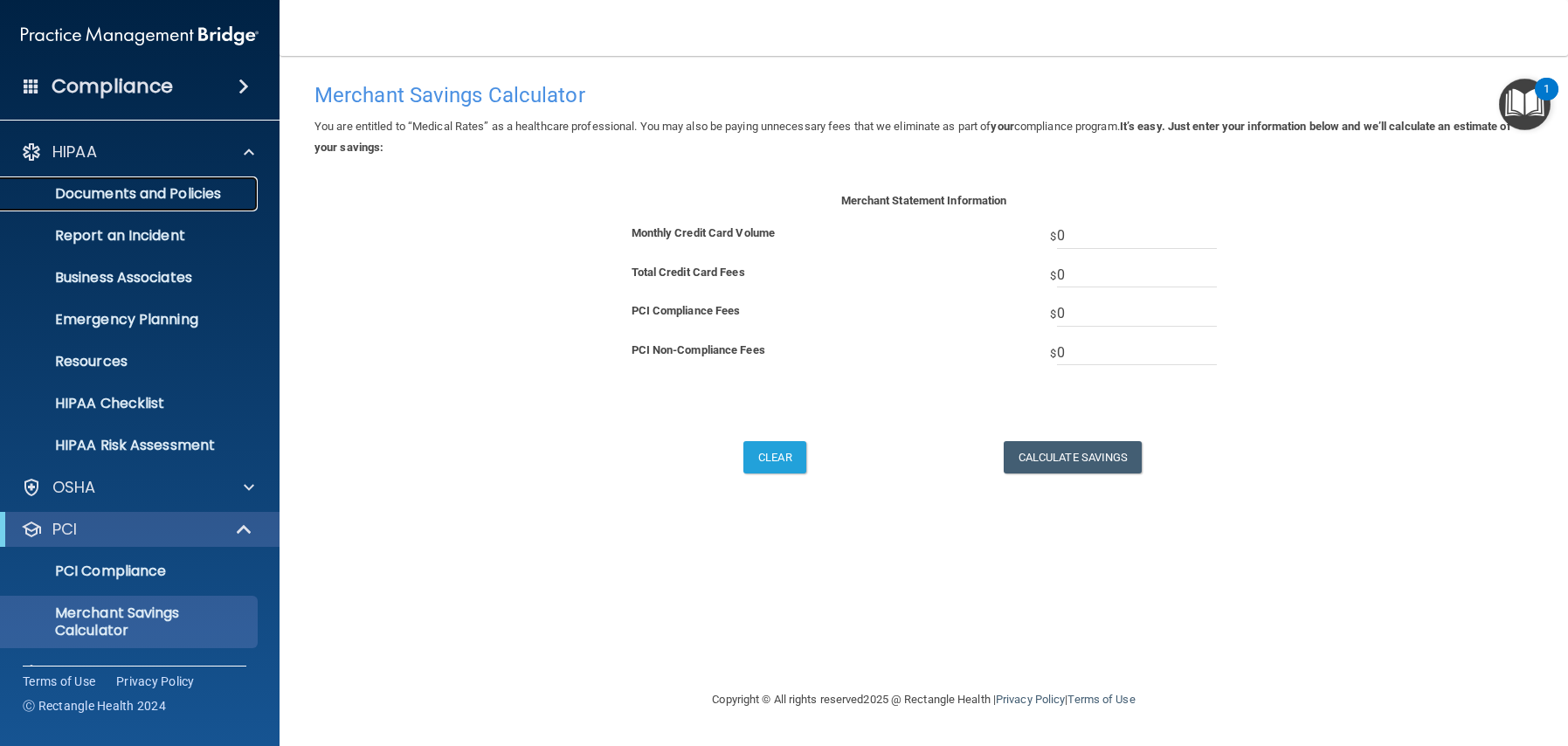
click at [124, 196] on p "Documents and Policies" at bounding box center [130, 194] width 238 height 18
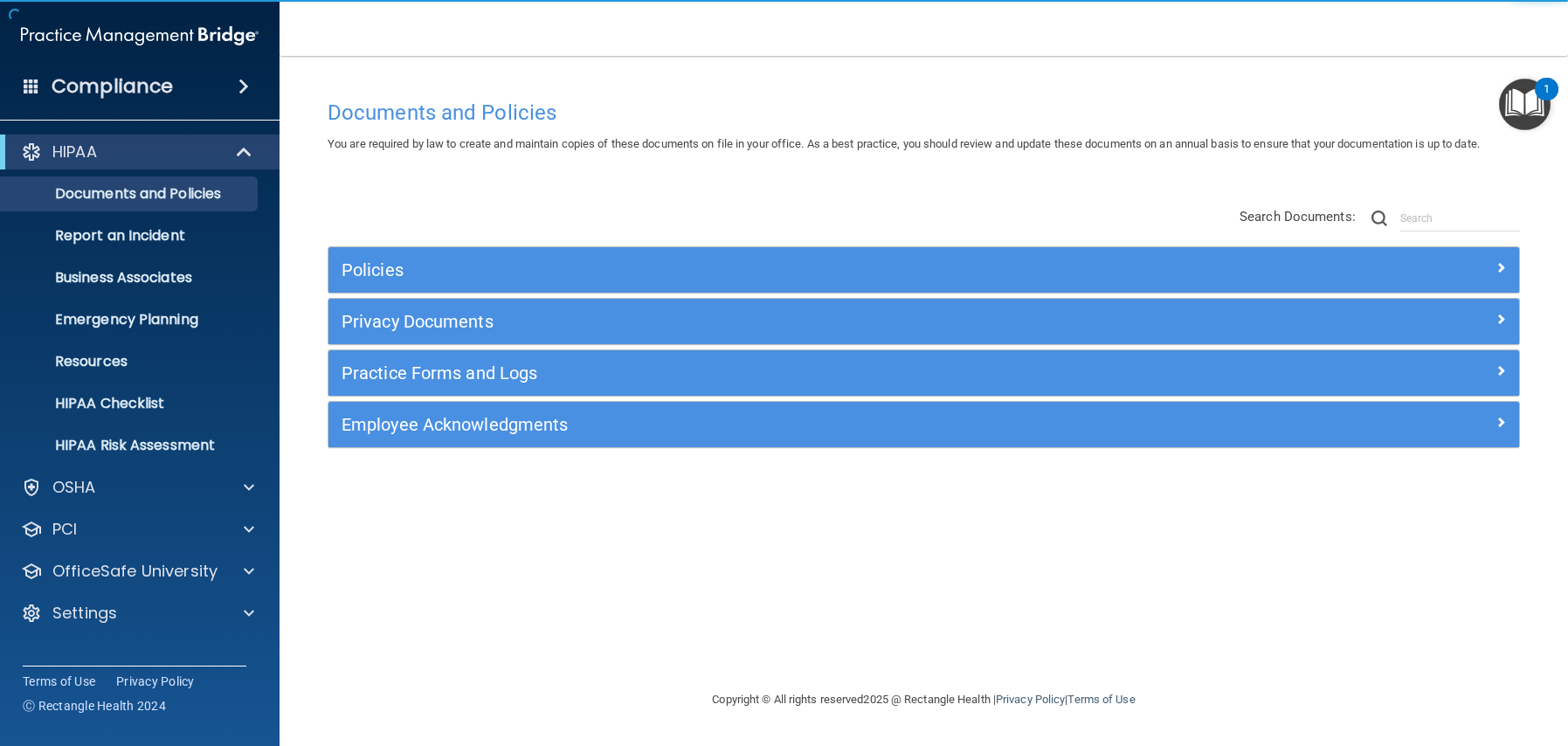
click at [584, 291] on div "Policies" at bounding box center [924, 270] width 1191 height 45
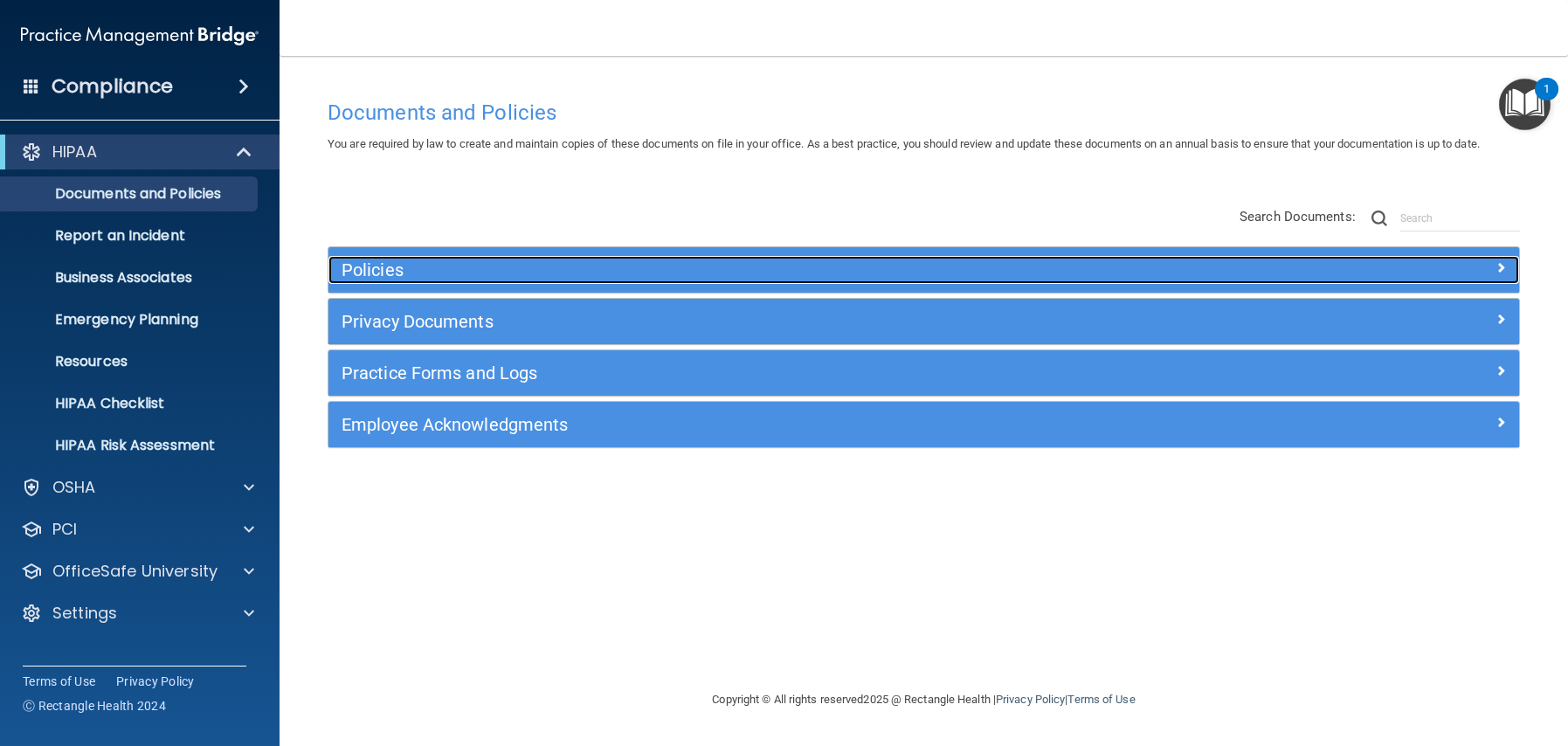
click at [1500, 265] on span at bounding box center [1501, 267] width 10 height 21
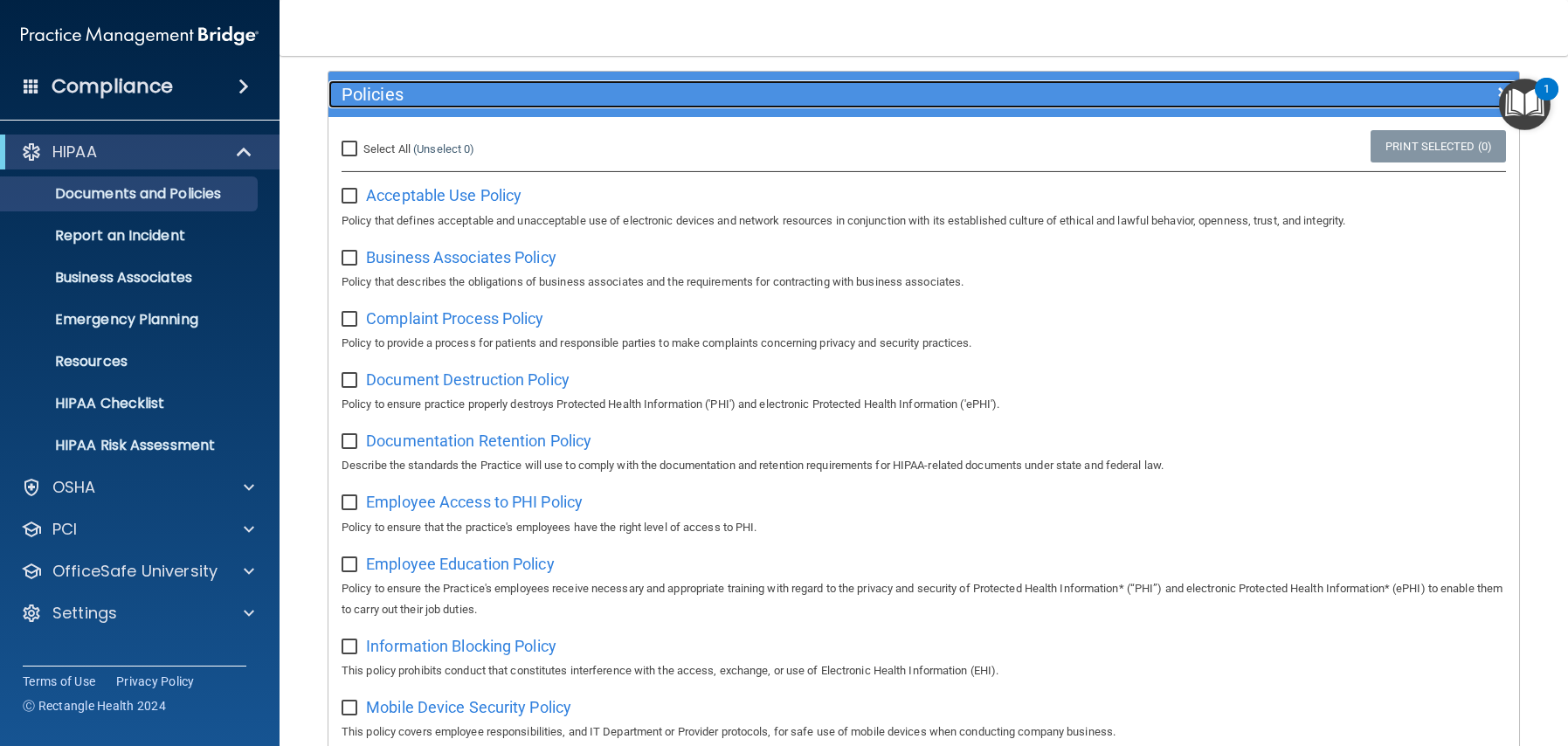
scroll to position [180, 0]
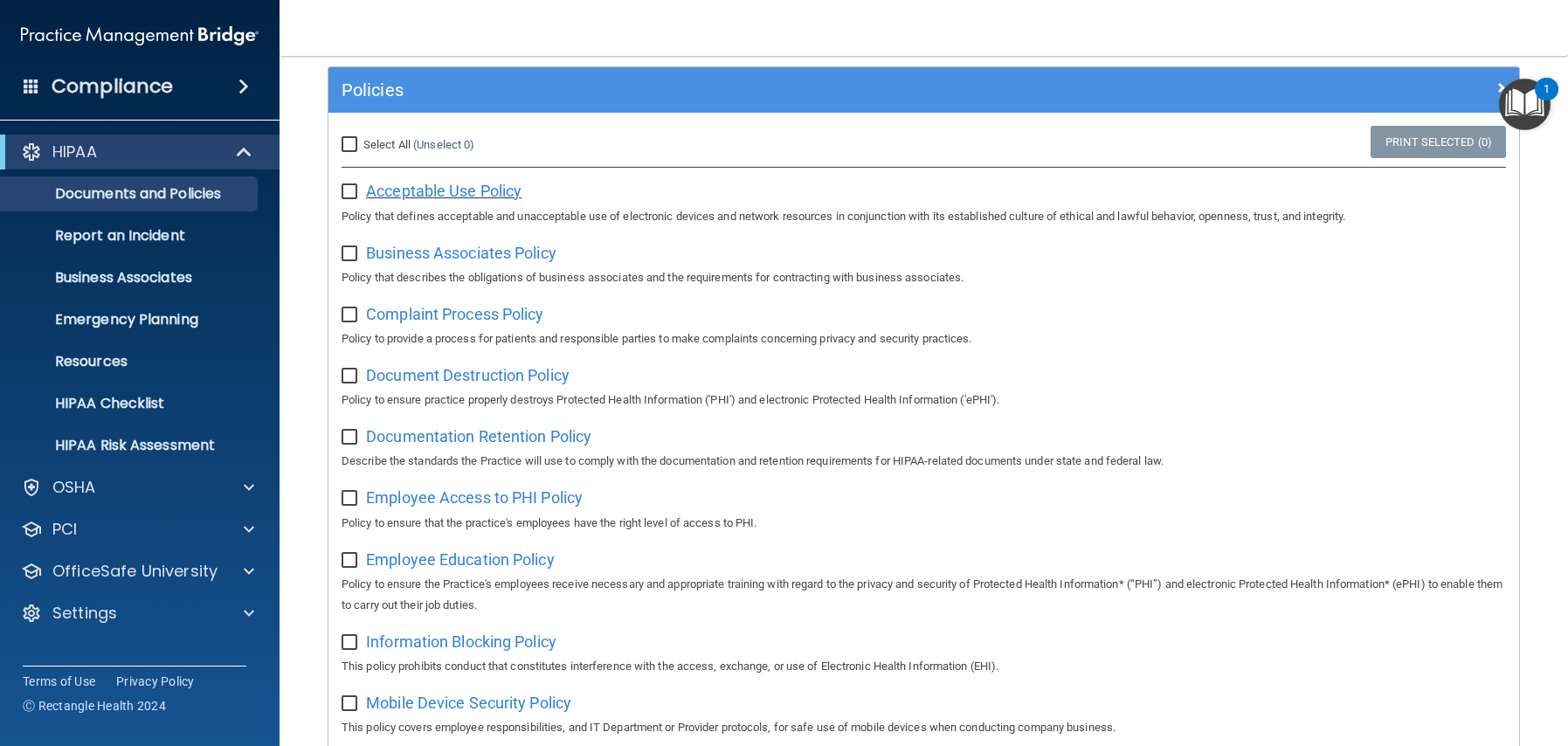
click at [444, 187] on span "Acceptable Use Policy" at bounding box center [443, 191] width 155 height 18
click at [394, 255] on span "Business Associates Policy" at bounding box center [461, 253] width 190 height 18
click at [419, 317] on span "Complaint Process Policy" at bounding box center [454, 314] width 177 height 18
click at [425, 379] on span "Document Destruction Policy" at bounding box center [467, 375] width 203 height 18
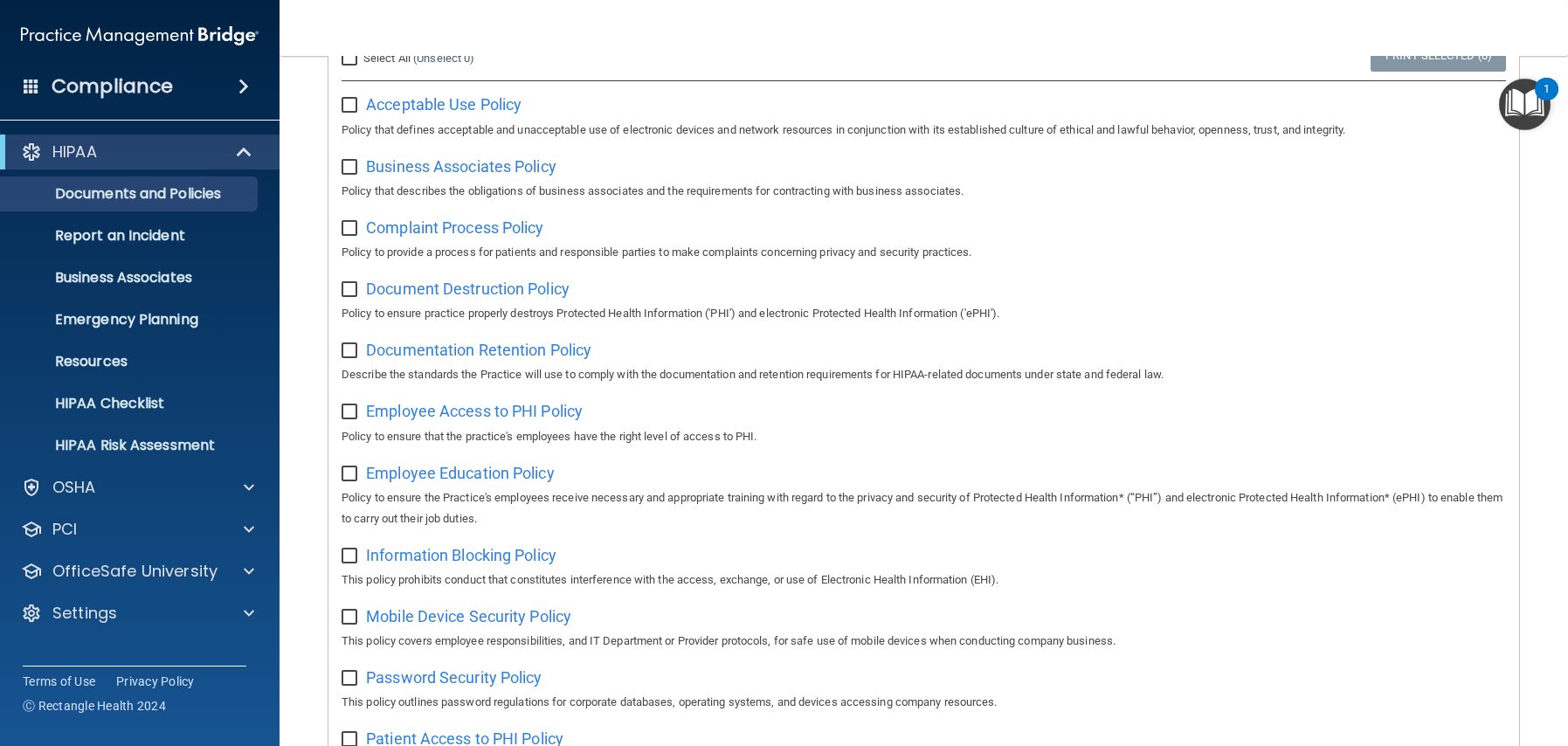
scroll to position [286, 0]
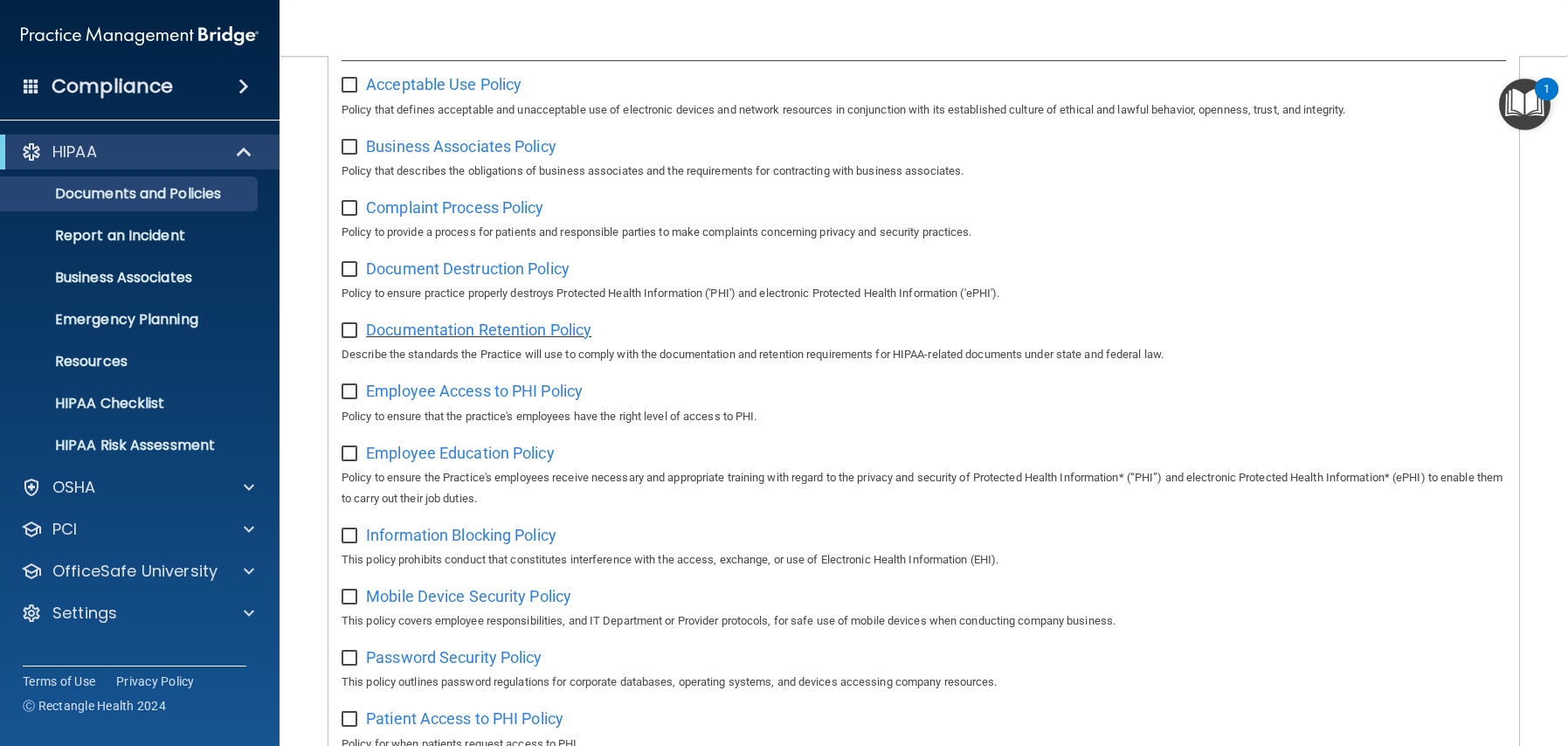
click at [499, 331] on span "Documentation Retention Policy" at bounding box center [478, 330] width 225 height 18
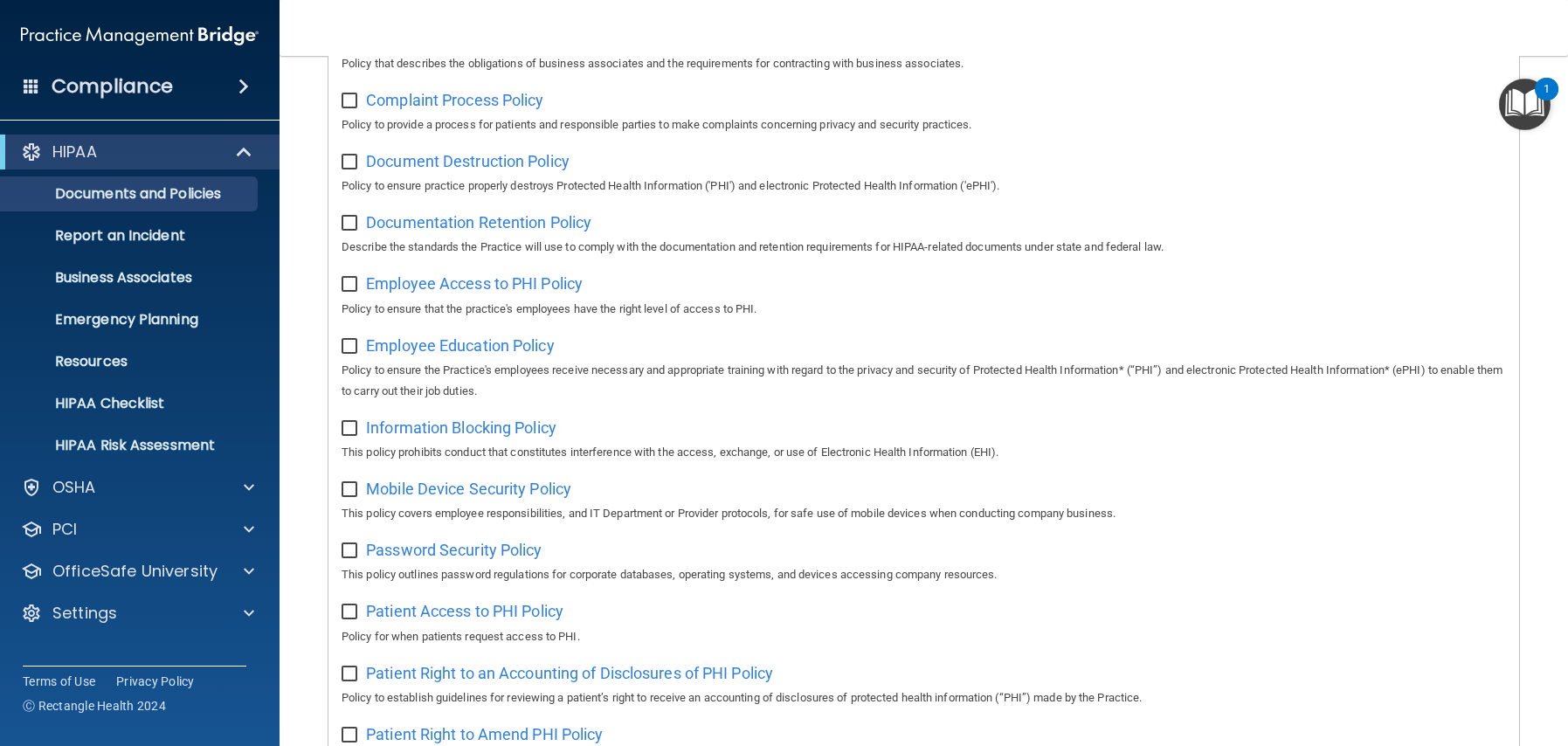
scroll to position [401, 0]
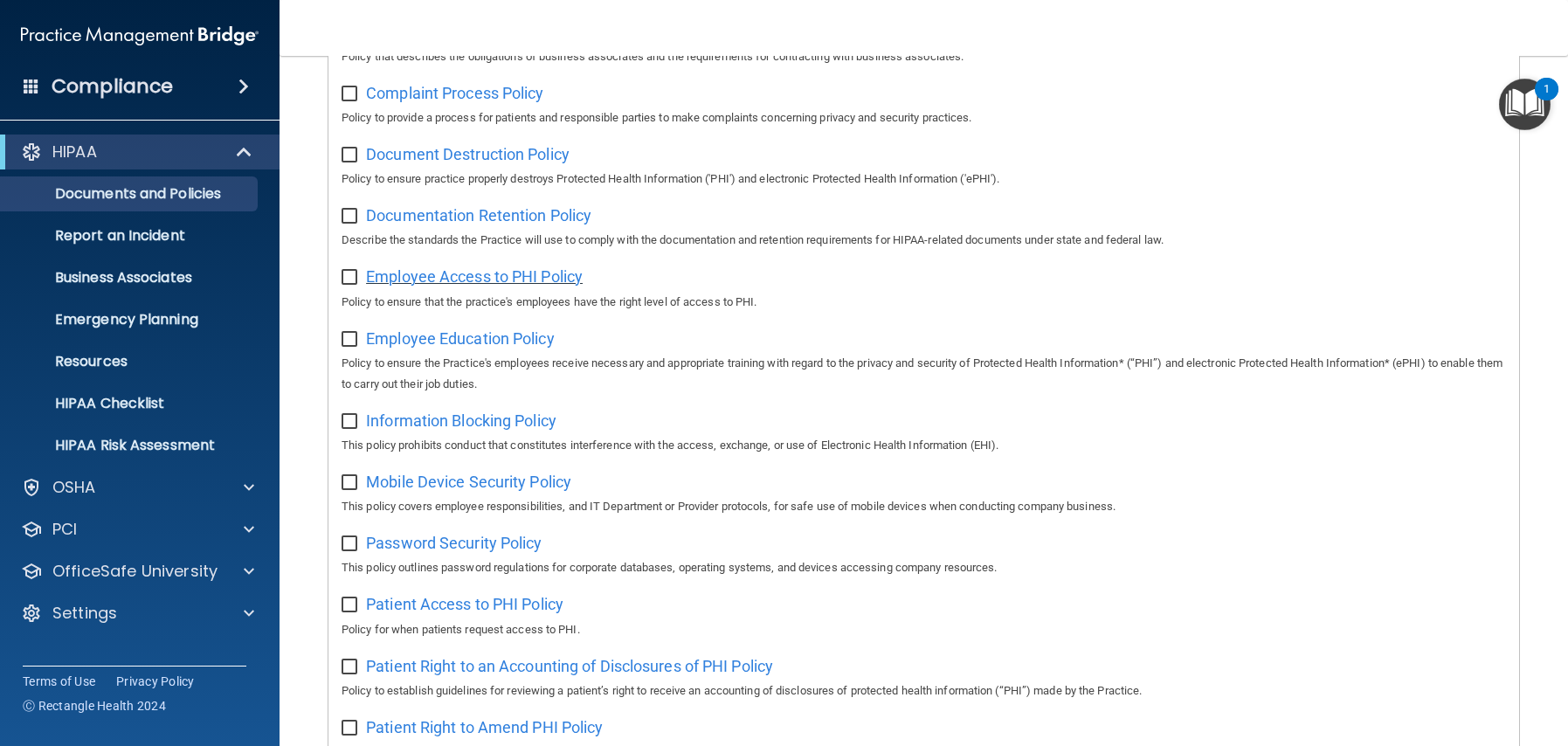
click at [475, 282] on span "Employee Access to PHI Policy" at bounding box center [474, 277] width 217 height 18
click at [440, 335] on span "Employee Education Policy" at bounding box center [460, 339] width 188 height 18
click at [449, 421] on span "Information Blocking Policy" at bounding box center [461, 421] width 190 height 18
click at [440, 486] on span "Mobile Device Security Policy" at bounding box center [468, 482] width 205 height 18
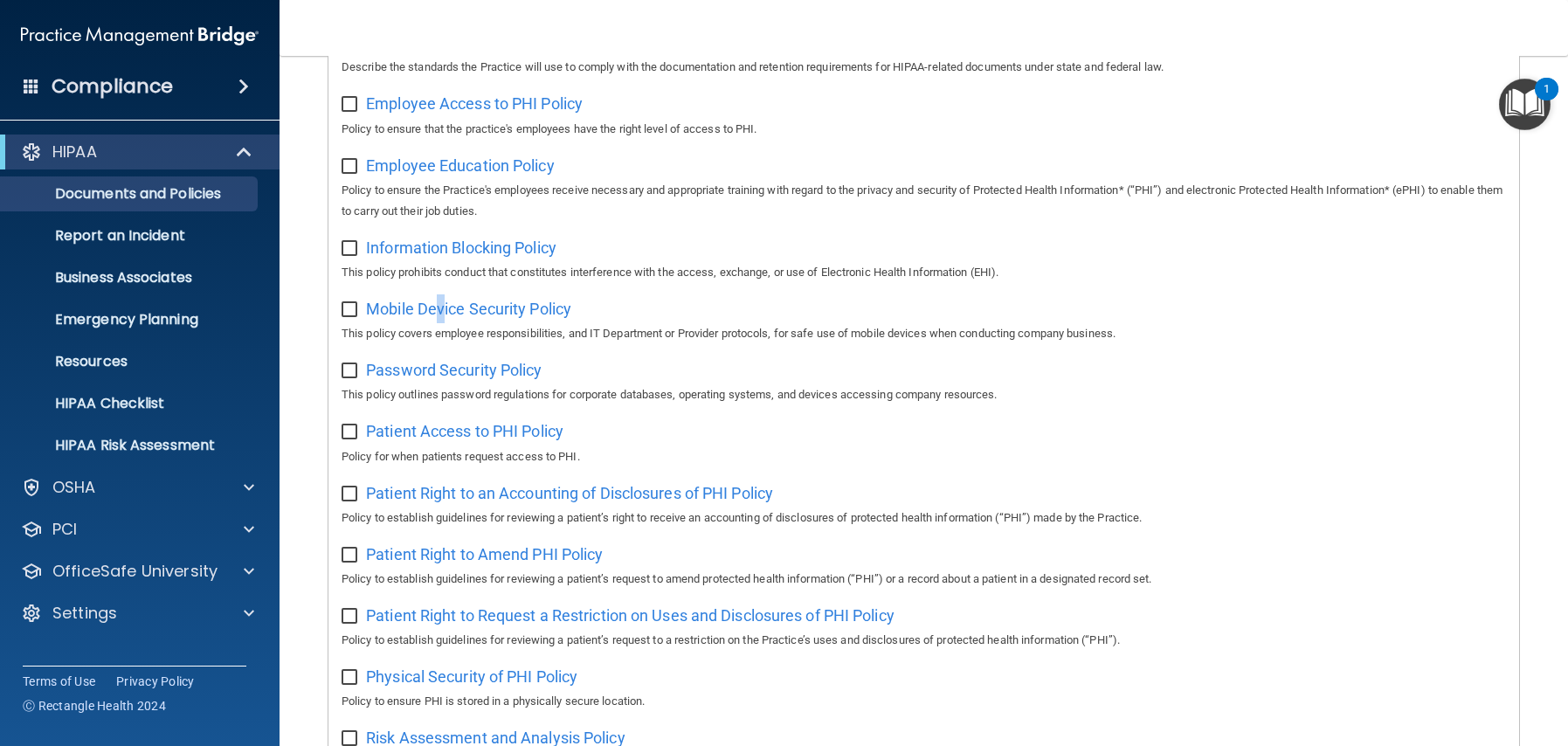
scroll to position [576, 0]
click at [479, 379] on div "Password Security Policy This policy outlines password regulations for corporat…" at bounding box center [923, 378] width 1164 height 50
click at [480, 367] on span "Password Security Policy" at bounding box center [453, 367] width 175 height 18
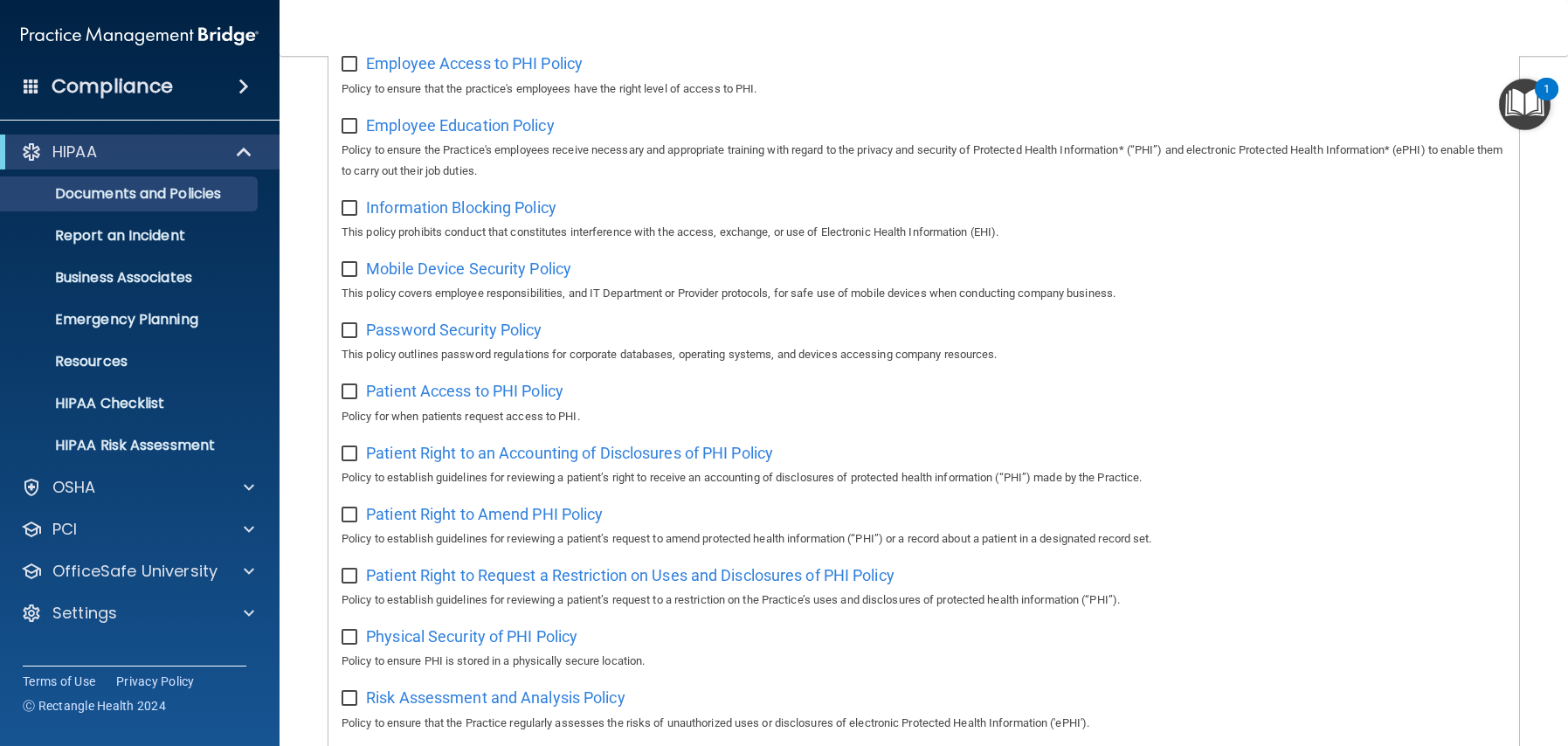
scroll to position [644, 0]
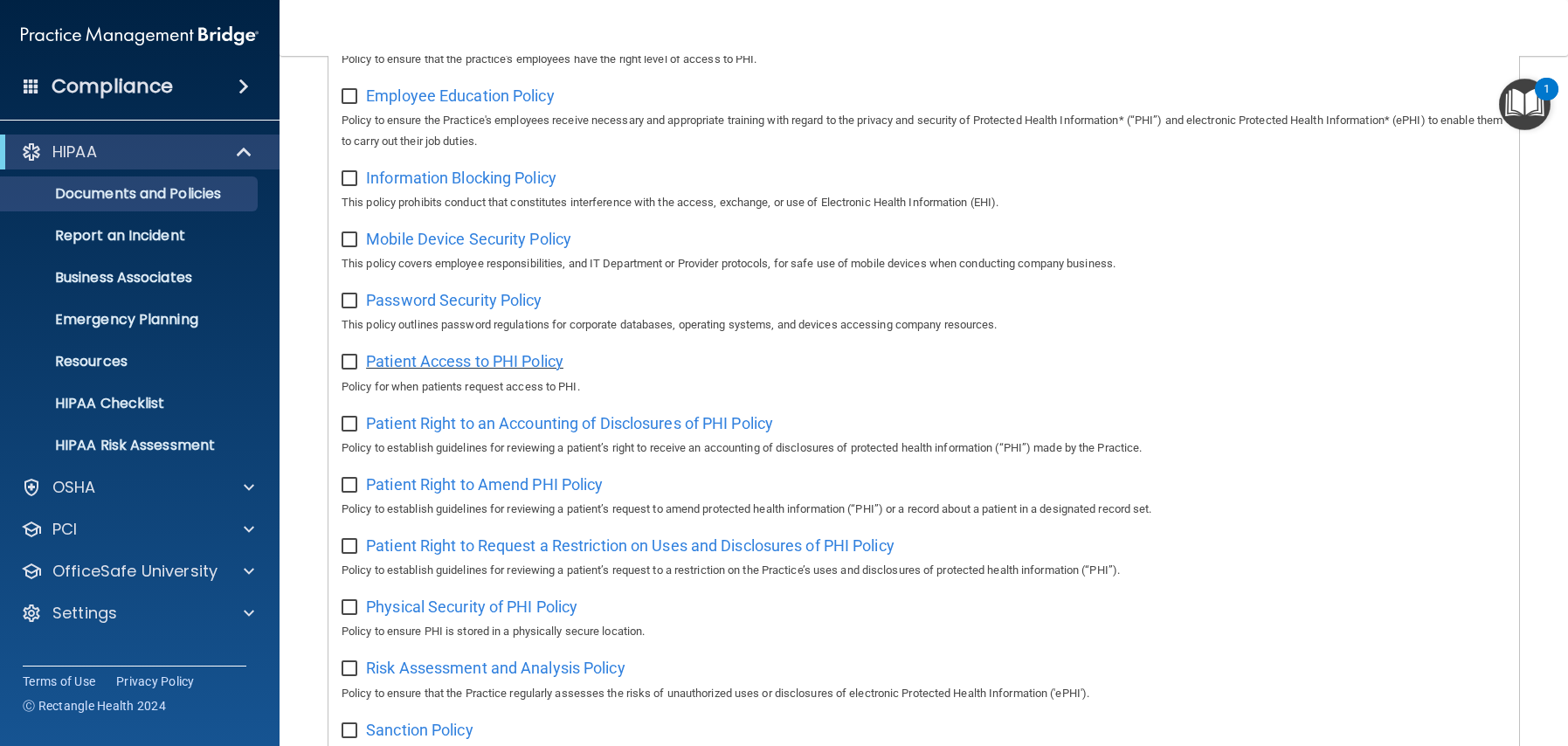
click at [460, 364] on span "Patient Access to PHI Policy" at bounding box center [464, 361] width 198 height 18
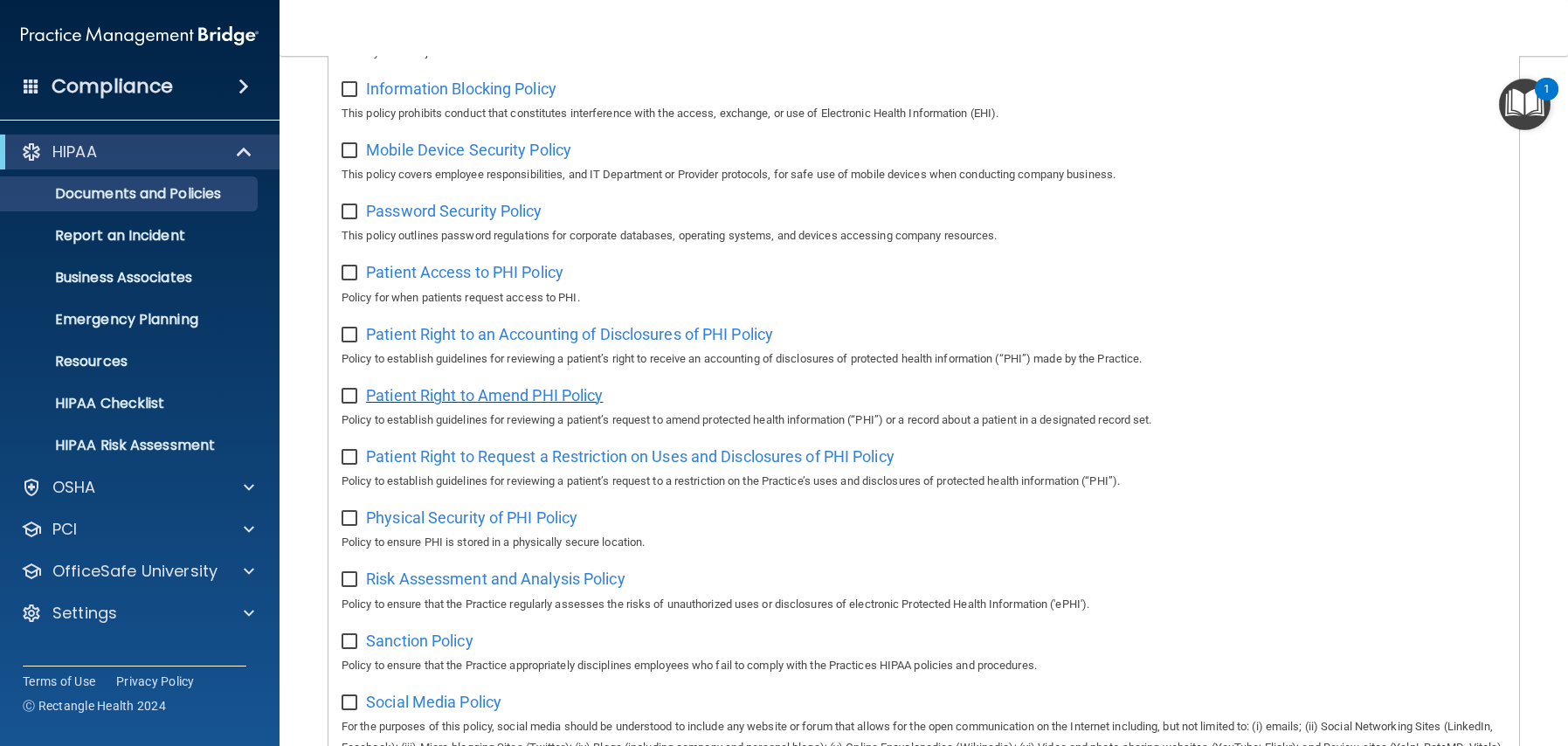
scroll to position [740, 0]
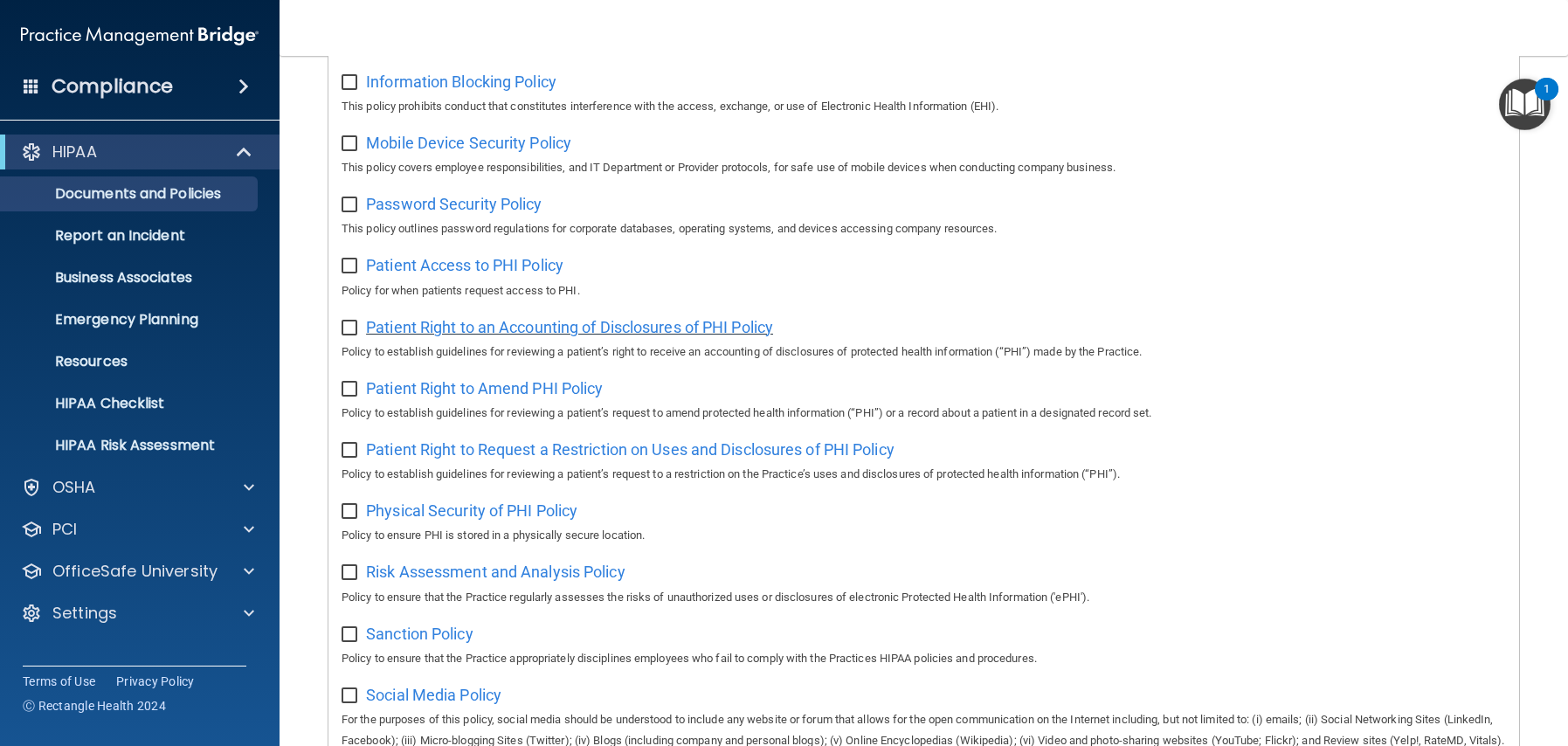
click at [463, 331] on span "Patient Right to an Accounting of Disclosures of PHI Policy" at bounding box center [569, 327] width 407 height 18
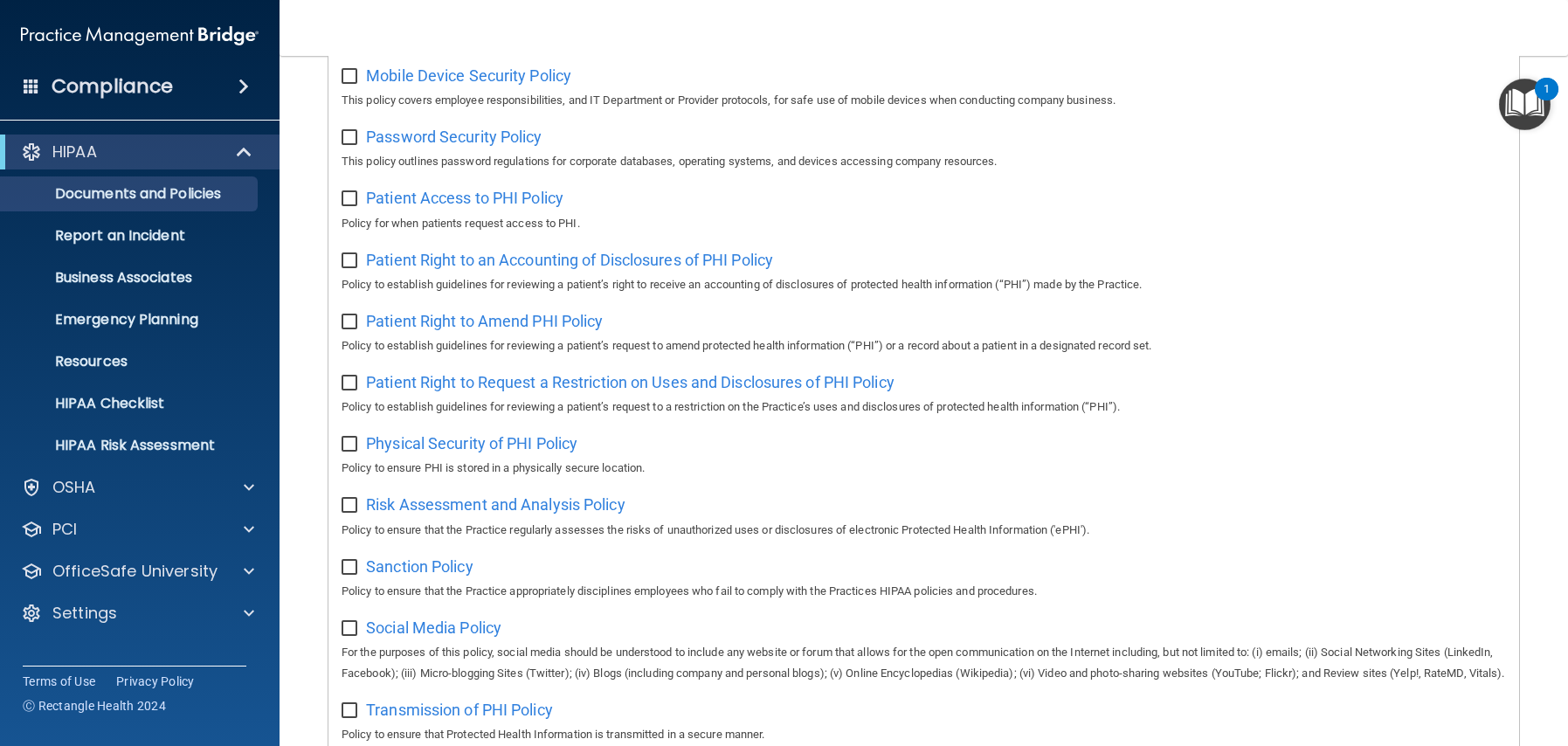
scroll to position [811, 0]
click at [423, 316] on span "Patient Right to Amend PHI Policy" at bounding box center [484, 318] width 236 height 18
click at [411, 378] on span "Patient Right to Request a Restriction on Uses and Disclosures of PHI Policy" at bounding box center [630, 379] width 528 height 18
click at [457, 441] on span "Physical Security of PHI Policy" at bounding box center [471, 439] width 211 height 18
click at [453, 503] on span "Risk Assessment and Analysis Policy" at bounding box center [495, 501] width 259 height 18
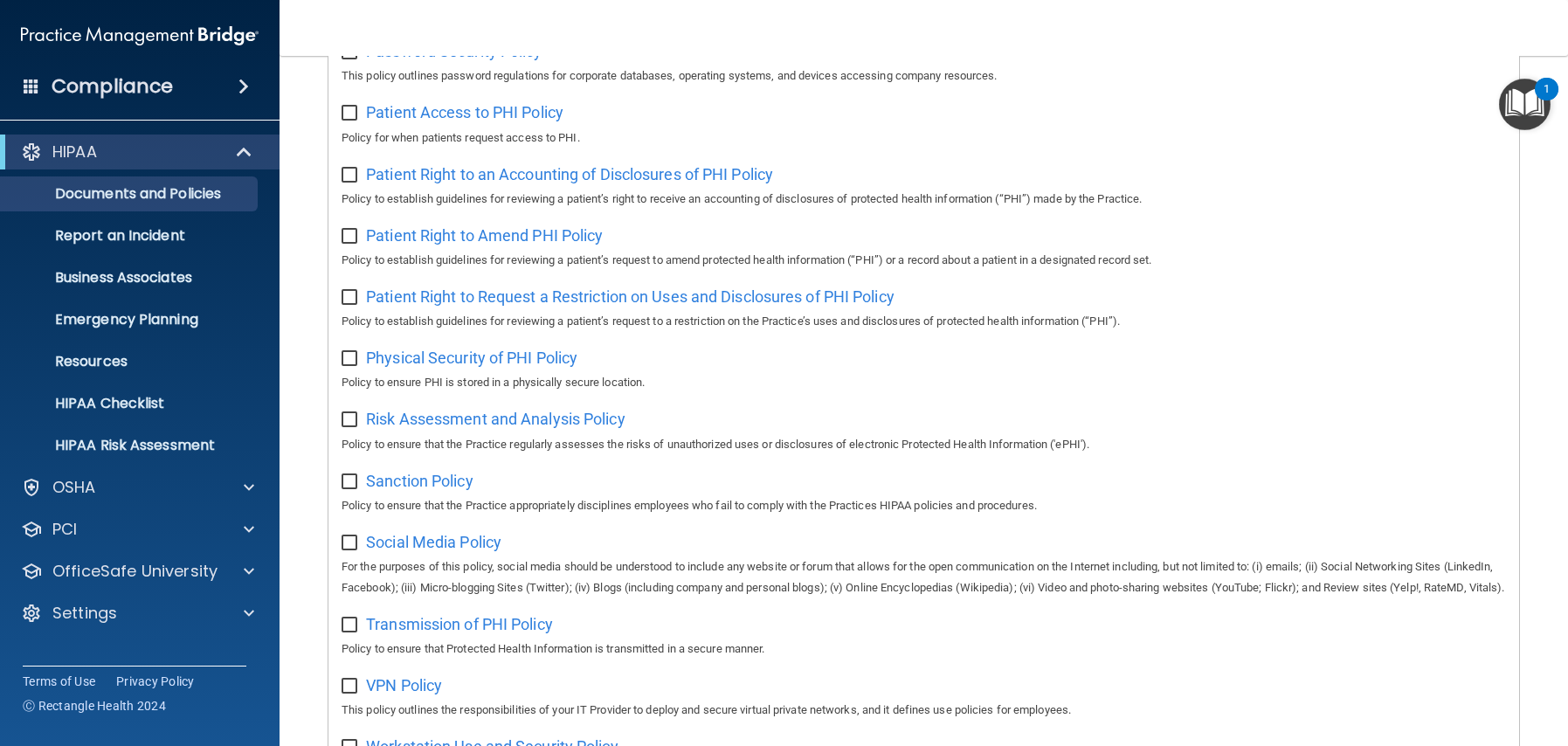
scroll to position [906, 0]
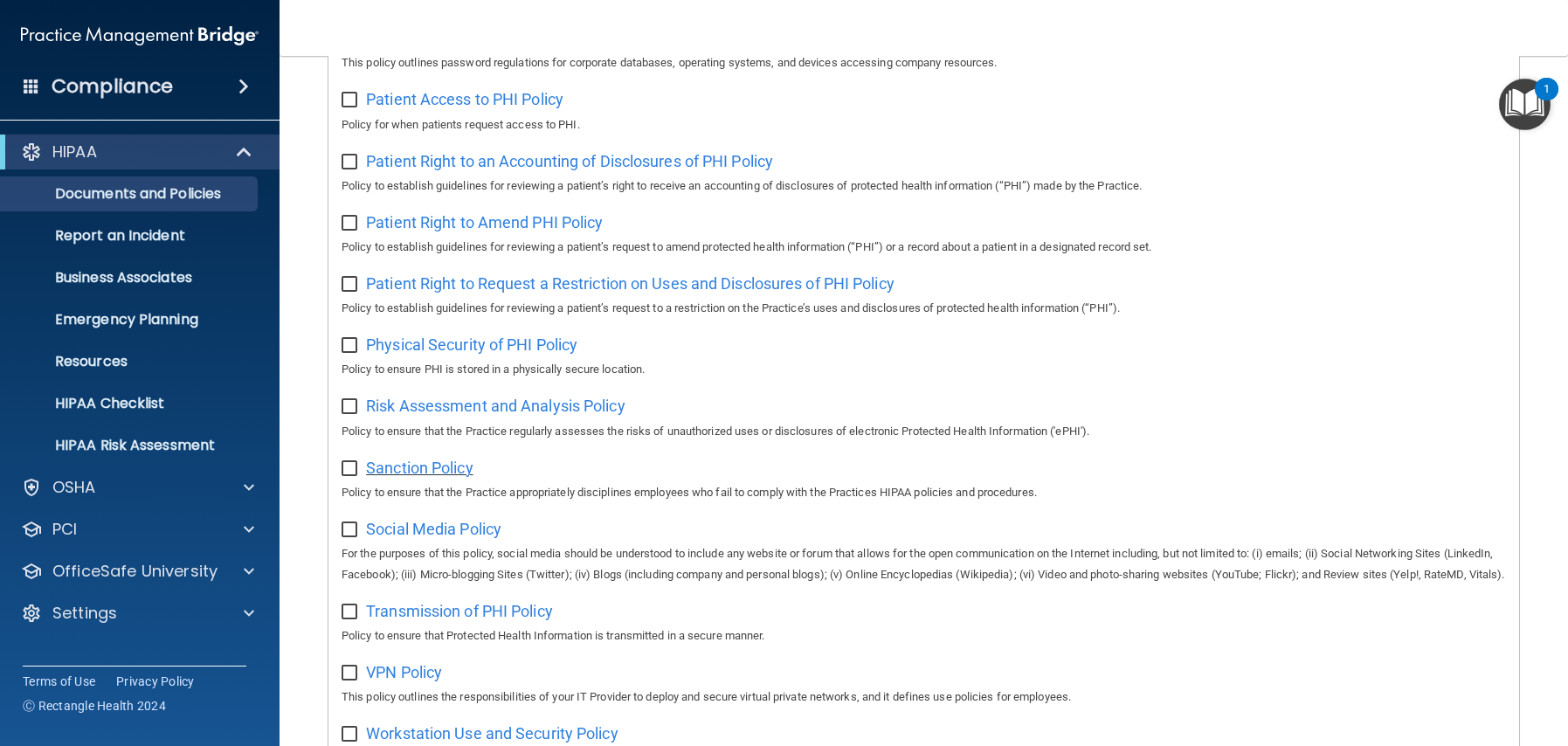
click at [427, 463] on span "Sanction Policy" at bounding box center [419, 468] width 107 height 18
click at [421, 525] on span "Social Media Policy" at bounding box center [433, 529] width 136 height 18
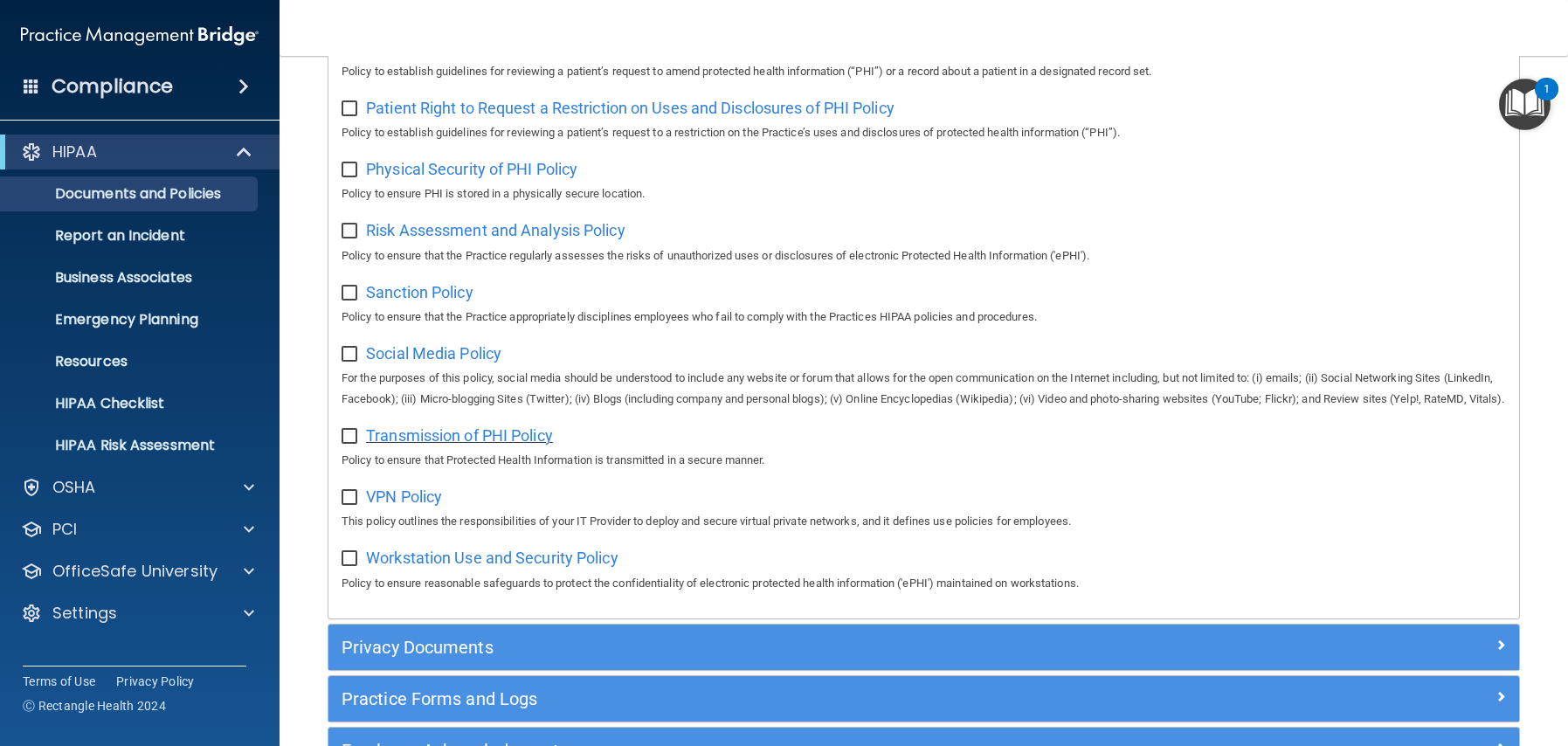
scroll to position [1085, 0]
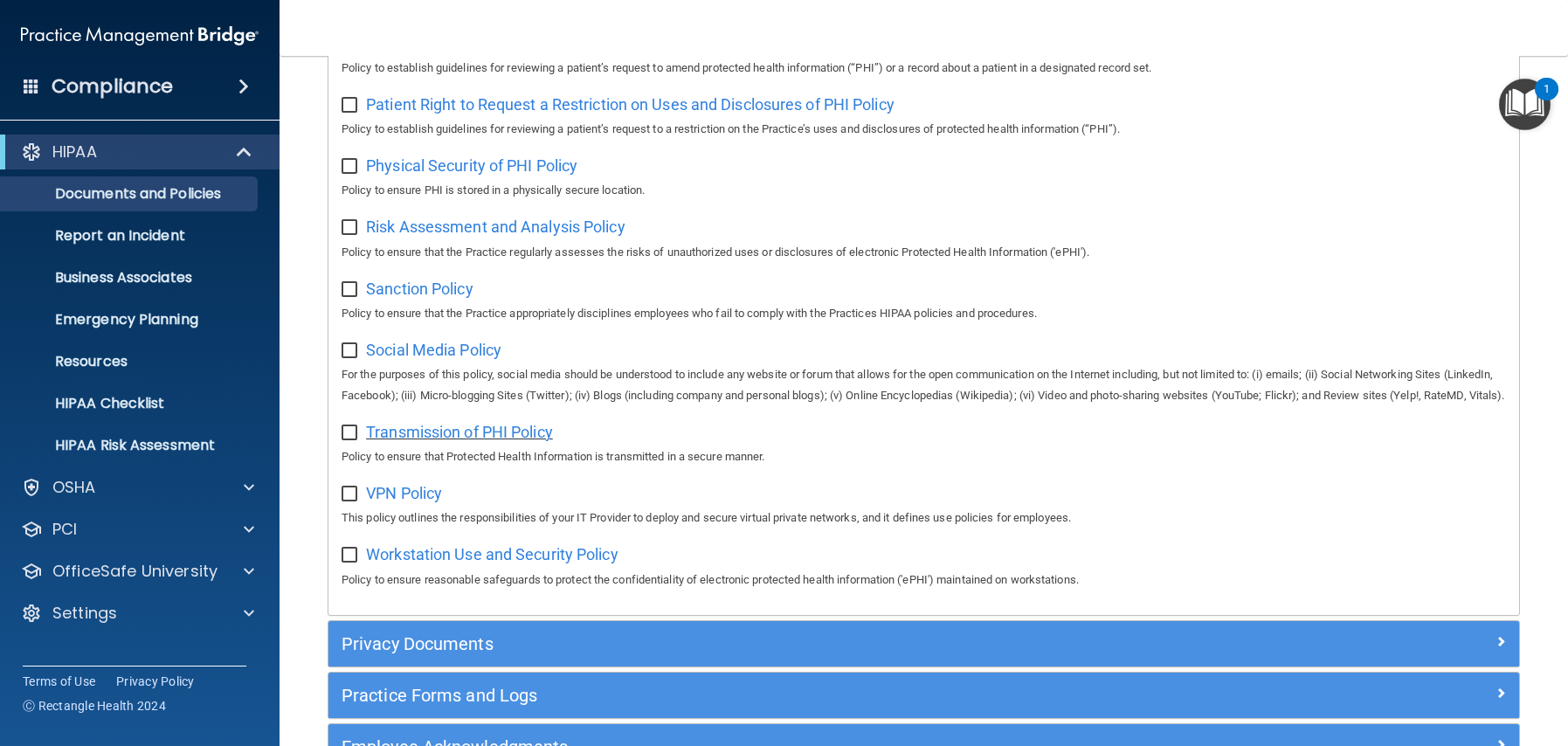
click at [507, 441] on span "Transmission of PHI Policy" at bounding box center [459, 432] width 187 height 18
click at [415, 502] on span "VPN Policy" at bounding box center [404, 493] width 76 height 18
click at [437, 563] on span "Workstation Use and Security Policy" at bounding box center [491, 554] width 252 height 18
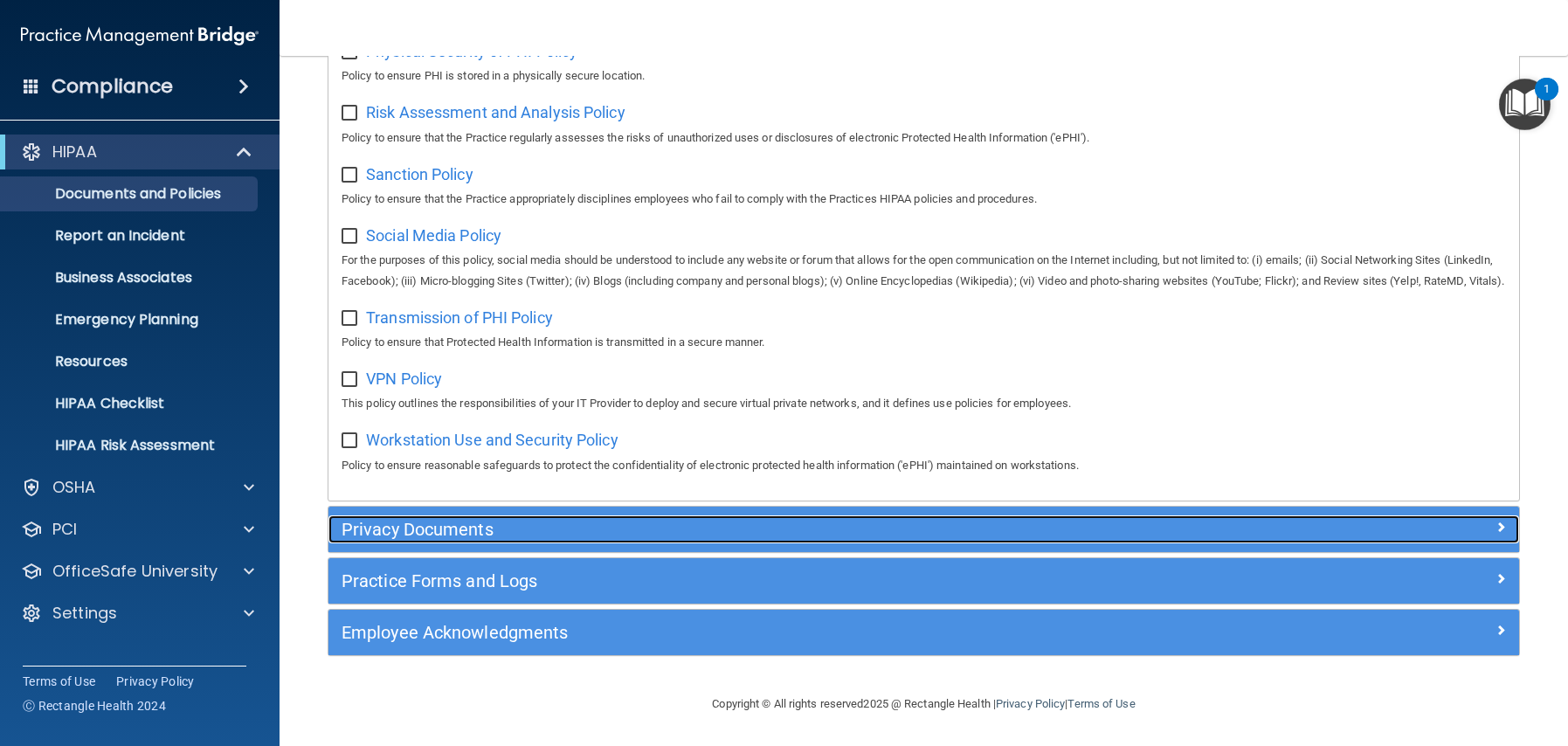
click at [441, 539] on div "Privacy Documents" at bounding box center [775, 529] width 893 height 28
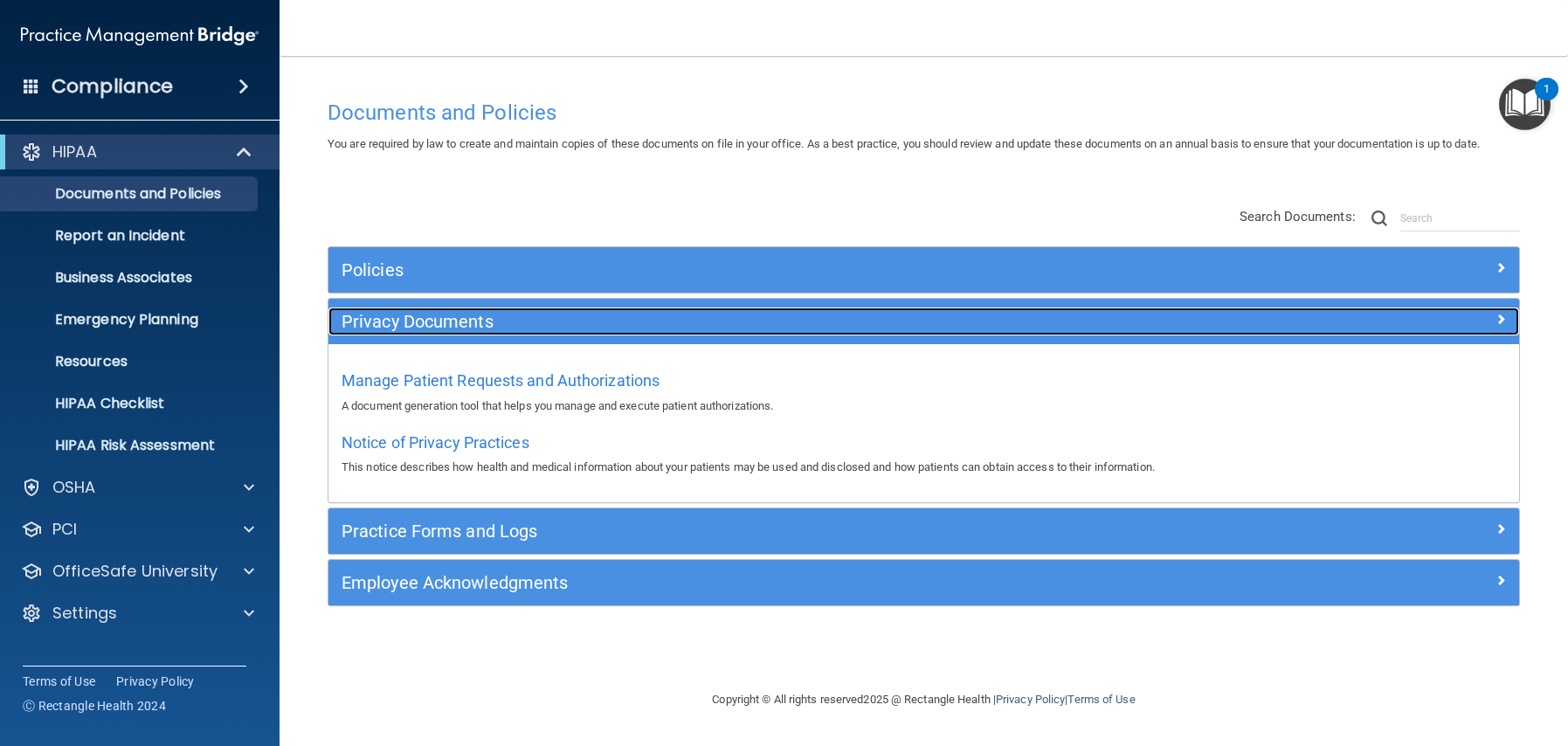
scroll to position [0, 0]
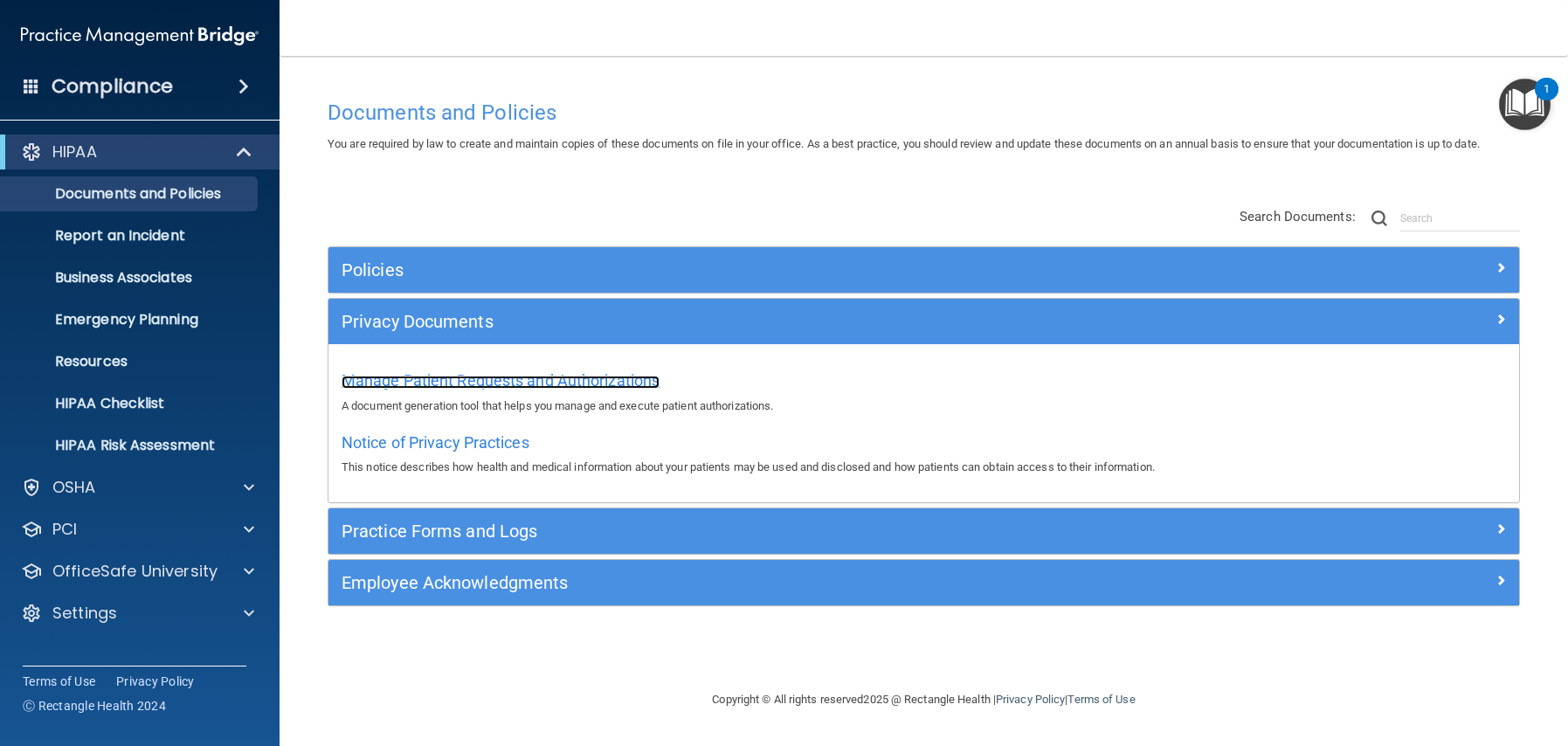
click at [440, 387] on span "Manage Patient Requests and Authorizations" at bounding box center [501, 380] width 318 height 18
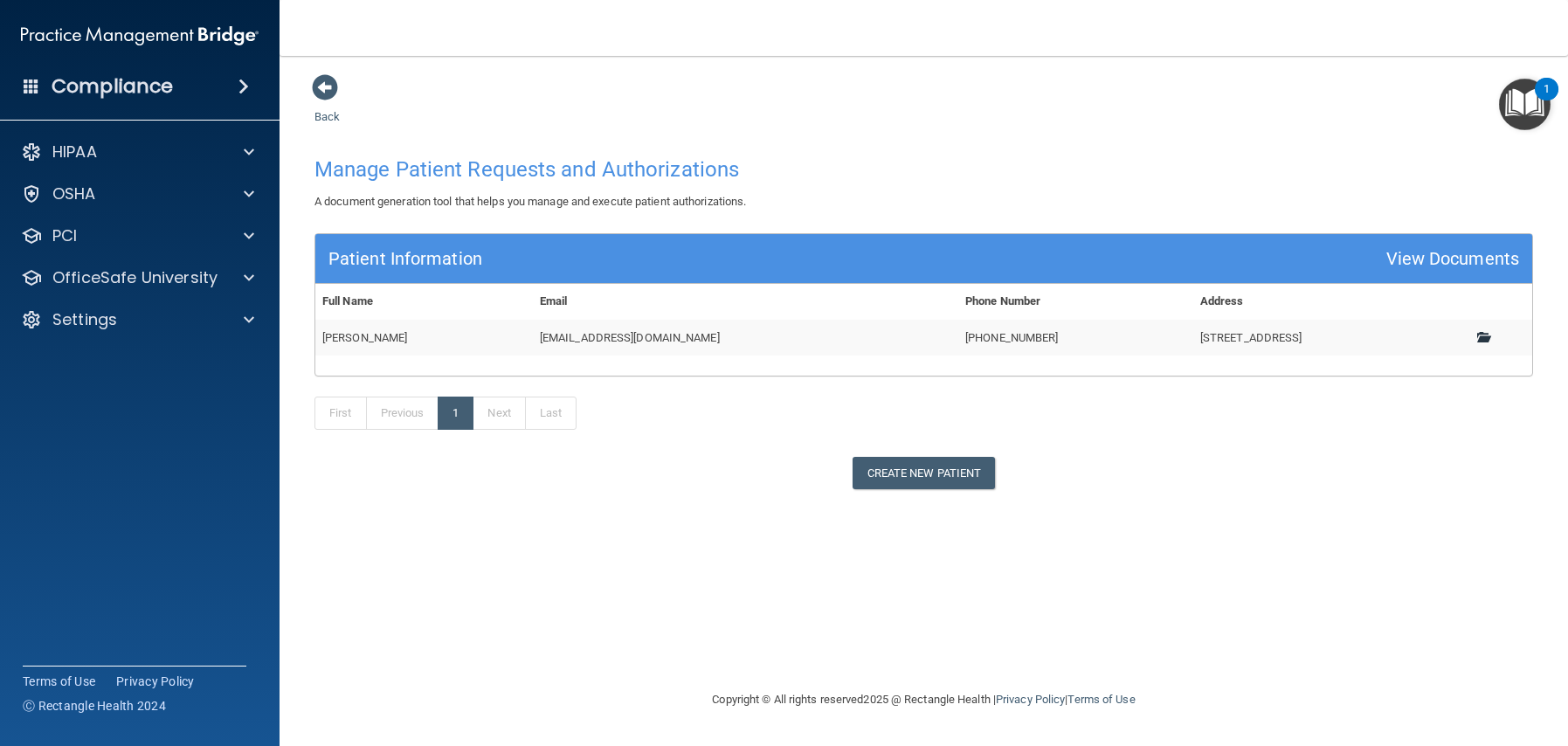
click at [1498, 336] on link at bounding box center [1490, 338] width 24 height 13
click at [1485, 336] on span at bounding box center [1483, 337] width 11 height 11
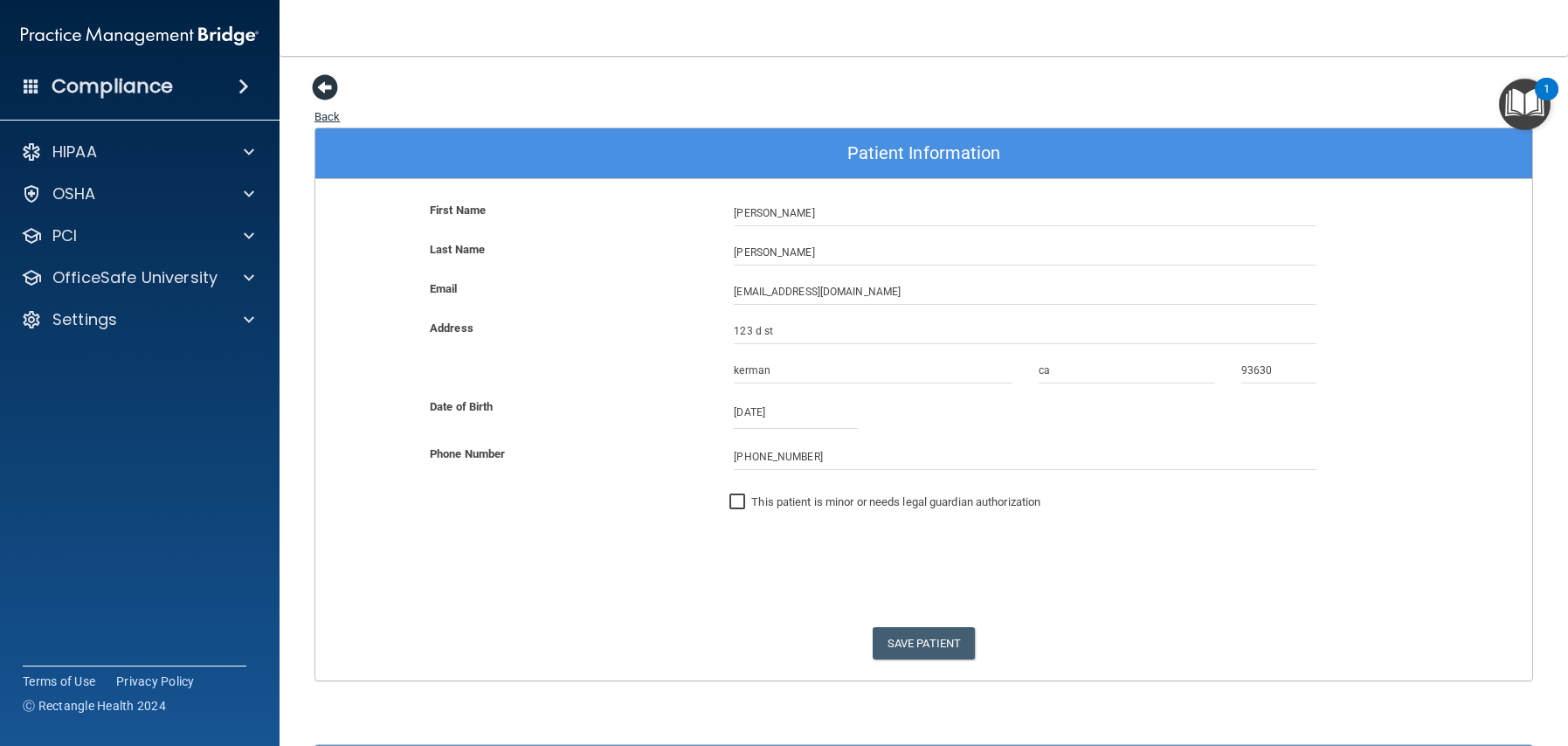
click at [335, 82] on span at bounding box center [325, 87] width 26 height 26
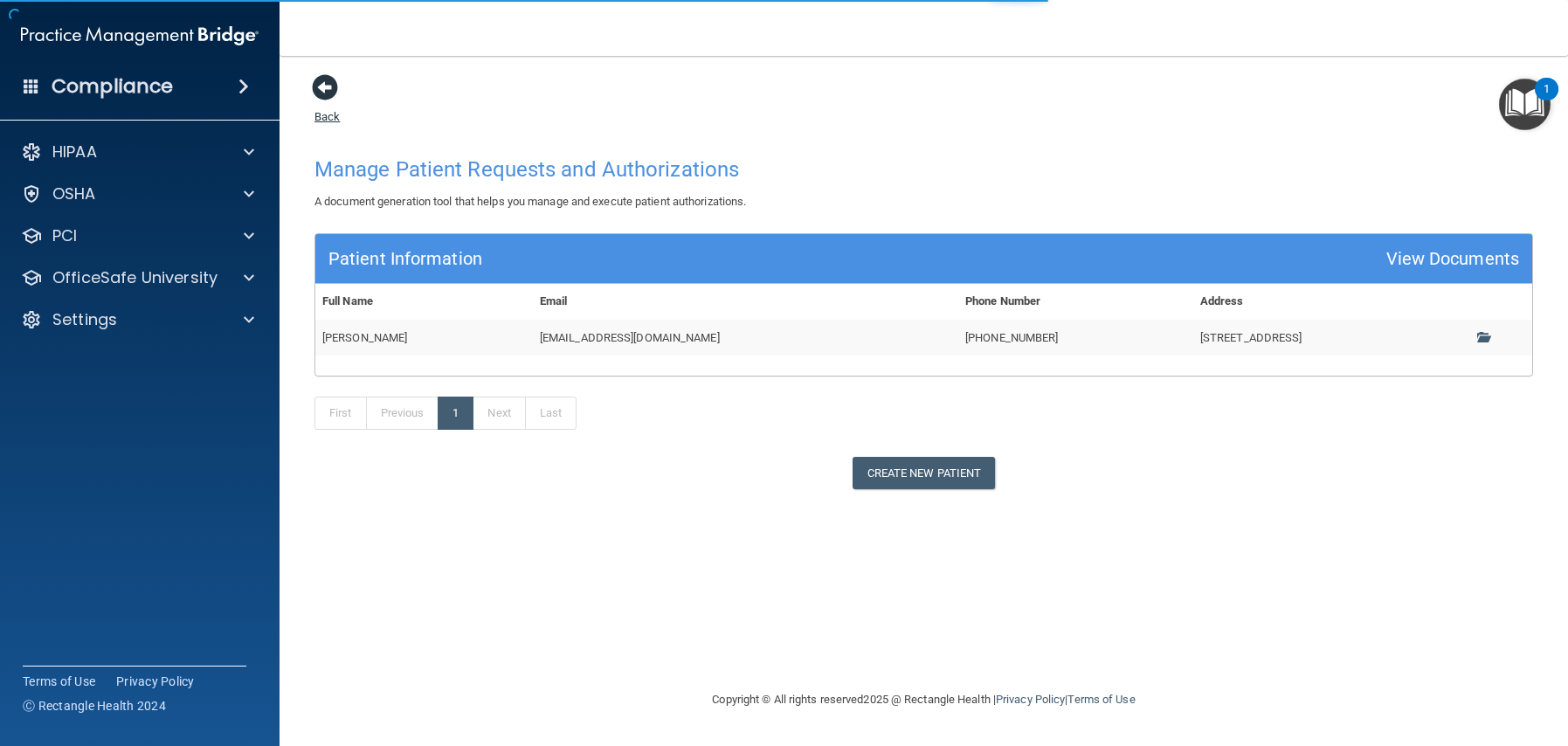
click at [321, 84] on span at bounding box center [325, 87] width 26 height 26
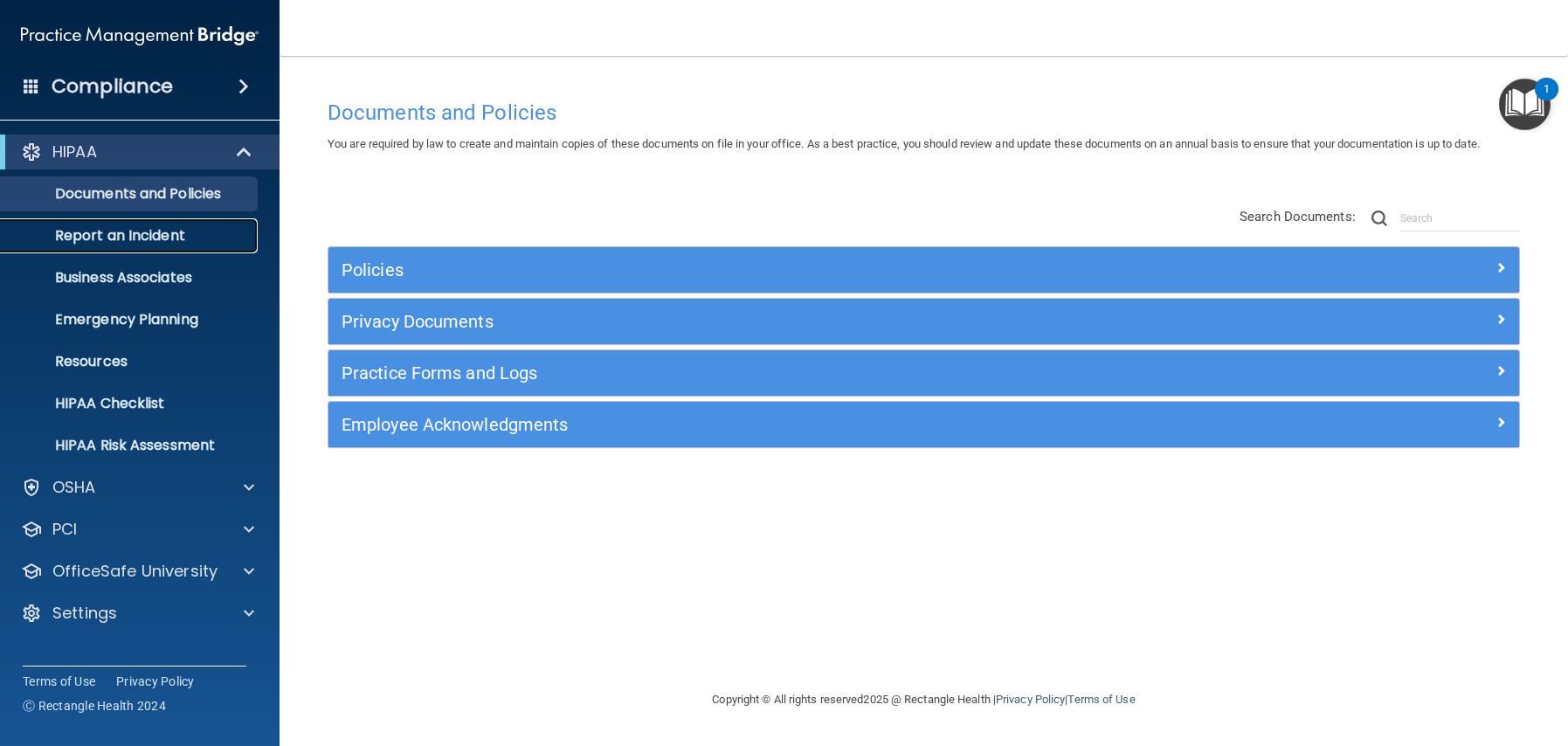
click at [155, 243] on p "Report an Incident" at bounding box center [130, 235] width 238 height 18
